Goal: Task Accomplishment & Management: Use online tool/utility

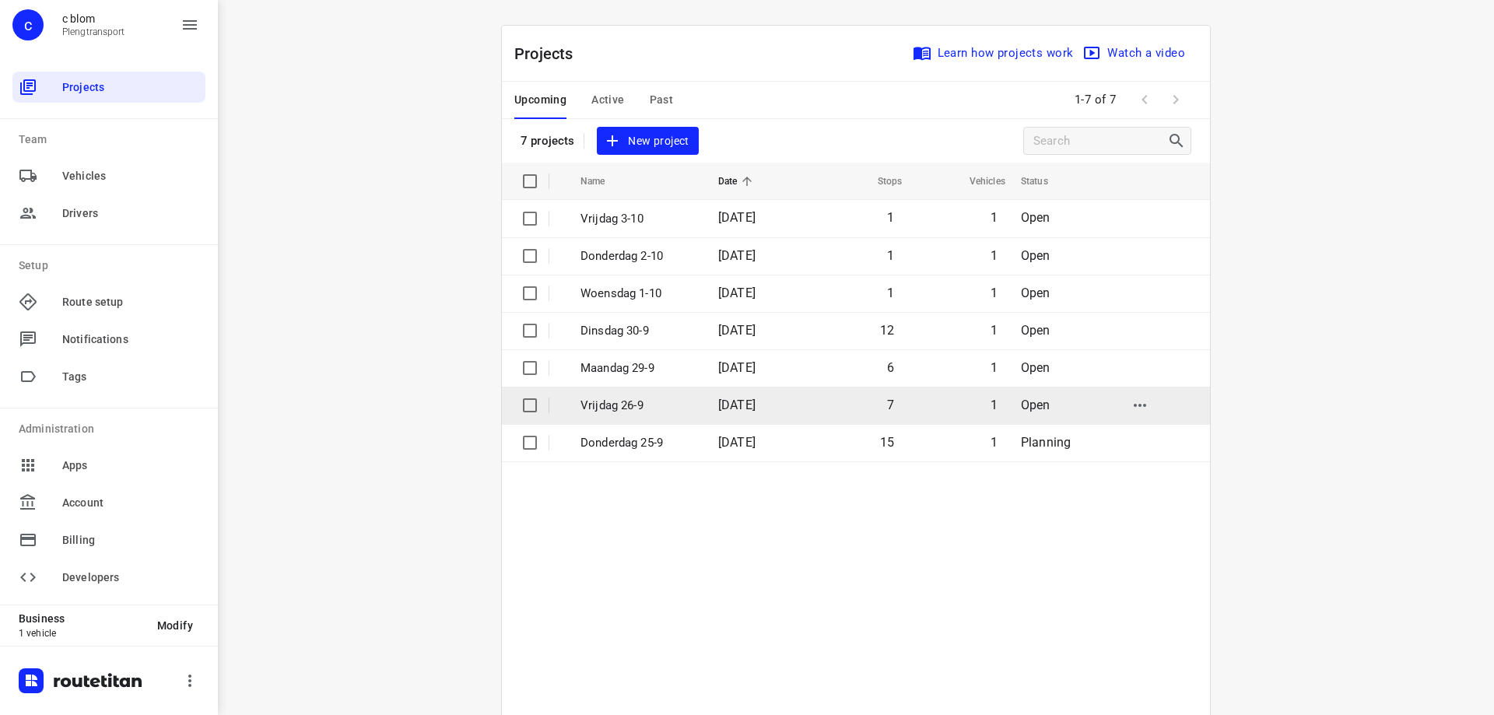
click at [921, 399] on td "1" at bounding box center [956, 405] width 103 height 37
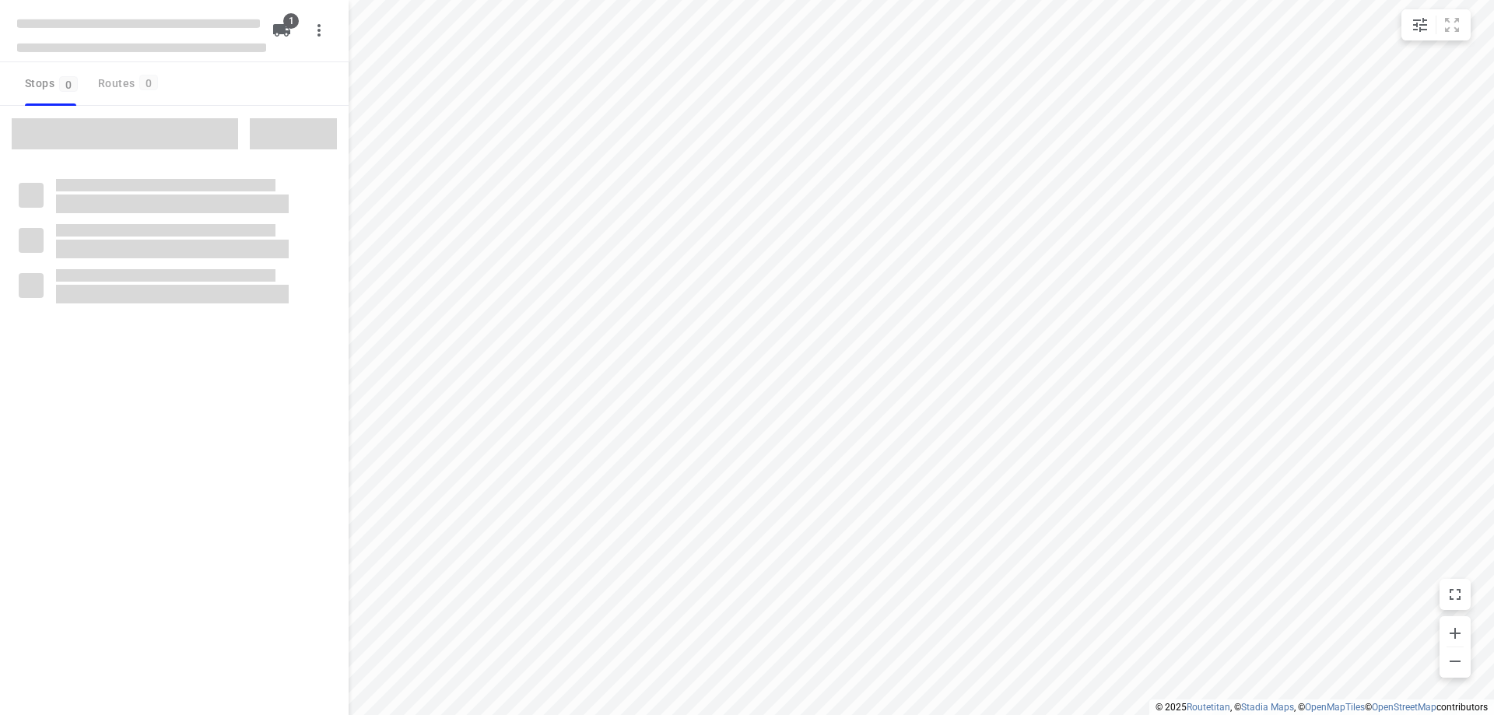
type input "distance"
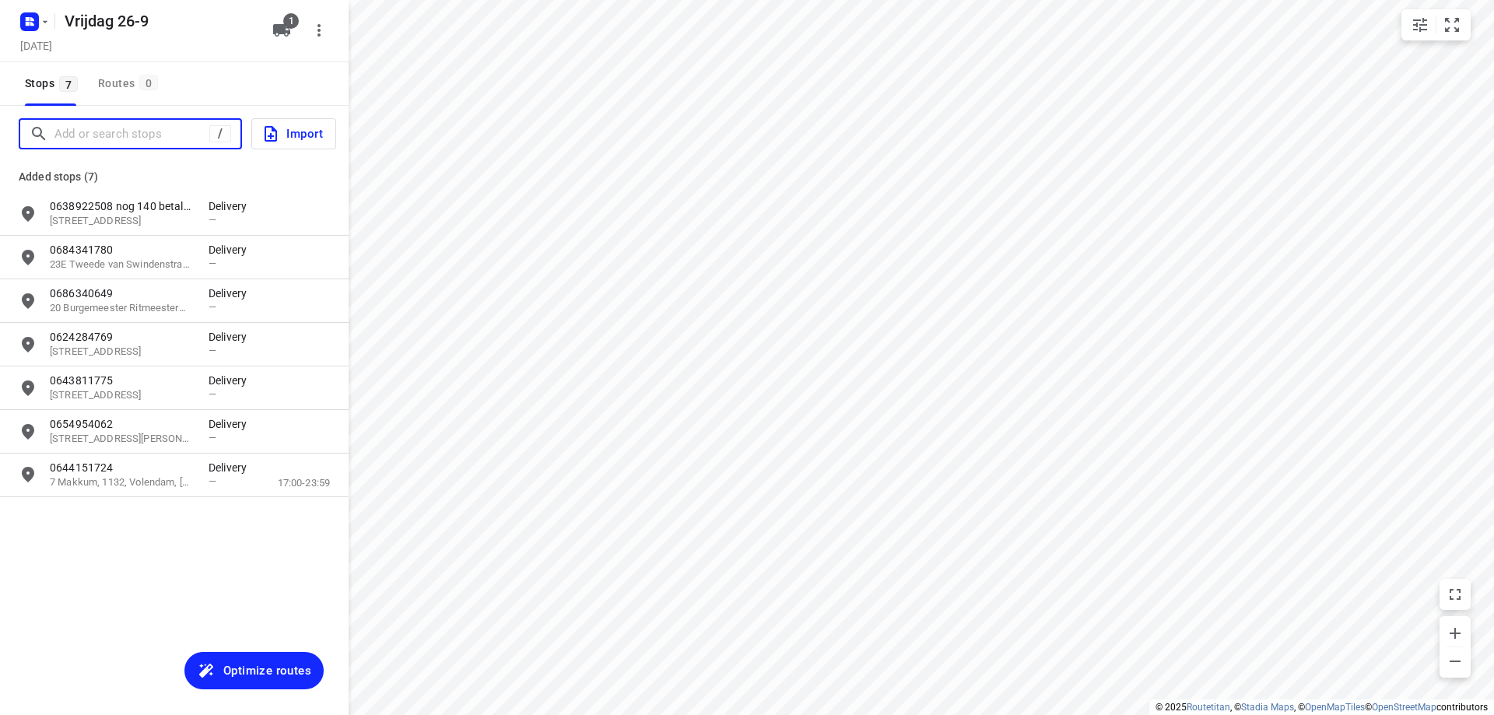
click at [96, 137] on input "Add or search stops" at bounding box center [131, 134] width 155 height 24
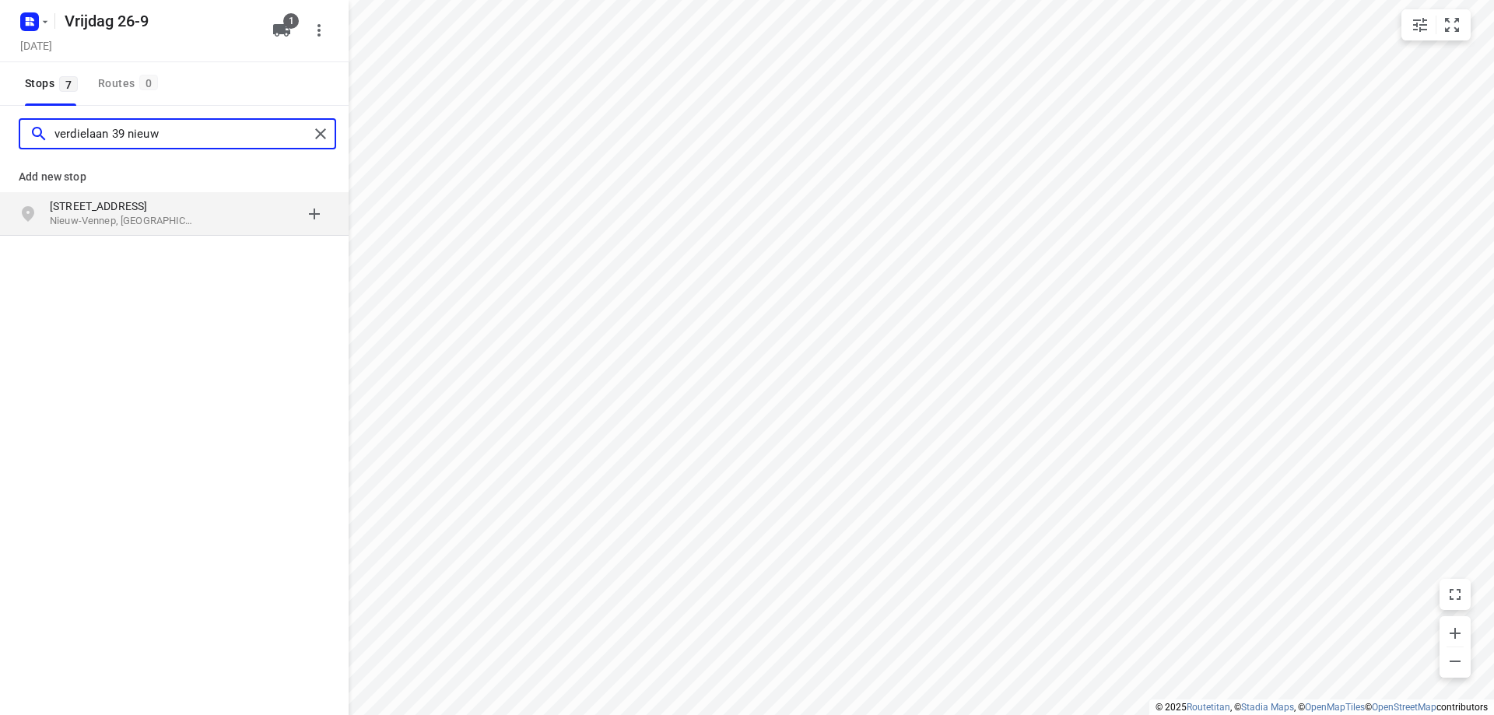
type input "verdielaan 39 nieuw"
click at [107, 216] on p "Nieuw-Vennep, [GEOGRAPHIC_DATA]" at bounding box center [121, 221] width 143 height 15
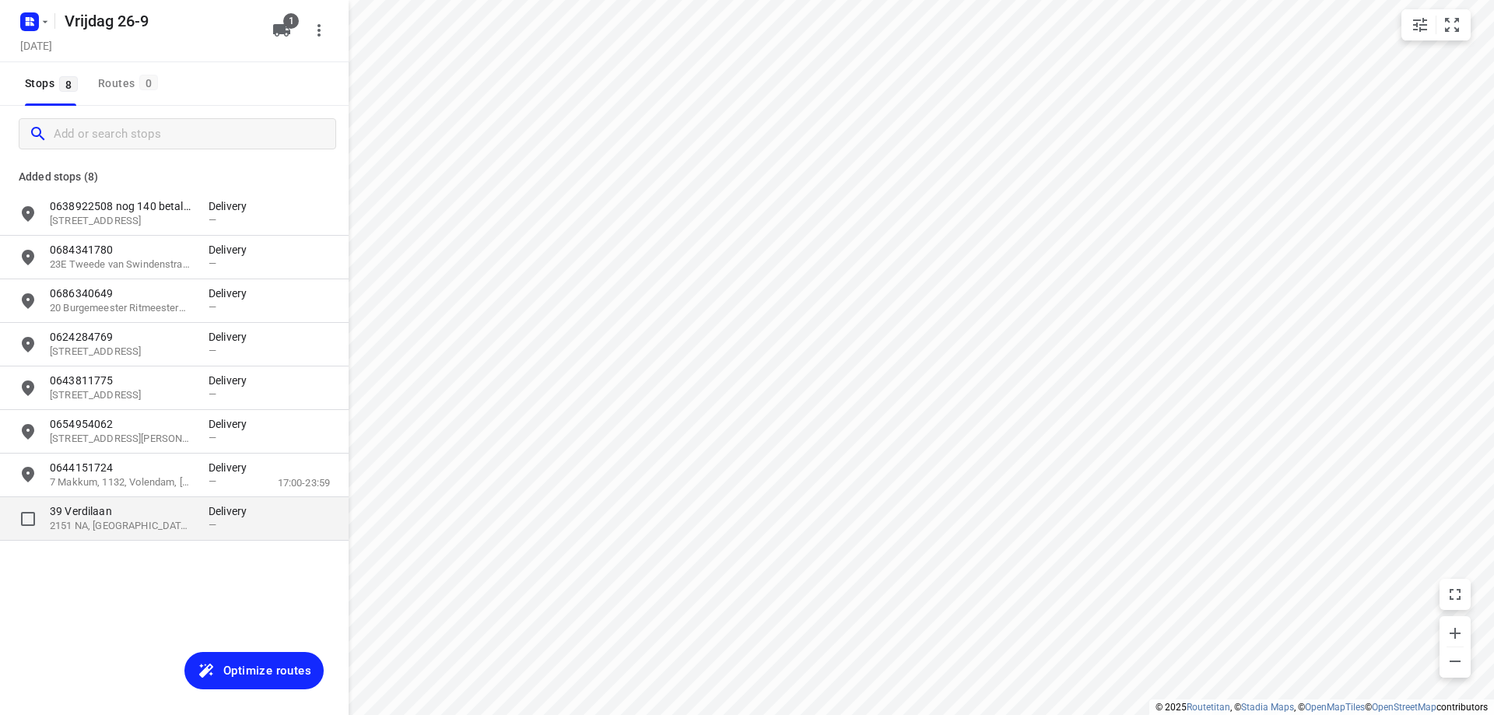
click at [149, 508] on p "39 Verdilaan" at bounding box center [121, 511] width 143 height 16
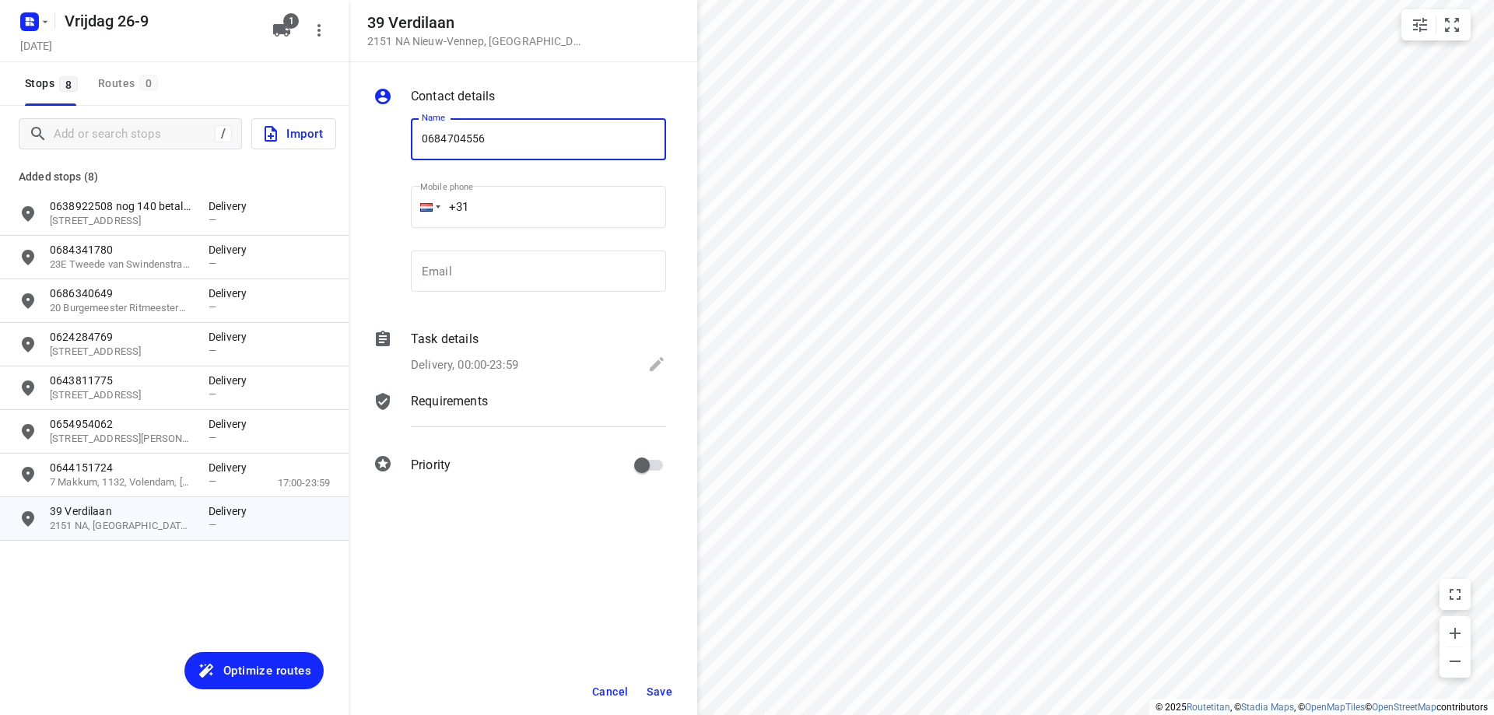
type input "0684704556"
click at [672, 687] on span "Save" at bounding box center [660, 692] width 26 height 12
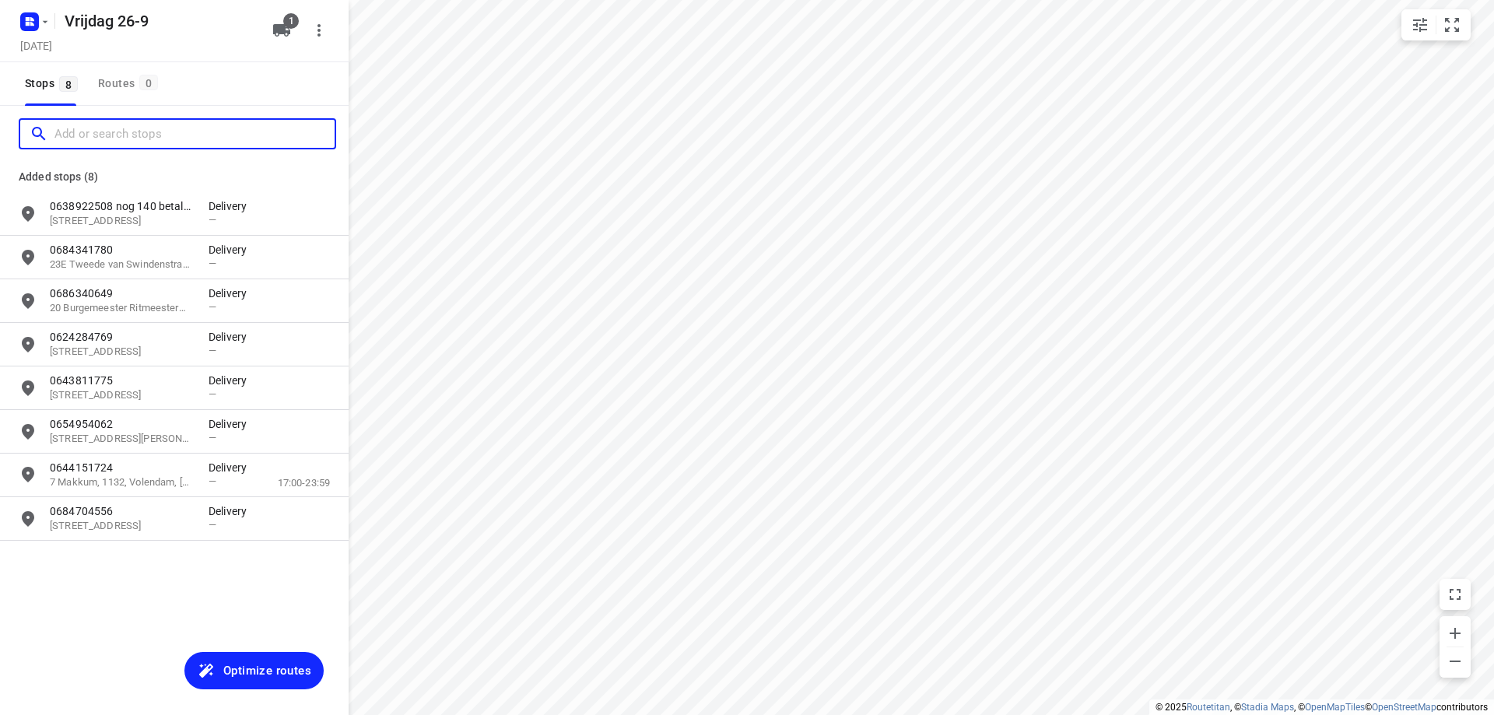
click at [156, 139] on input "Add or search stops" at bounding box center [194, 134] width 280 height 24
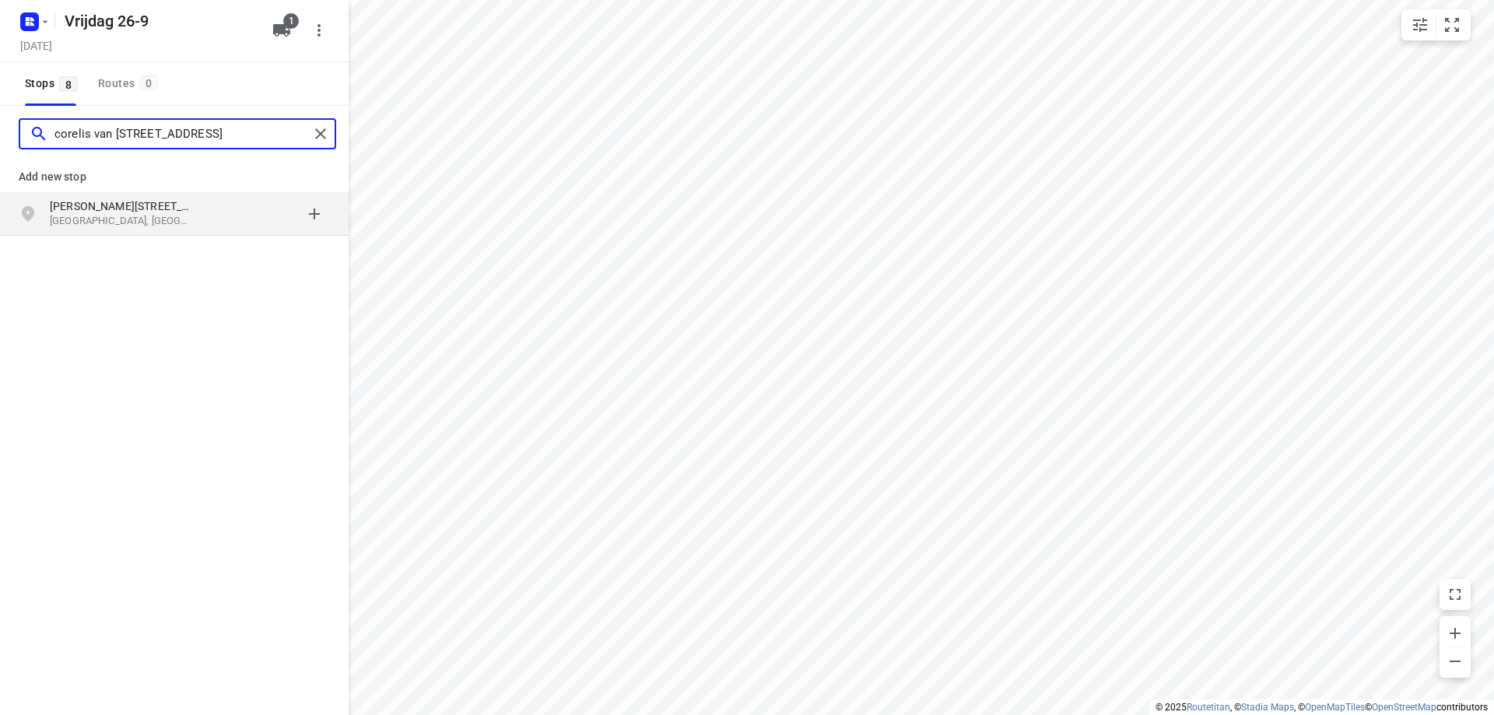
type input "corelis van [STREET_ADDRESS]"
click at [196, 207] on p "[PERSON_NAME][STREET_ADDRESS]" at bounding box center [129, 206] width 159 height 16
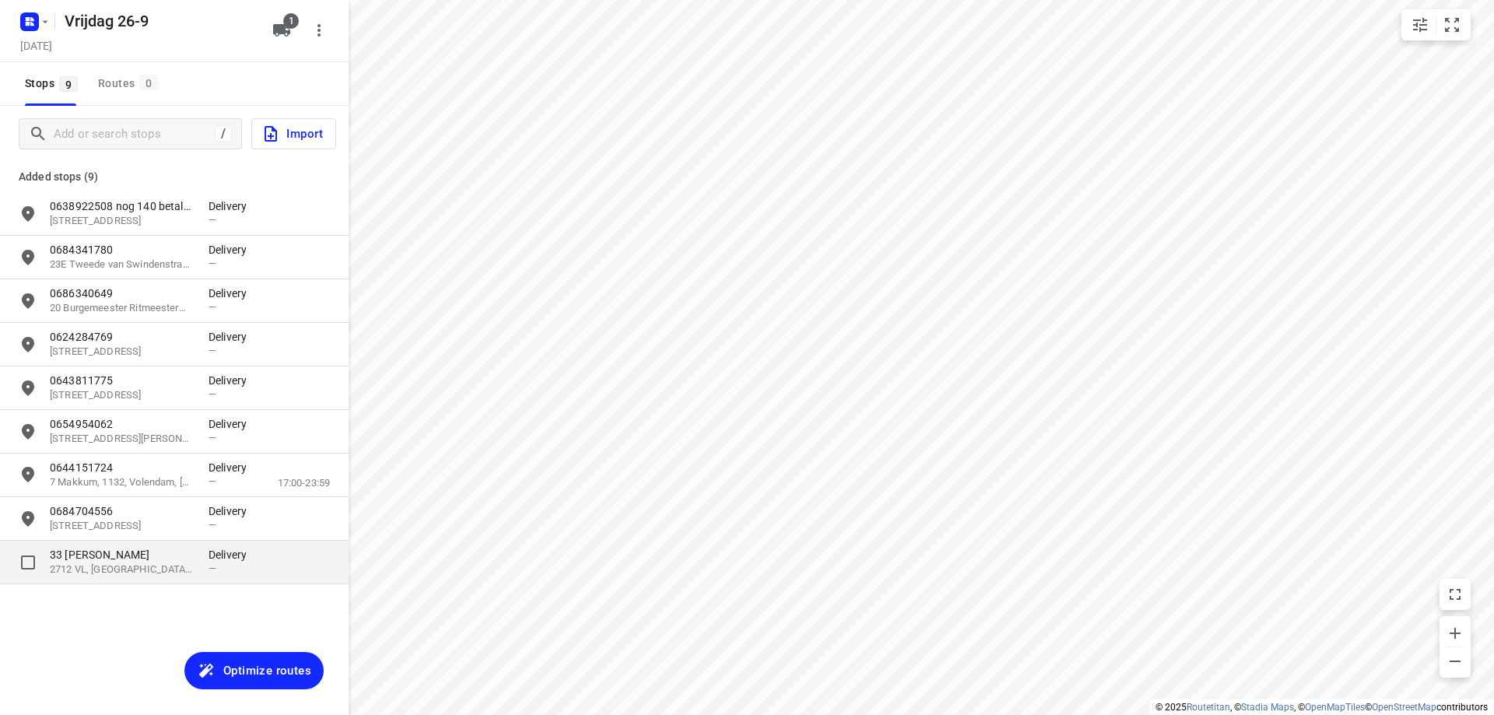
click at [212, 557] on p "Delivery" at bounding box center [232, 555] width 47 height 16
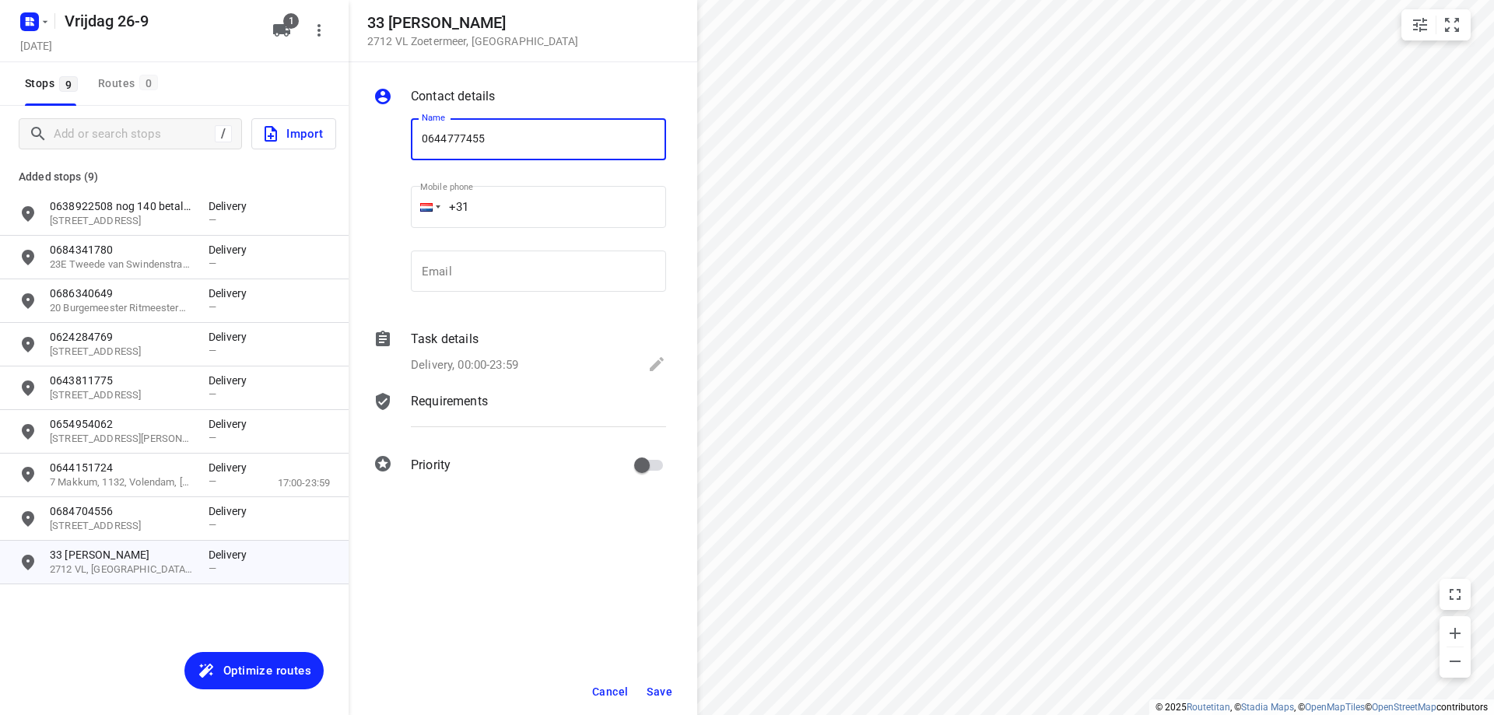
type input "0644777455"
click at [666, 688] on span "Save" at bounding box center [660, 692] width 26 height 12
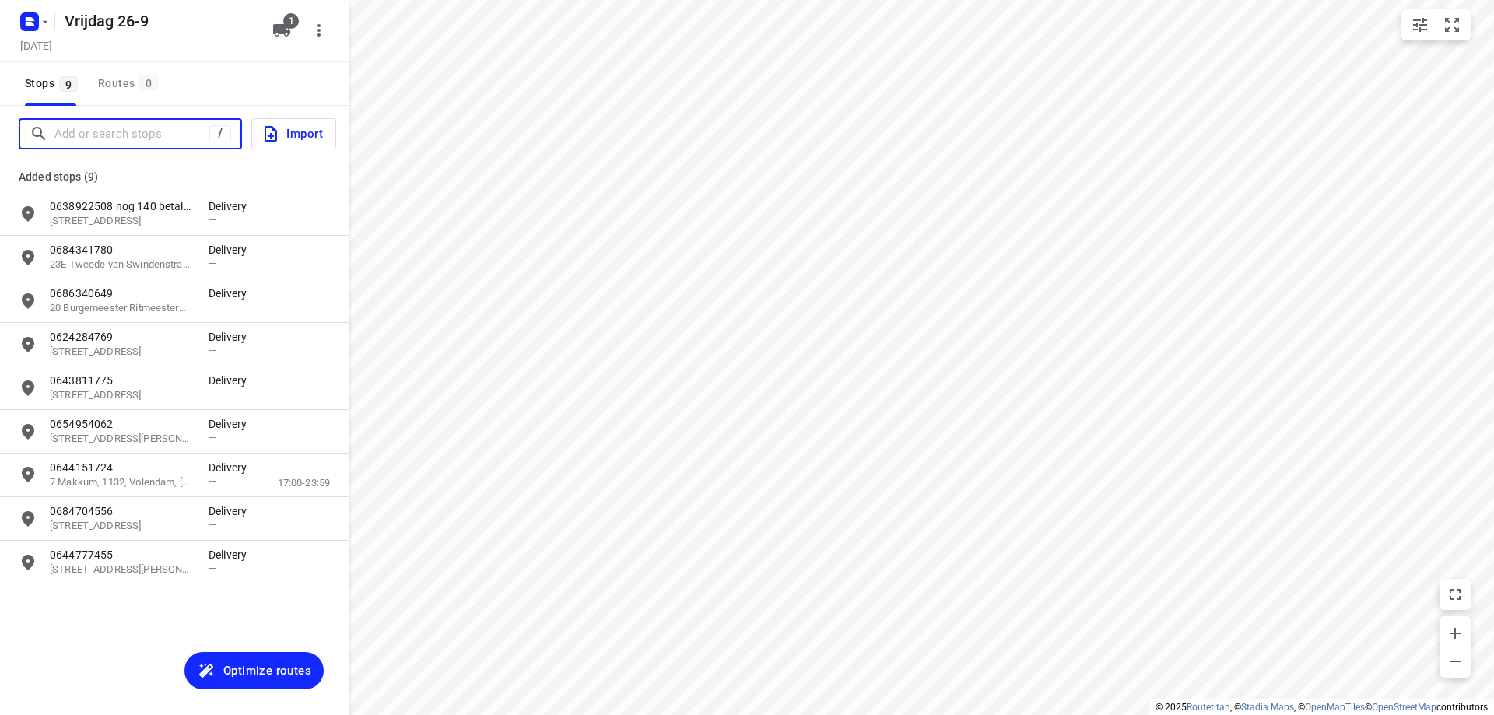
click at [114, 130] on input "Add or search stops" at bounding box center [131, 134] width 155 height 24
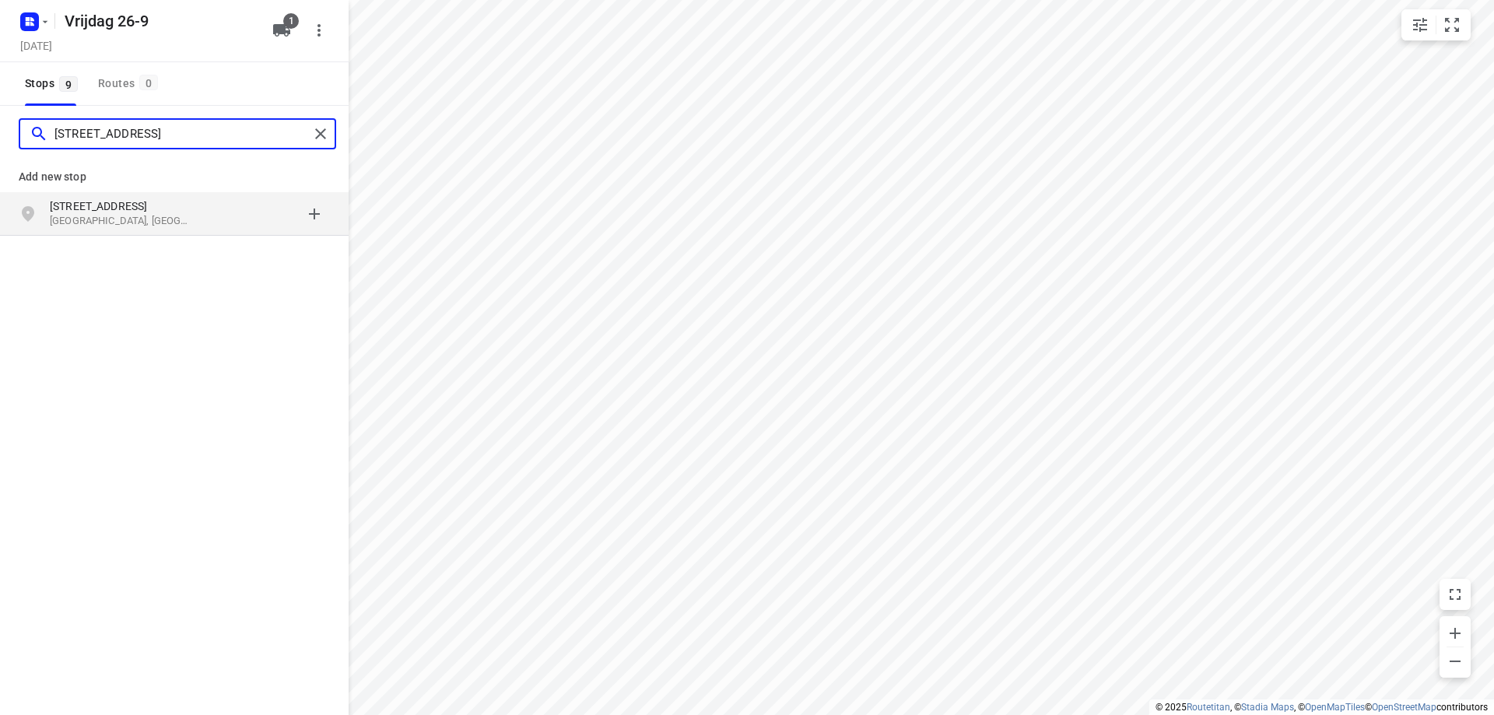
type input "[STREET_ADDRESS]"
click at [183, 216] on p "[GEOGRAPHIC_DATA], [GEOGRAPHIC_DATA]" at bounding box center [121, 221] width 143 height 15
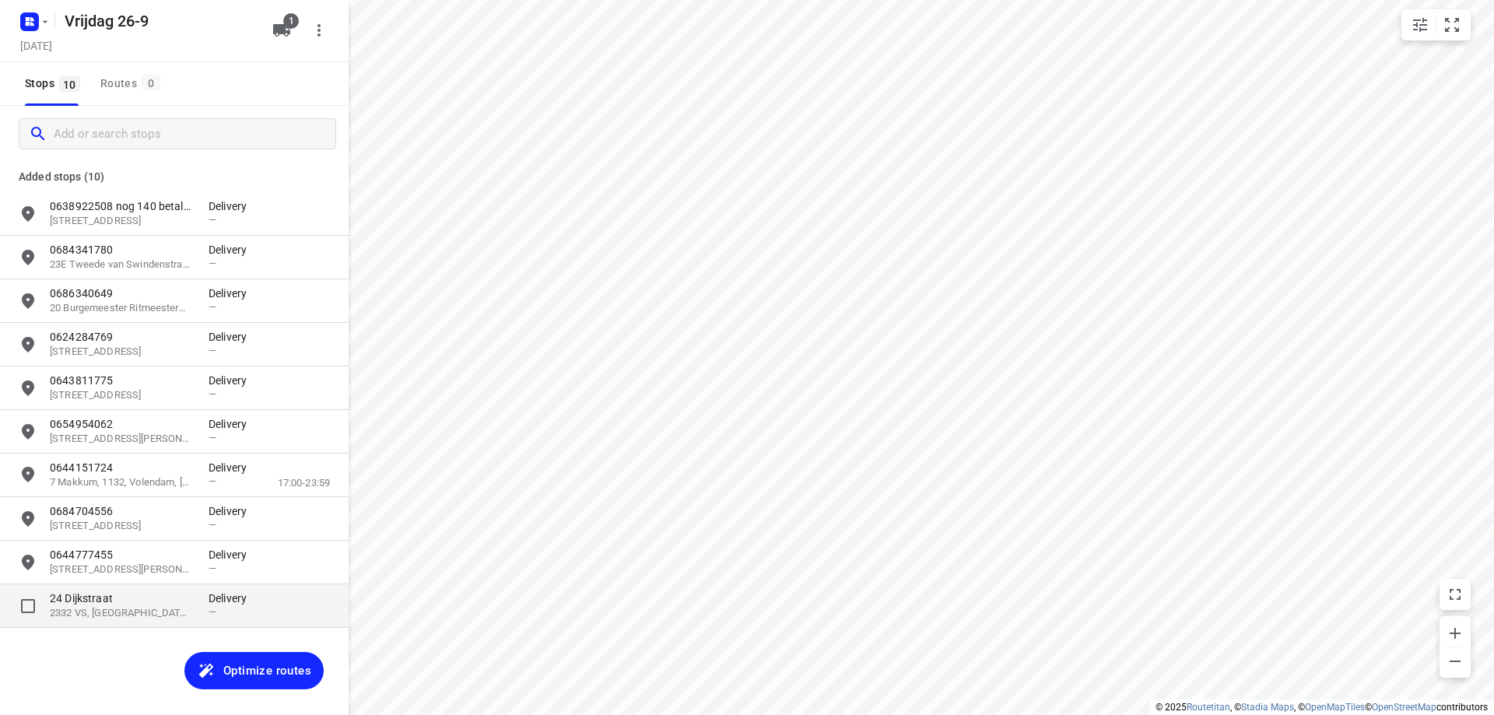
click at [154, 602] on p "24 Dijkstraat" at bounding box center [121, 599] width 143 height 16
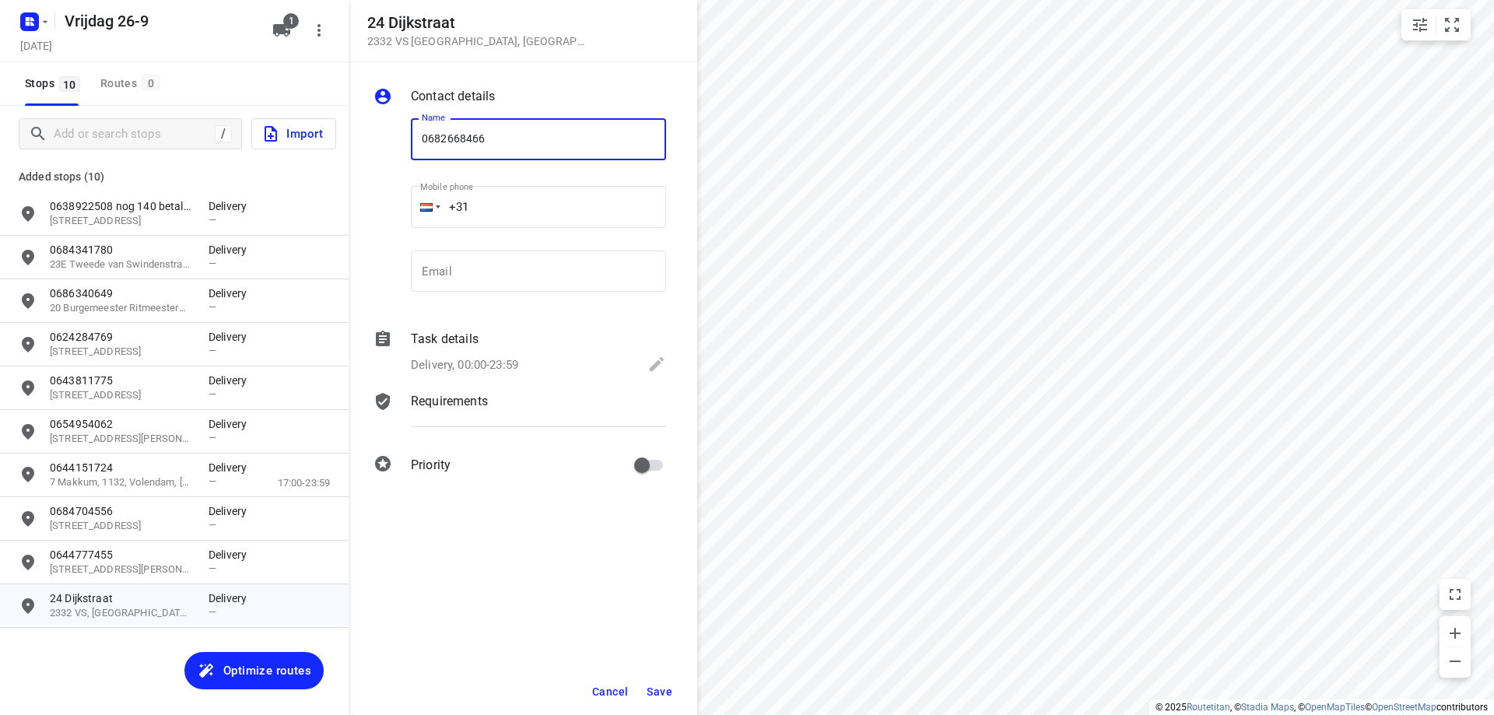
type input "0682668466"
click at [664, 688] on span "Save" at bounding box center [660, 692] width 26 height 12
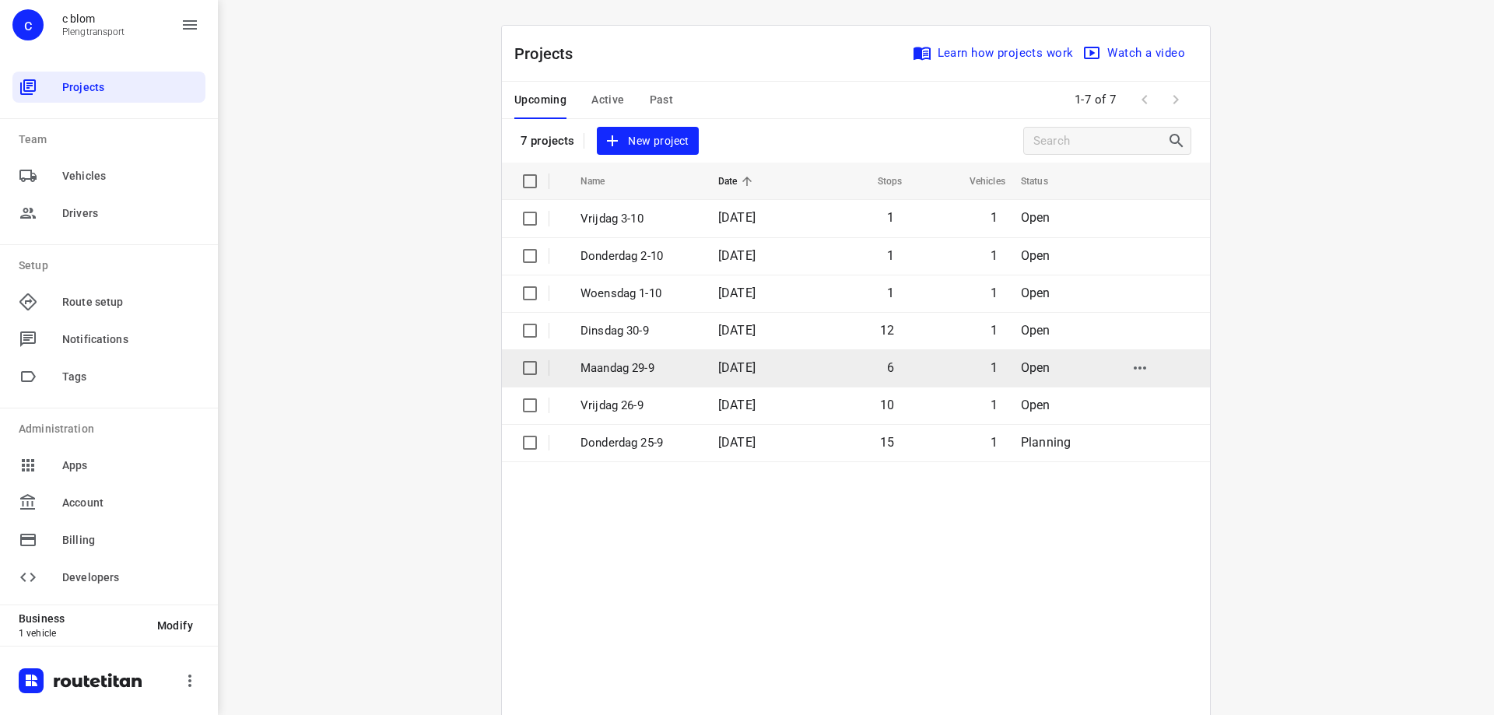
click at [644, 361] on p "Maandag 29-9" at bounding box center [637, 368] width 114 height 18
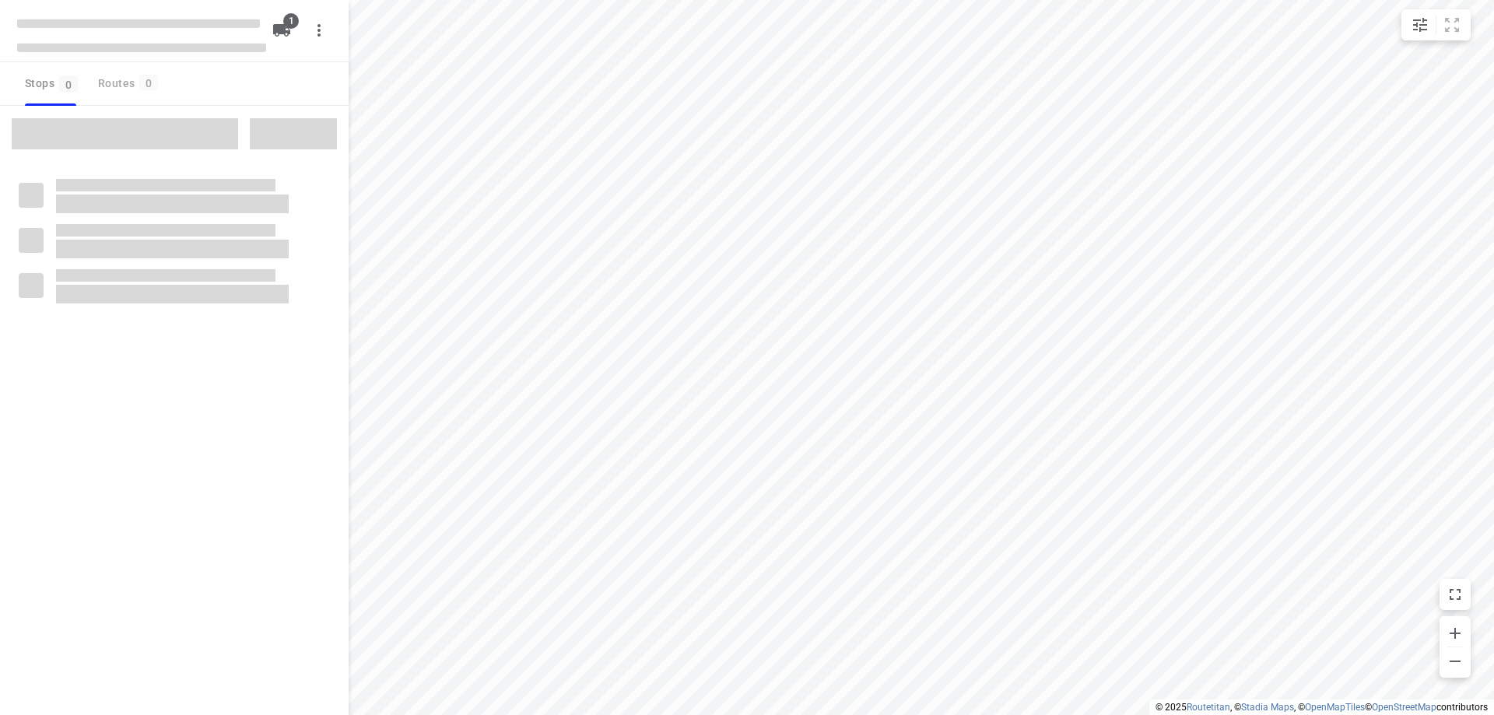
type input "distance"
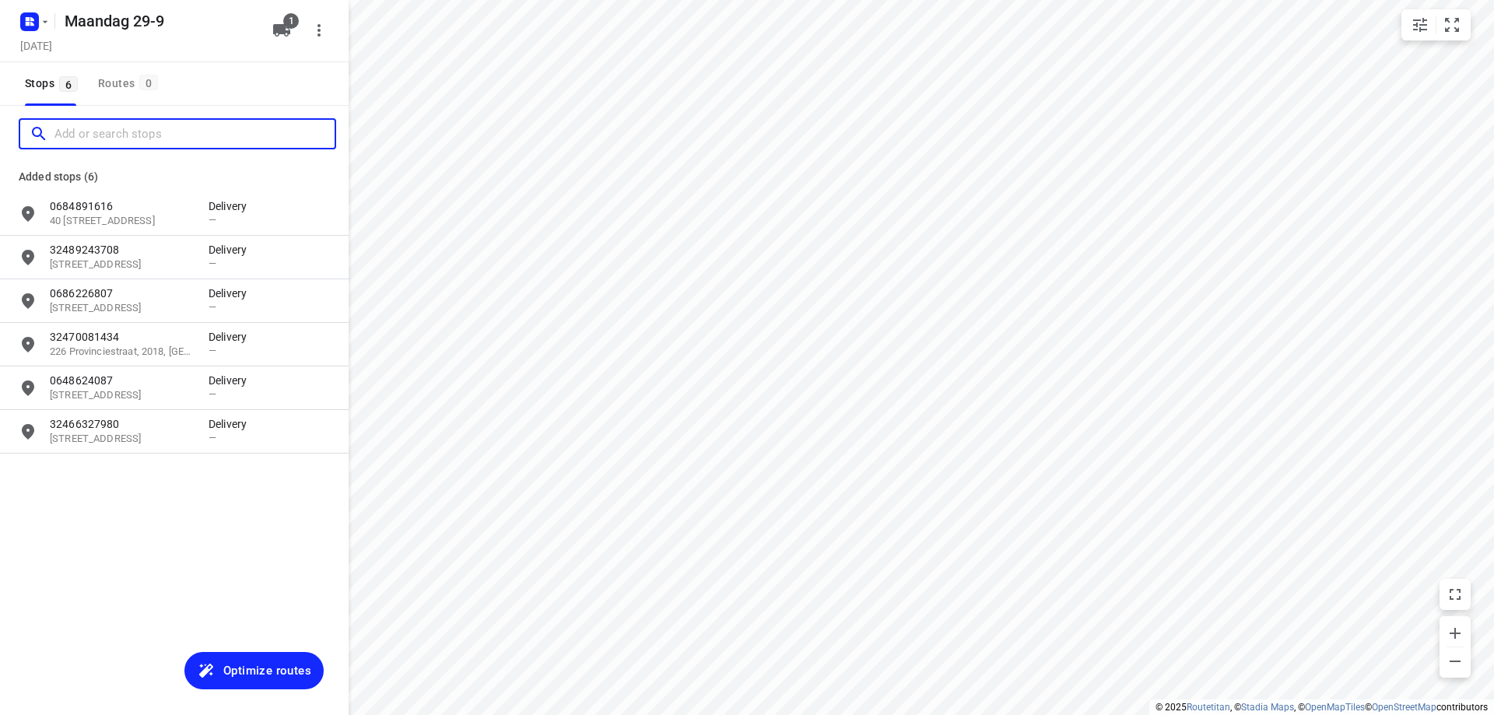
click at [142, 132] on input "Add or search stops" at bounding box center [194, 134] width 280 height 24
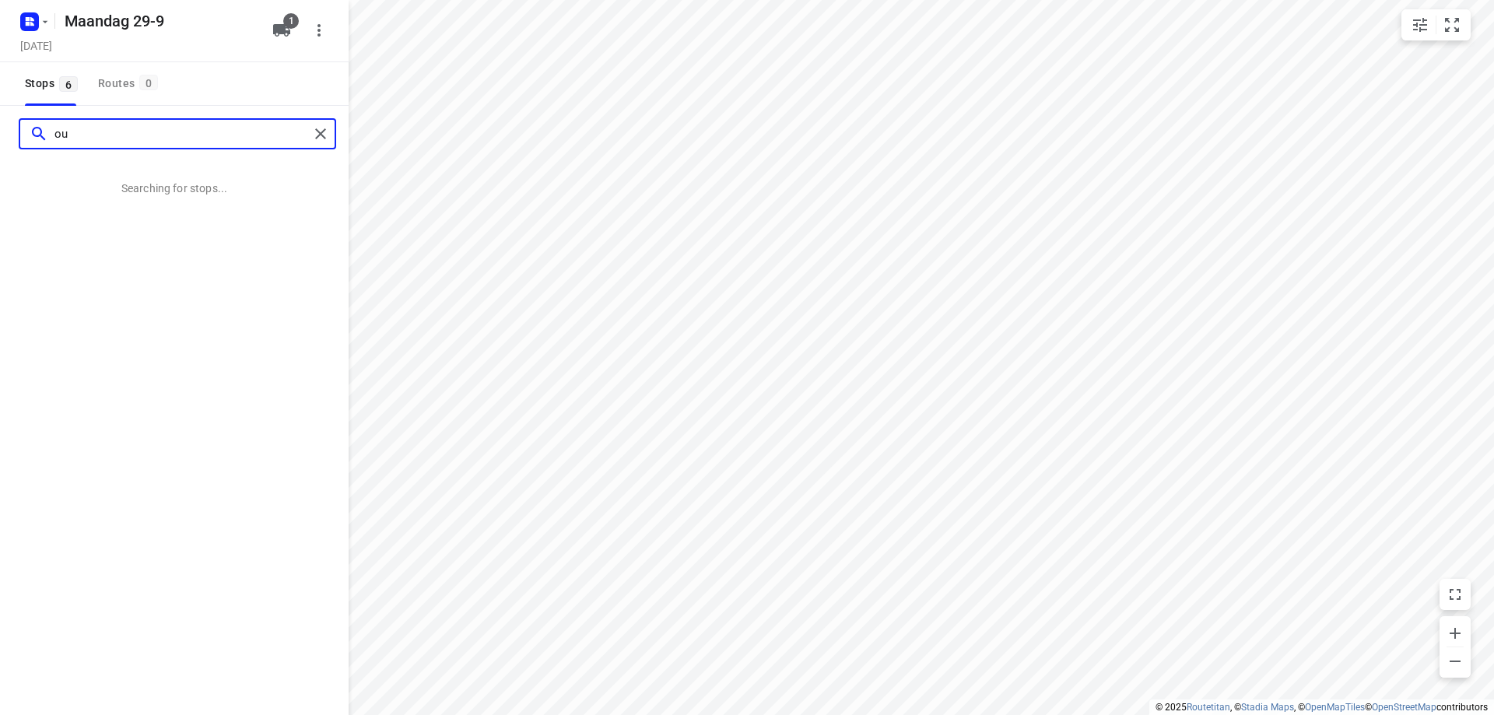
type input "o"
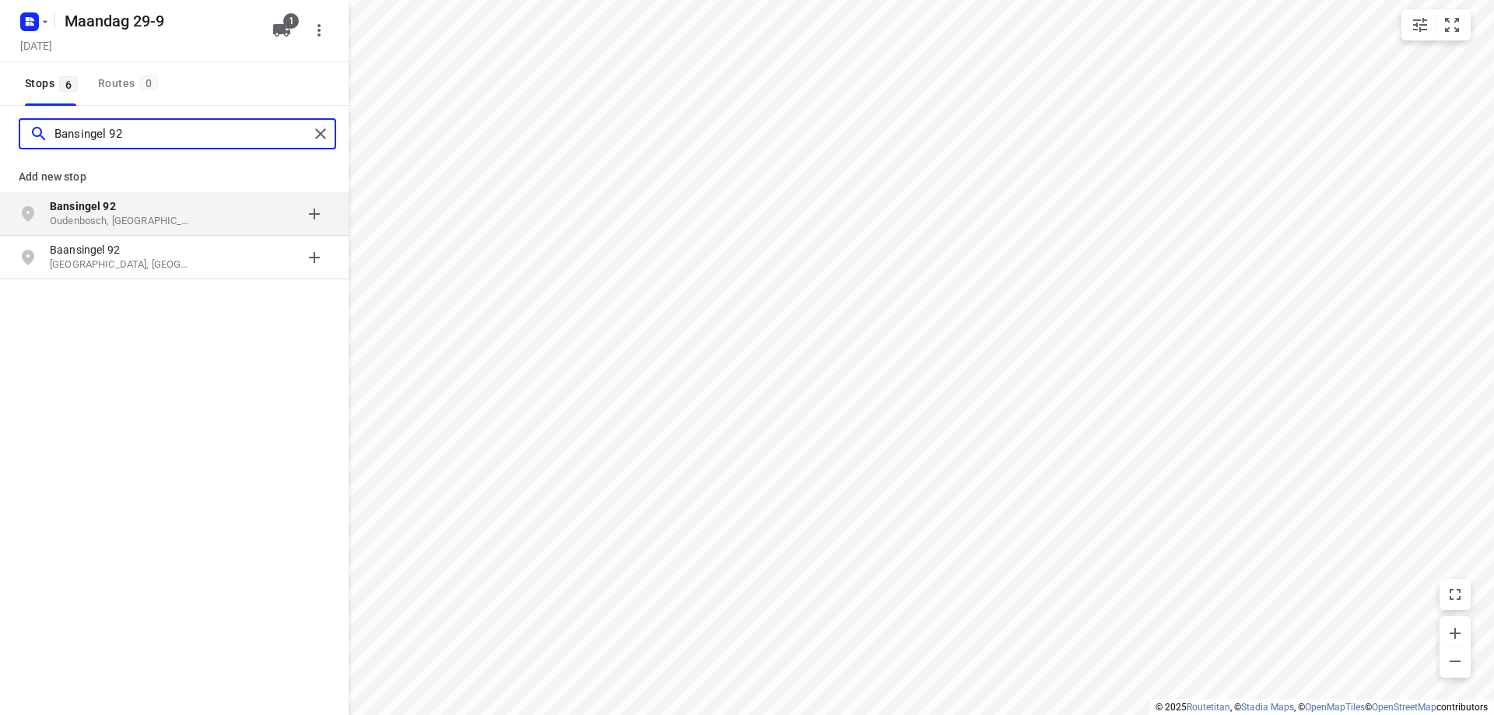
type input "Bansingel 92"
click at [97, 210] on b "Bansingel 92" at bounding box center [83, 206] width 66 height 12
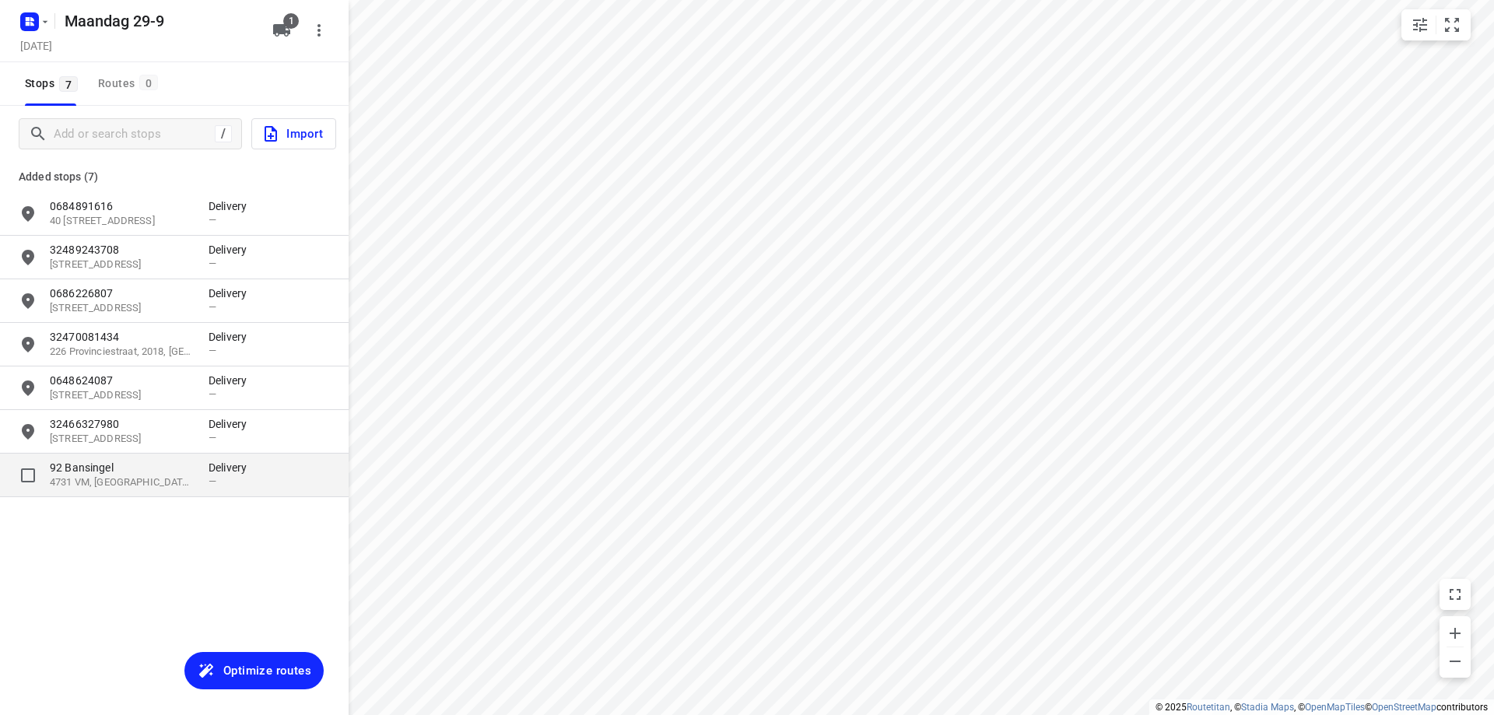
click at [142, 482] on p "4731 VM, [GEOGRAPHIC_DATA], [GEOGRAPHIC_DATA]" at bounding box center [121, 482] width 143 height 15
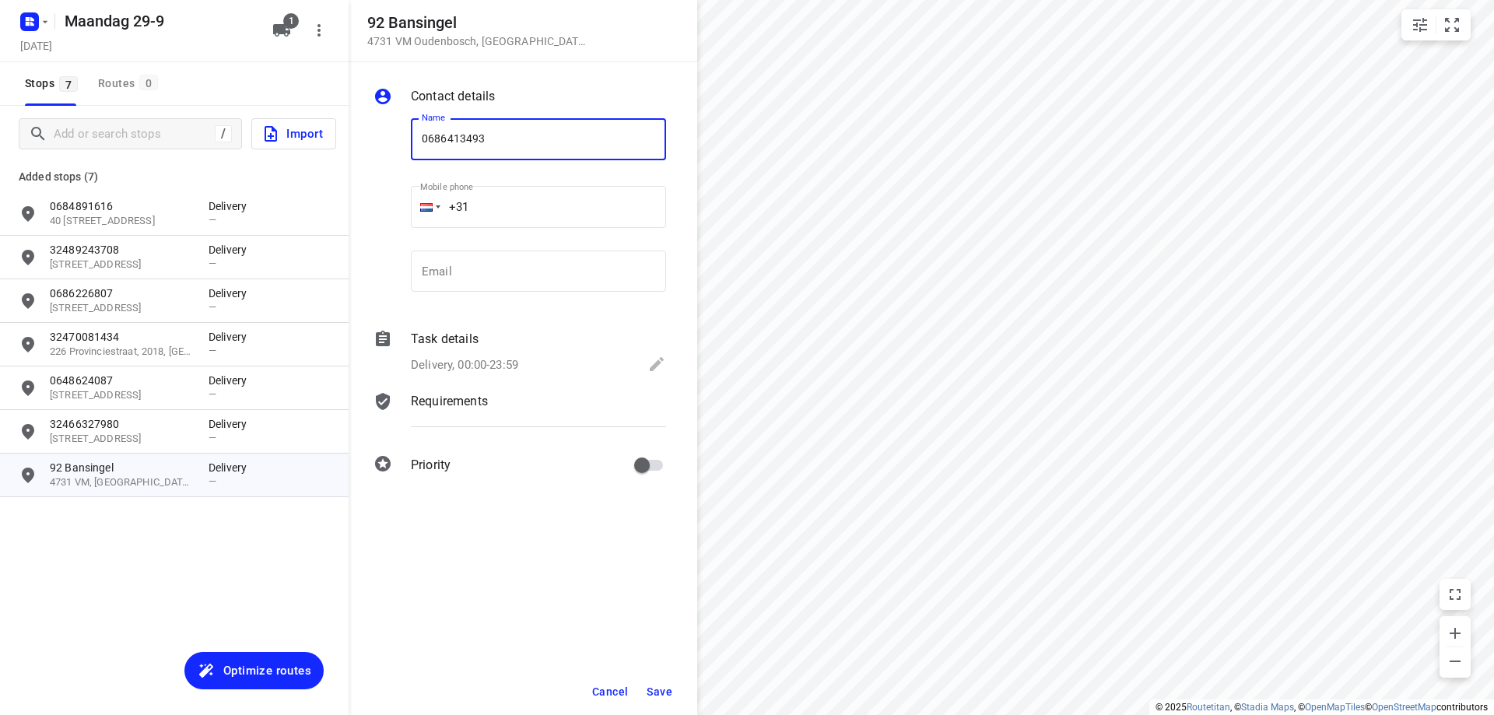
type input "0686413493"
click at [663, 686] on span "Save" at bounding box center [660, 692] width 26 height 12
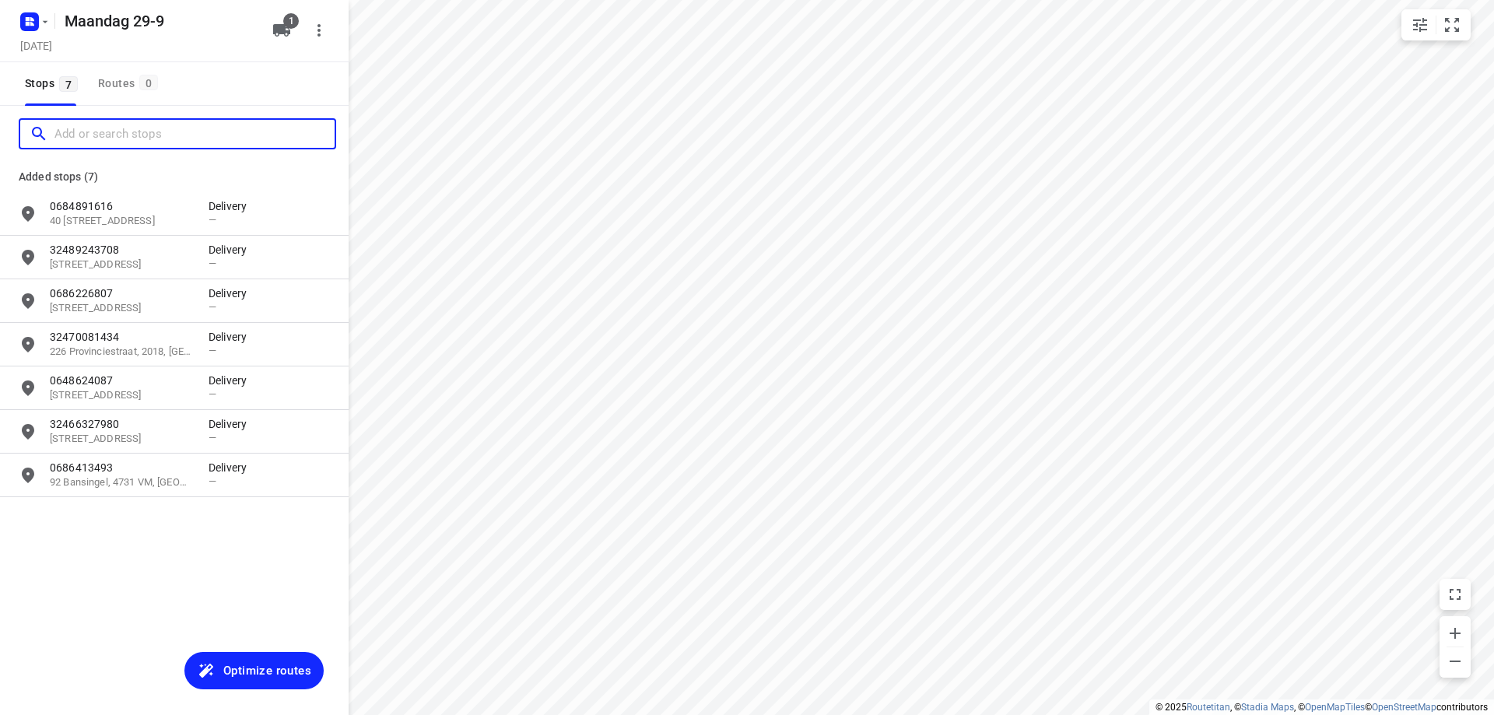
click at [152, 137] on input "Add or search stops" at bounding box center [194, 134] width 280 height 24
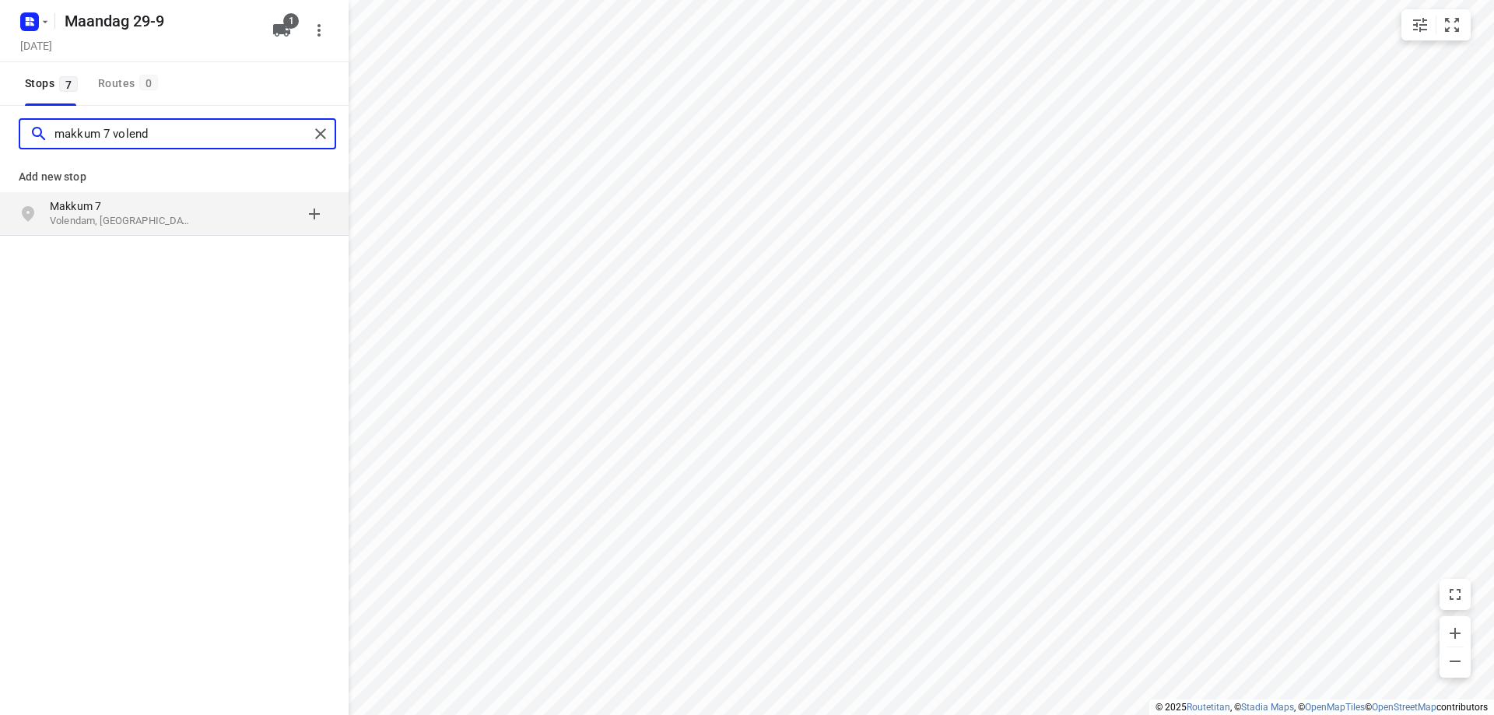
type input "makkum 7 volend"
click at [165, 212] on p "Makkum 7" at bounding box center [121, 206] width 143 height 16
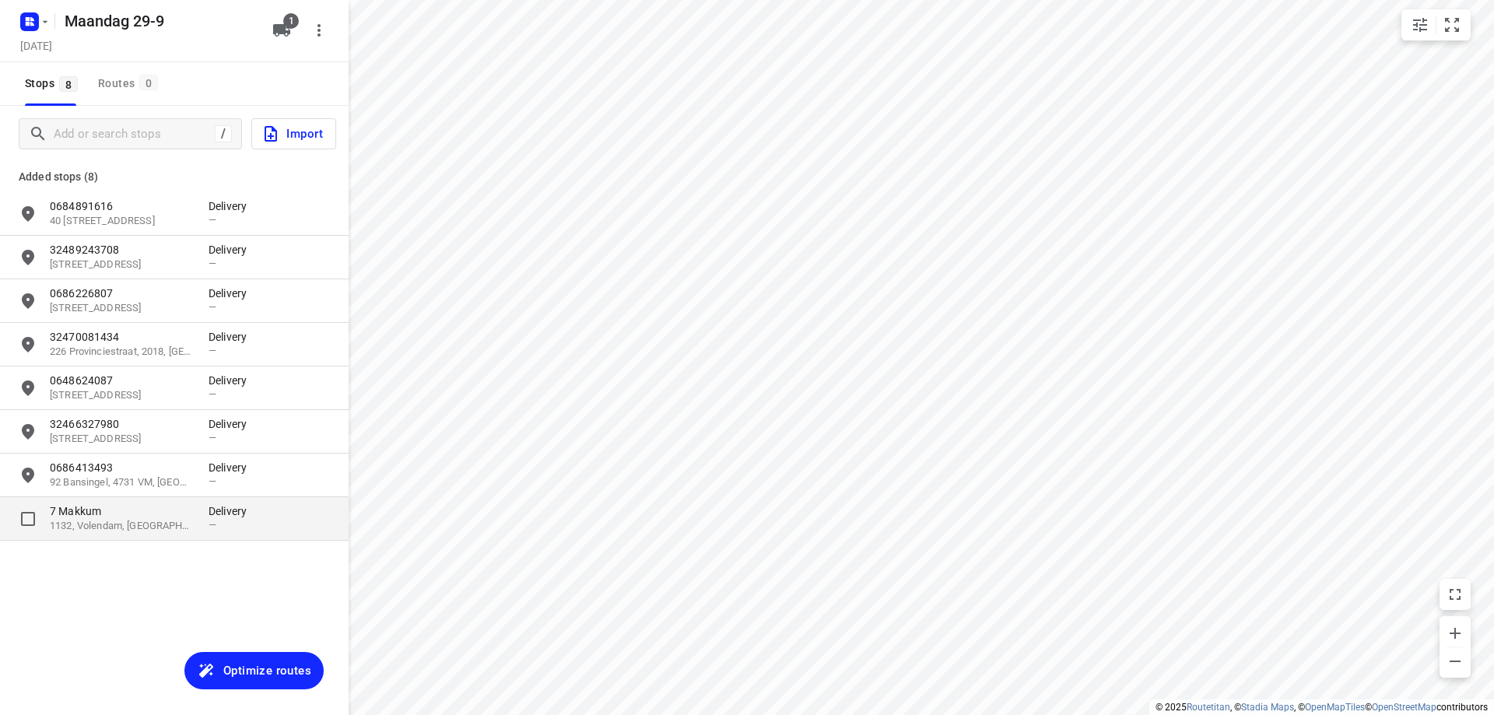
click at [139, 505] on p "7 Makkum" at bounding box center [121, 511] width 143 height 16
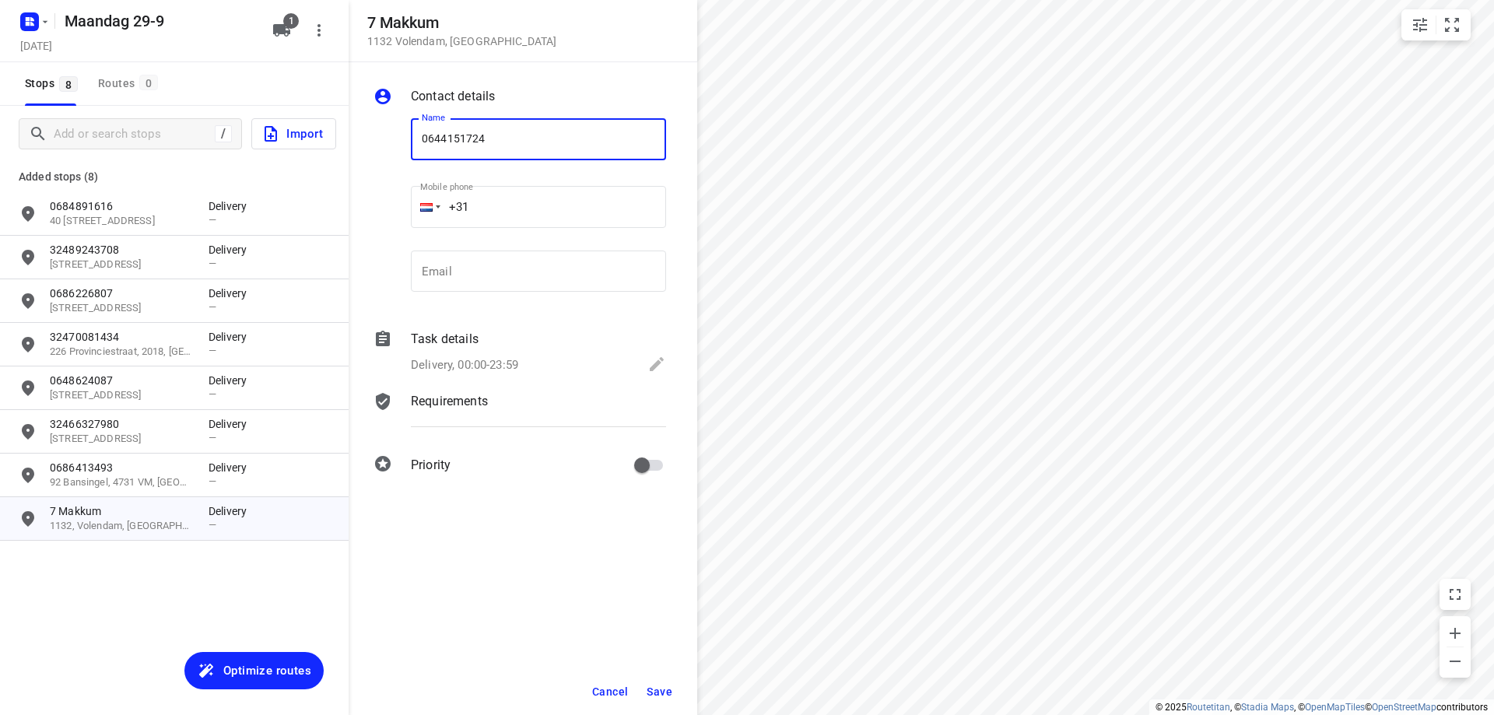
type input "0644151724"
click at [668, 692] on span "Save" at bounding box center [660, 692] width 26 height 12
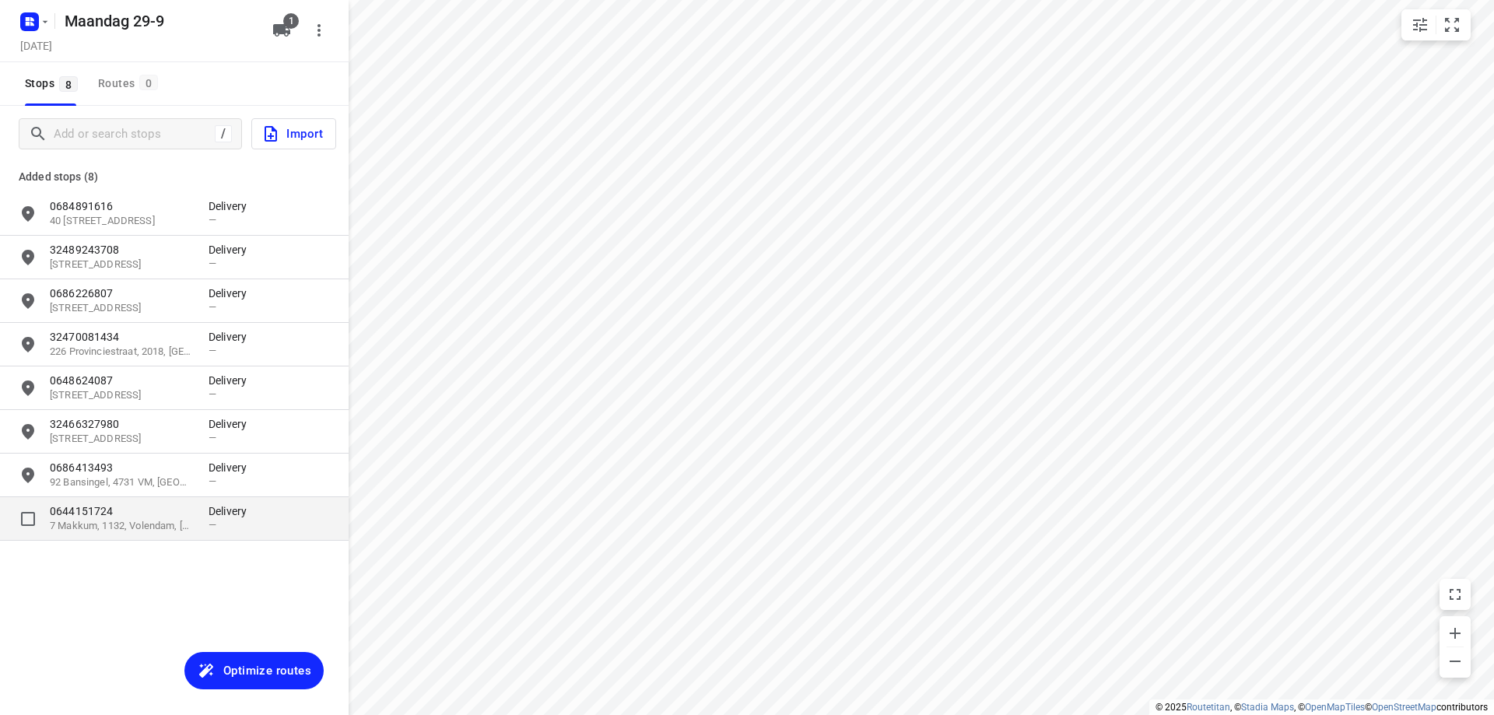
click at [99, 533] on p "7 Makkum, 1132, Volendam, [GEOGRAPHIC_DATA]" at bounding box center [121, 526] width 143 height 15
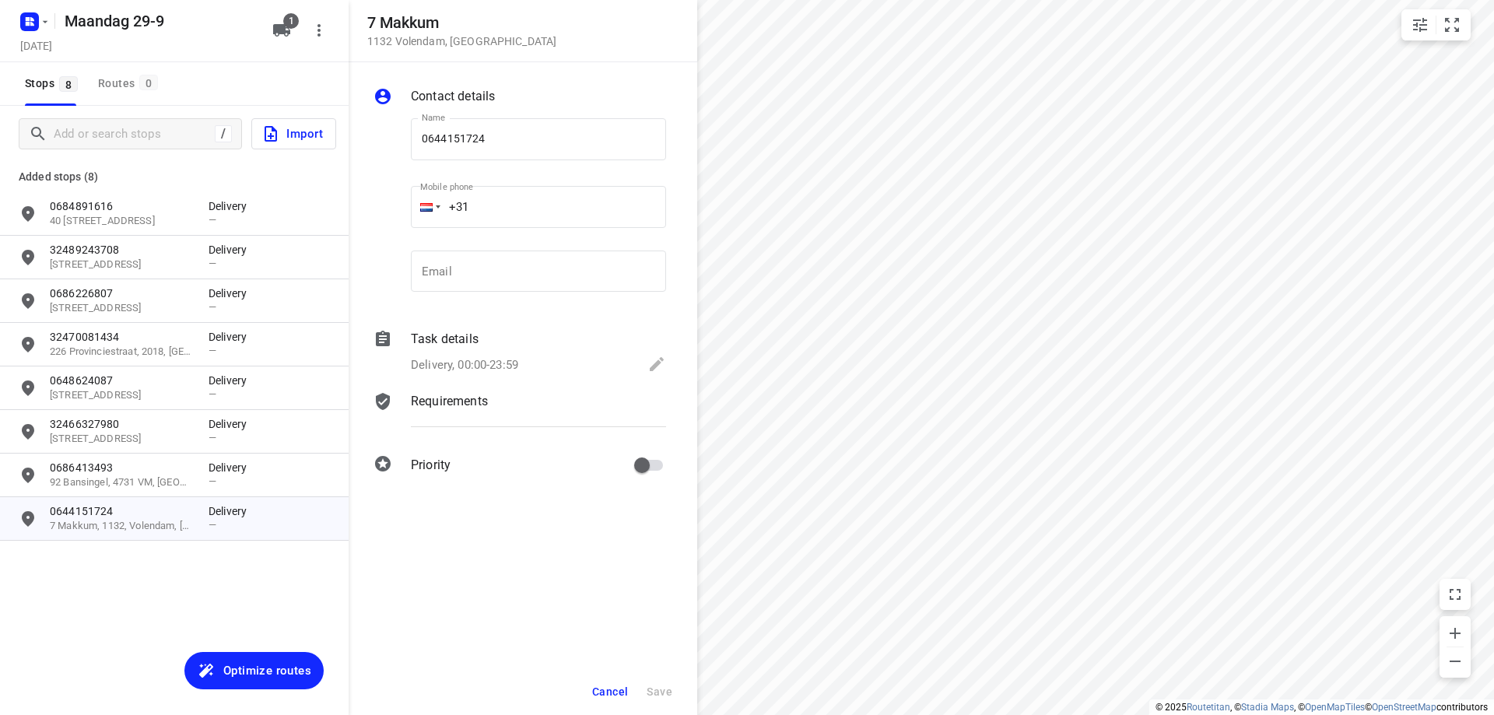
click at [563, 352] on div "Task details Delivery, 00:00-23:59" at bounding box center [538, 353] width 261 height 53
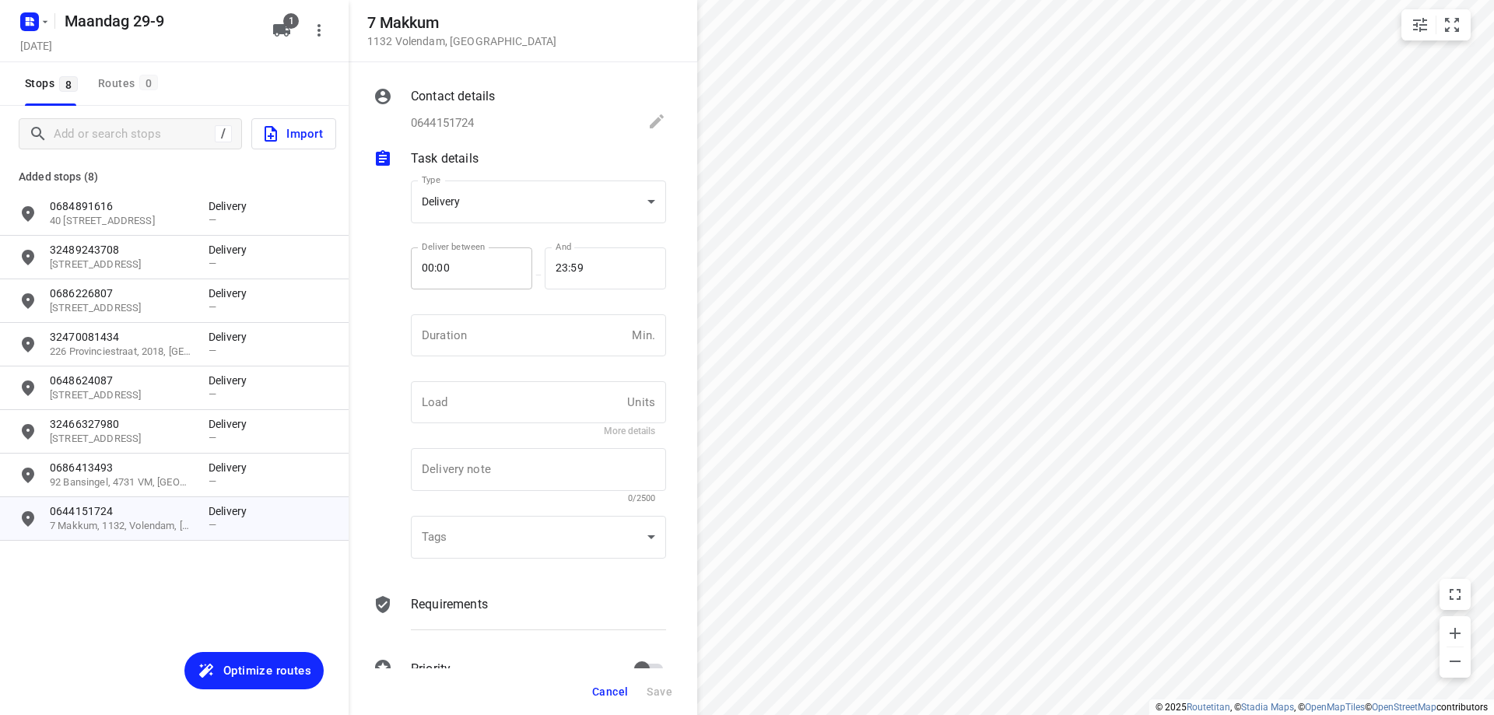
click at [480, 269] on input "00:00" at bounding box center [463, 268] width 104 height 42
type input "17:00"
click at [651, 695] on span "Save" at bounding box center [660, 692] width 26 height 12
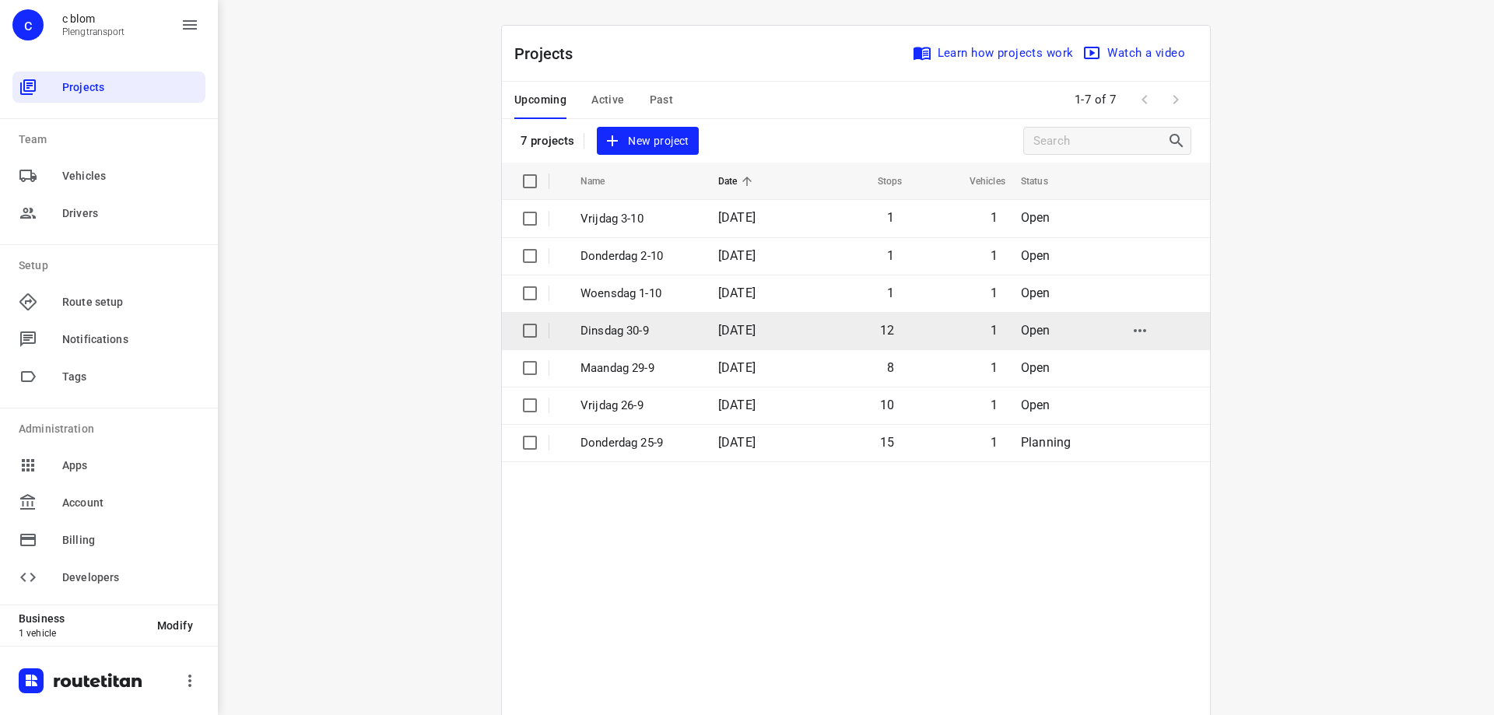
click at [627, 331] on p "Dinsdag 30-9" at bounding box center [637, 331] width 114 height 18
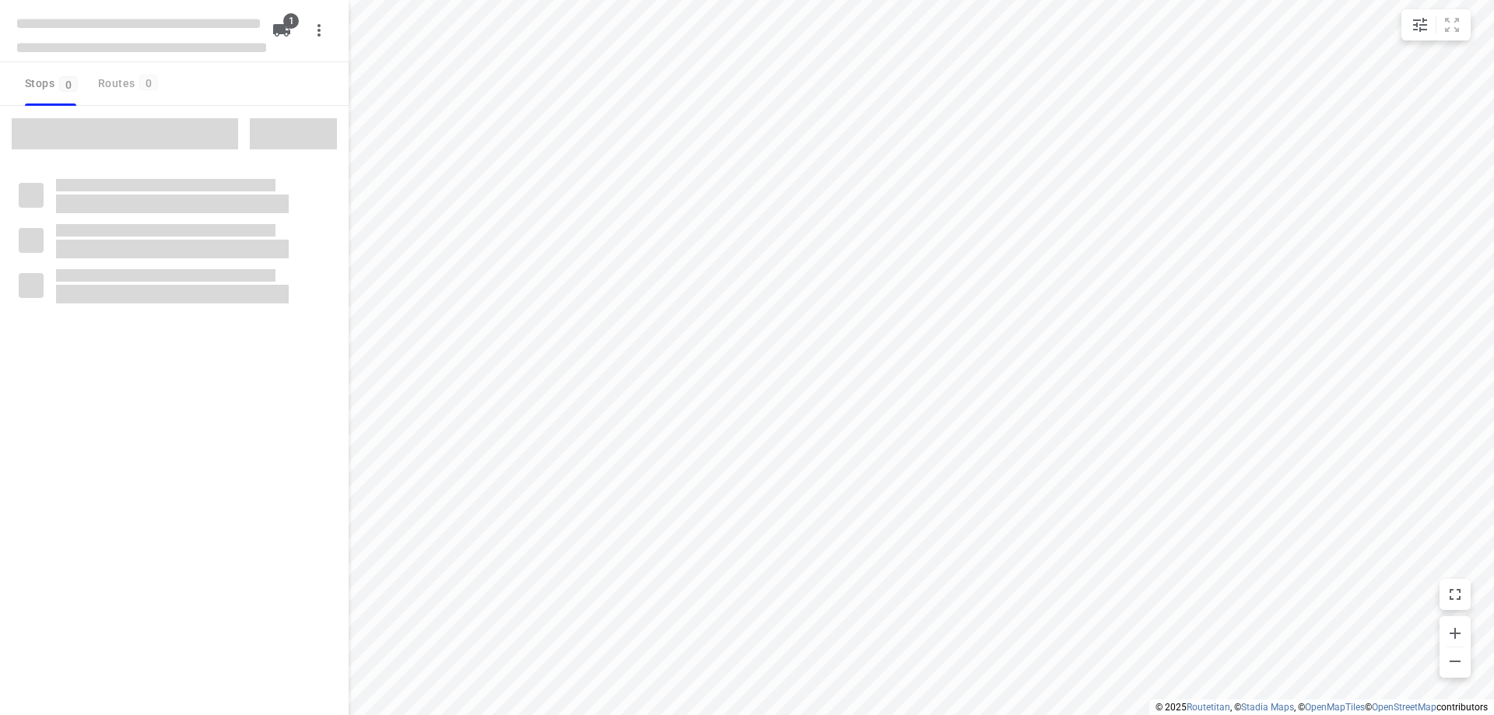
type input "distance"
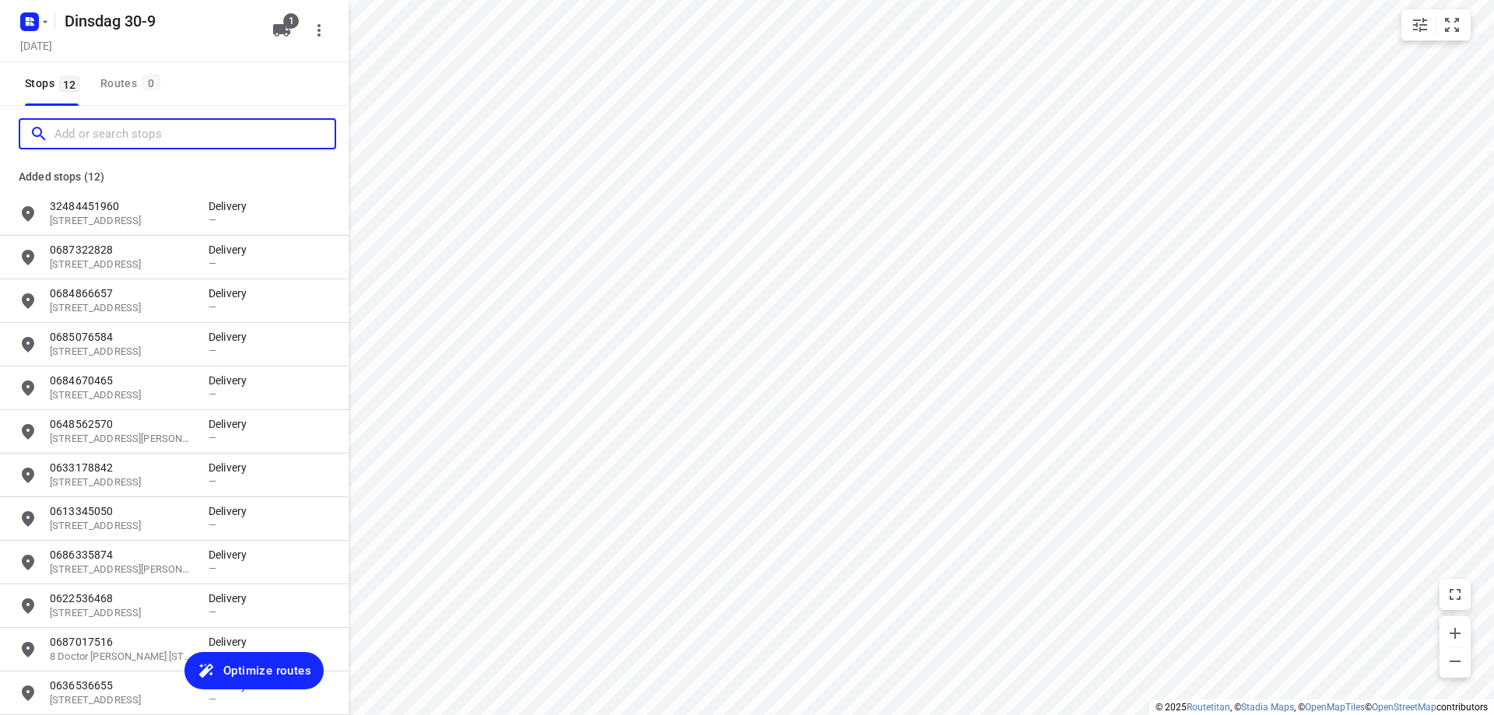
click at [134, 143] on input "Add or search stops" at bounding box center [194, 134] width 280 height 24
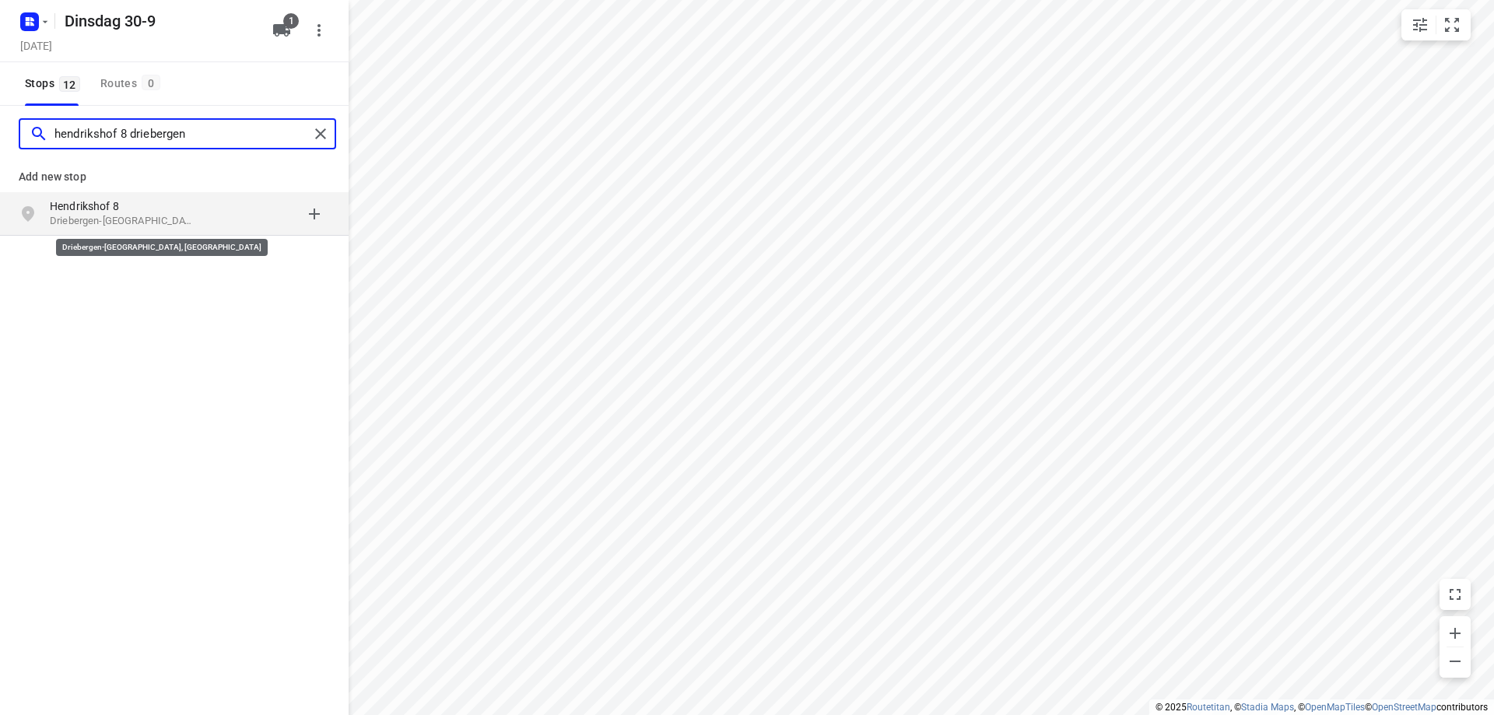
type input "hendrikshof 8 driebergen"
click at [186, 220] on p "Driebergen-[GEOGRAPHIC_DATA], [GEOGRAPHIC_DATA]" at bounding box center [121, 221] width 143 height 15
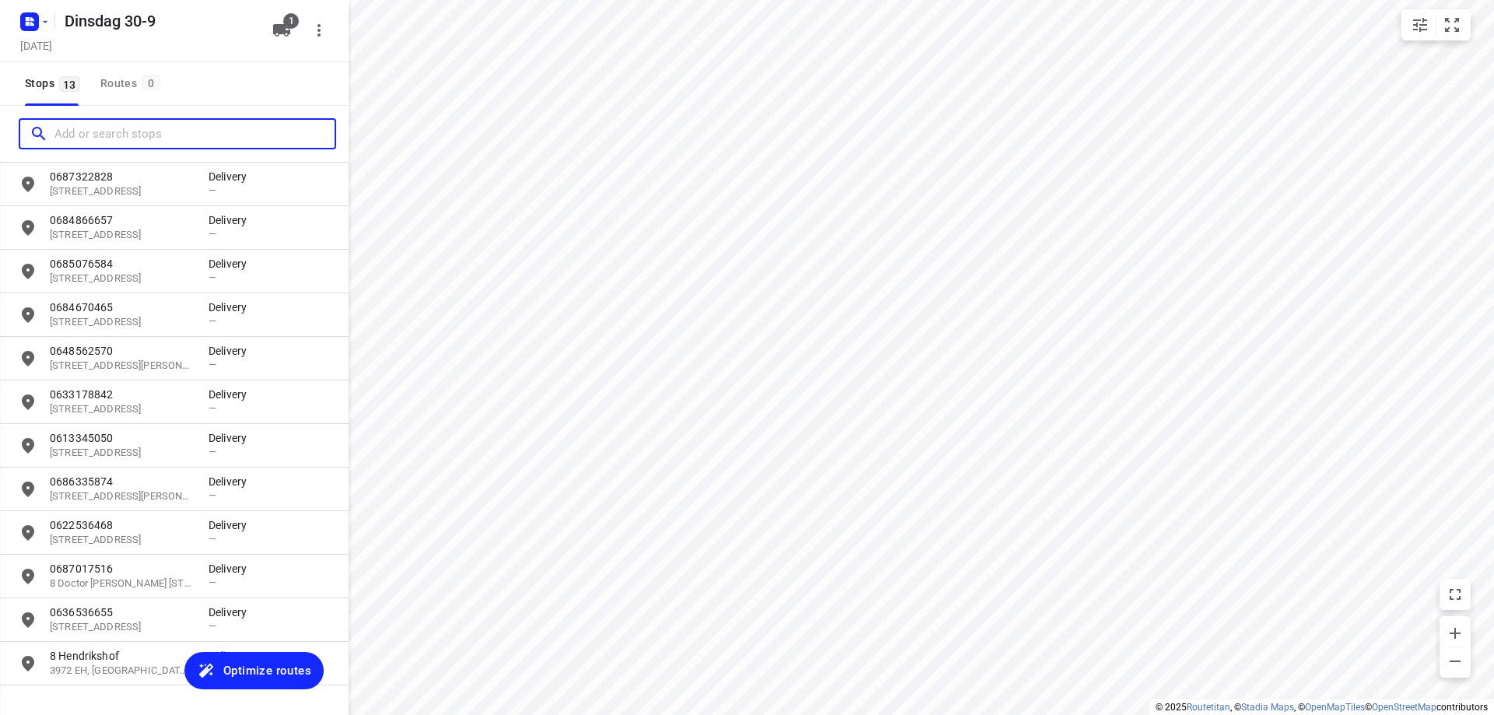
scroll to position [115, 0]
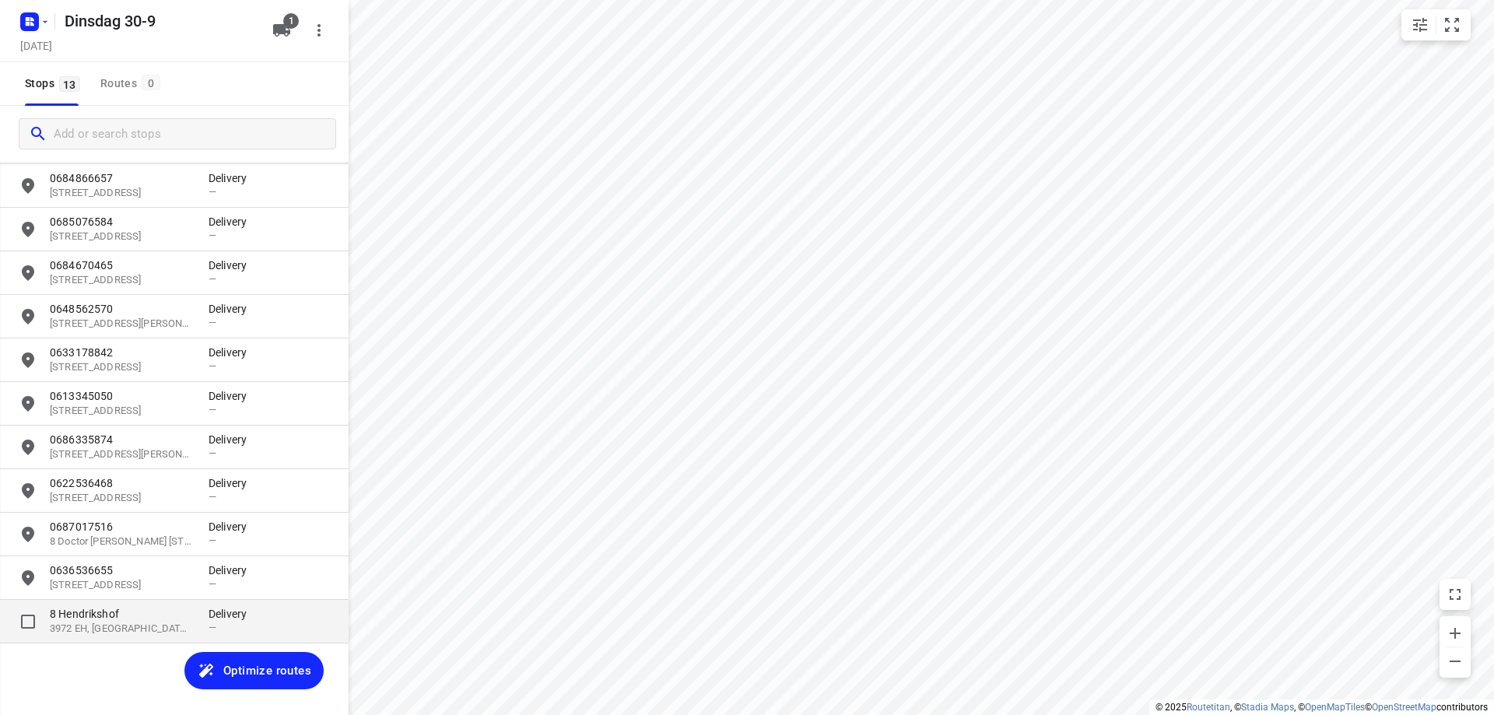
click at [171, 619] on p "8 Hendrikshof" at bounding box center [121, 614] width 143 height 16
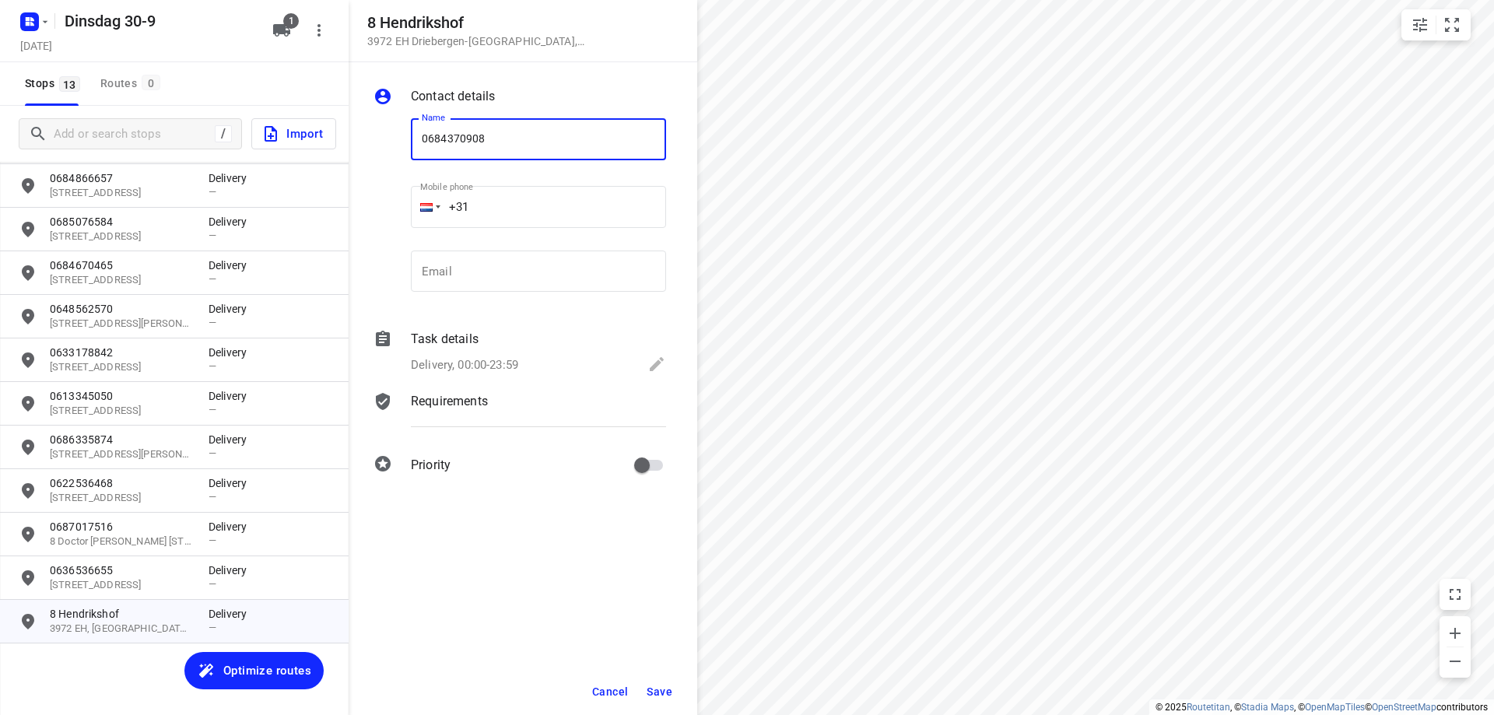
type input "0684370908"
click at [660, 699] on button "Save" at bounding box center [659, 692] width 38 height 28
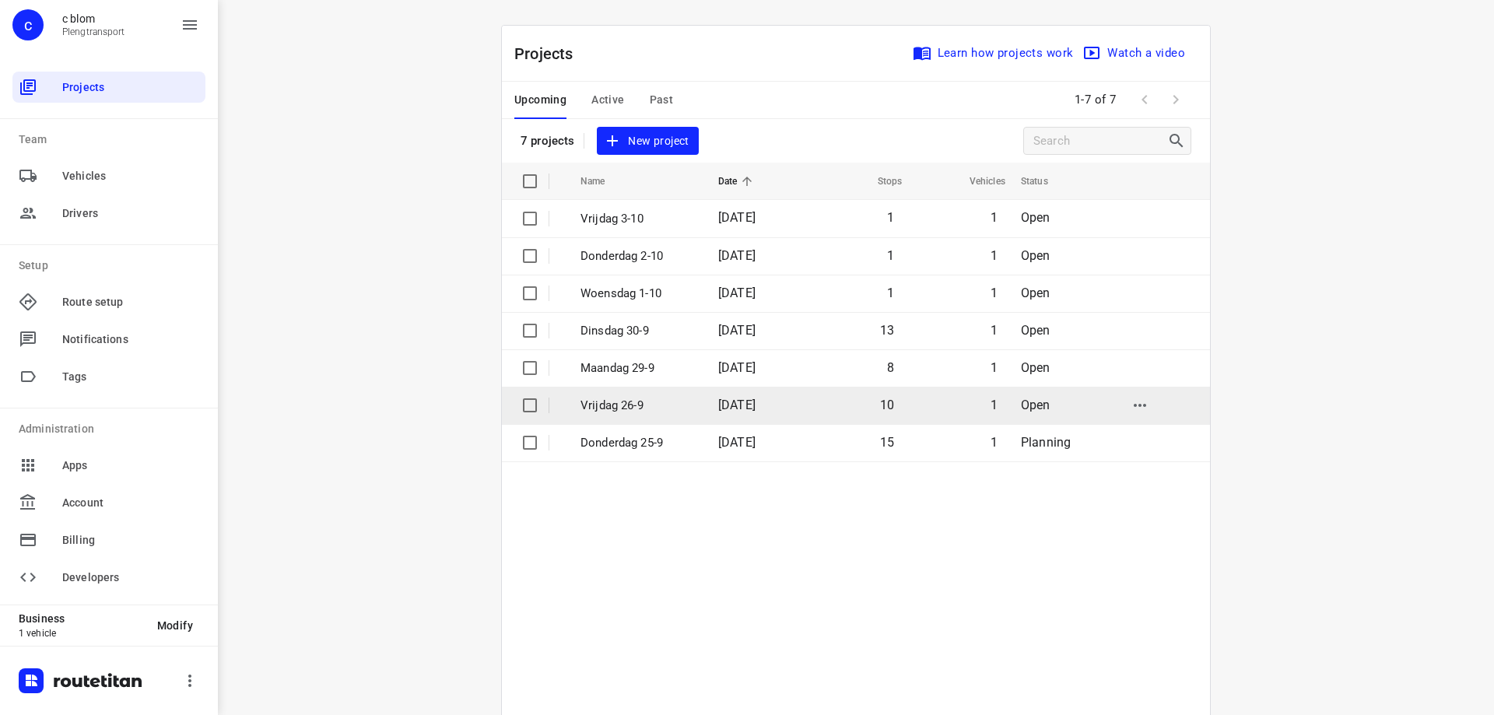
click at [833, 400] on td "10" at bounding box center [855, 405] width 100 height 37
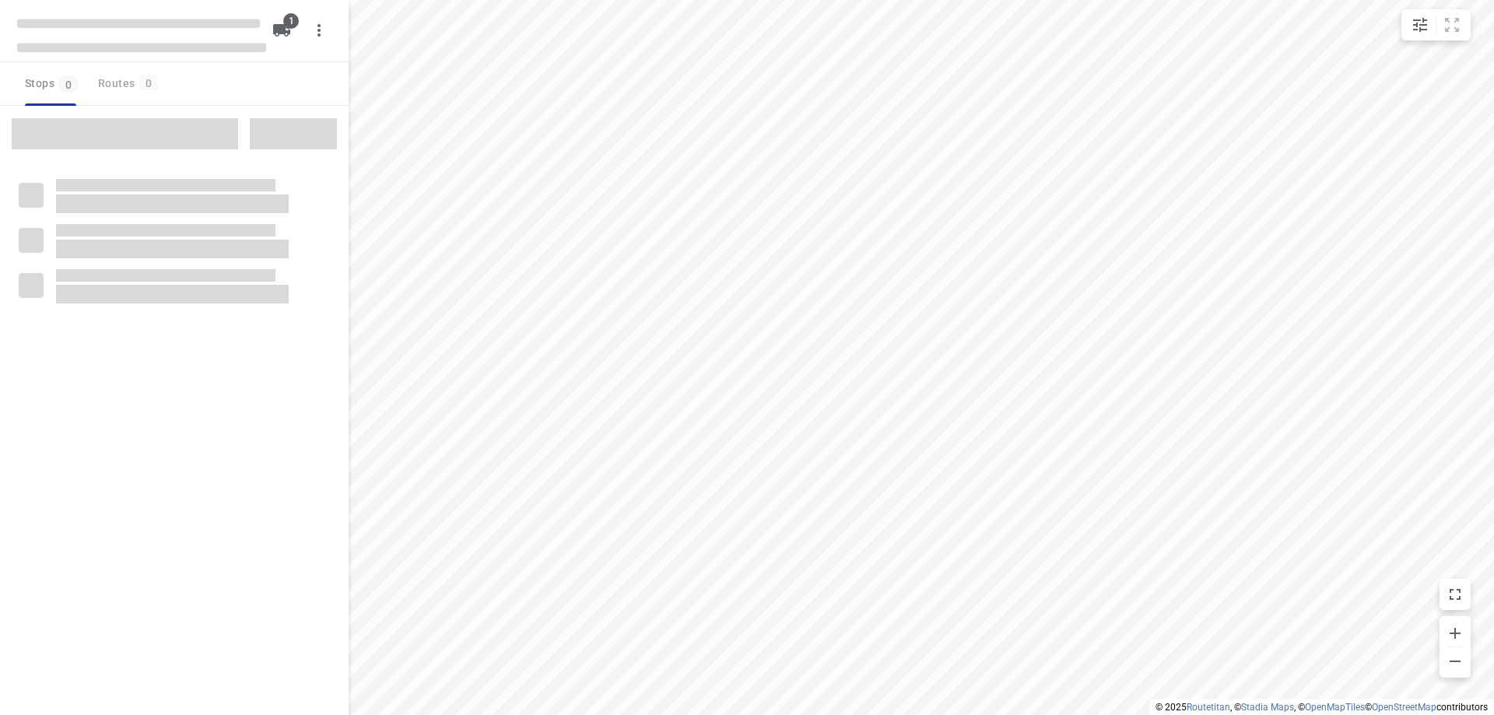
type input "distance"
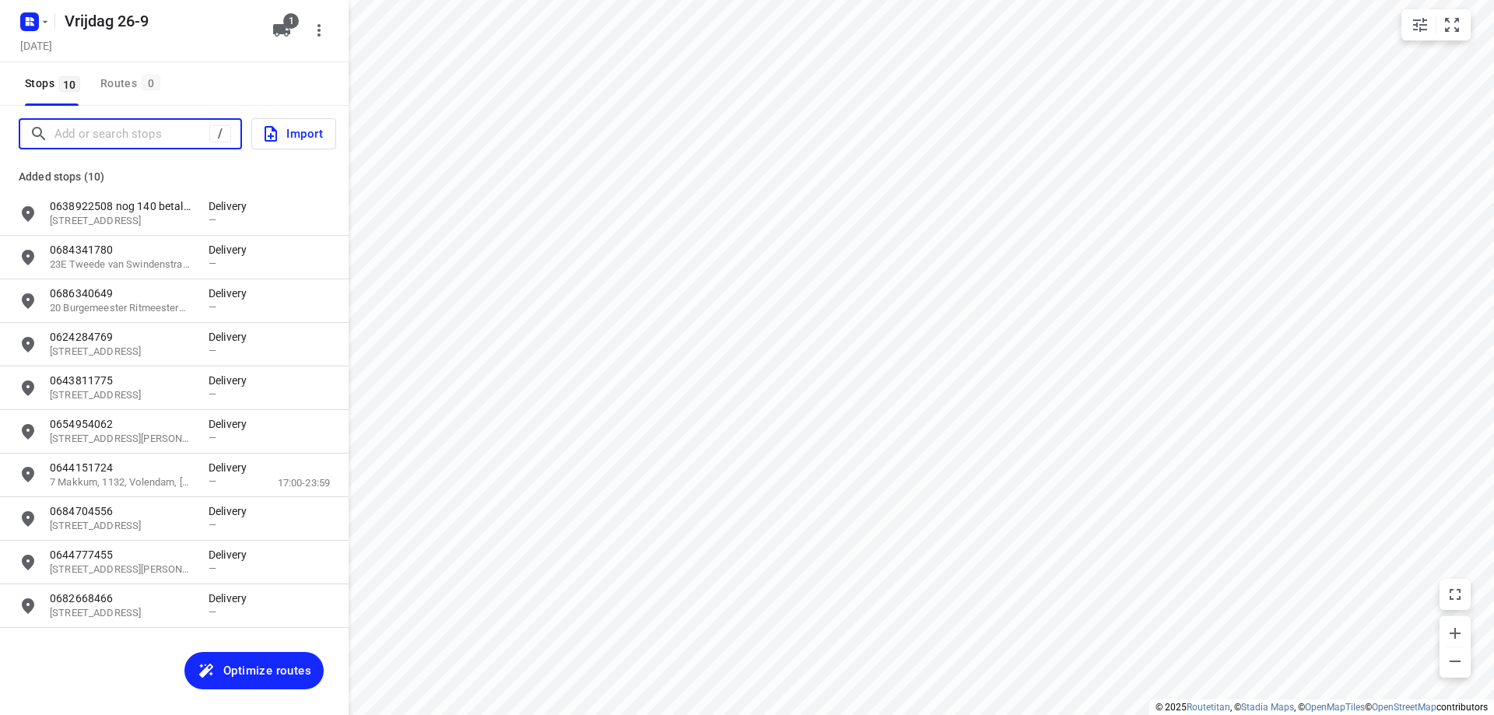
click at [82, 141] on input "Add or search stops" at bounding box center [131, 134] width 155 height 24
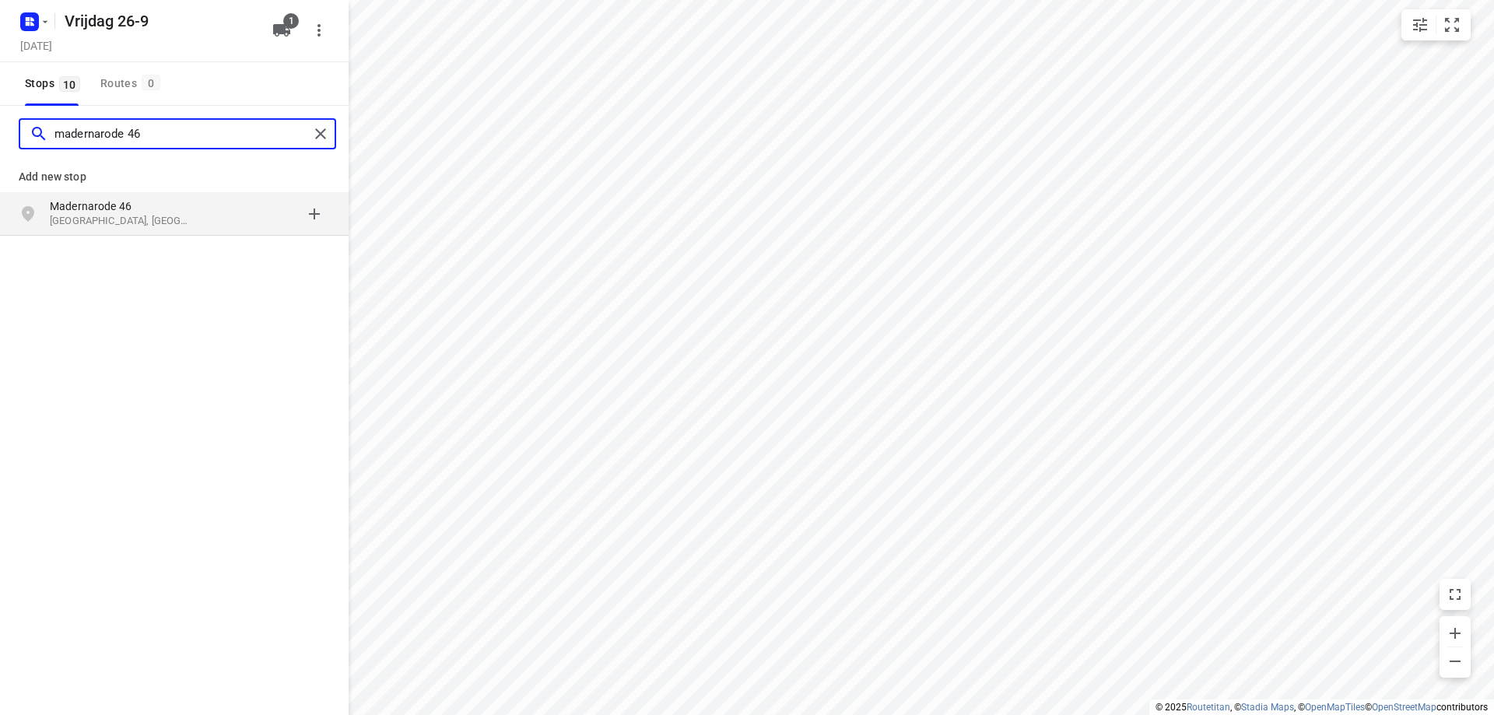
type input "madernarode 46"
click at [106, 207] on p "Madernarode 46" at bounding box center [121, 206] width 143 height 16
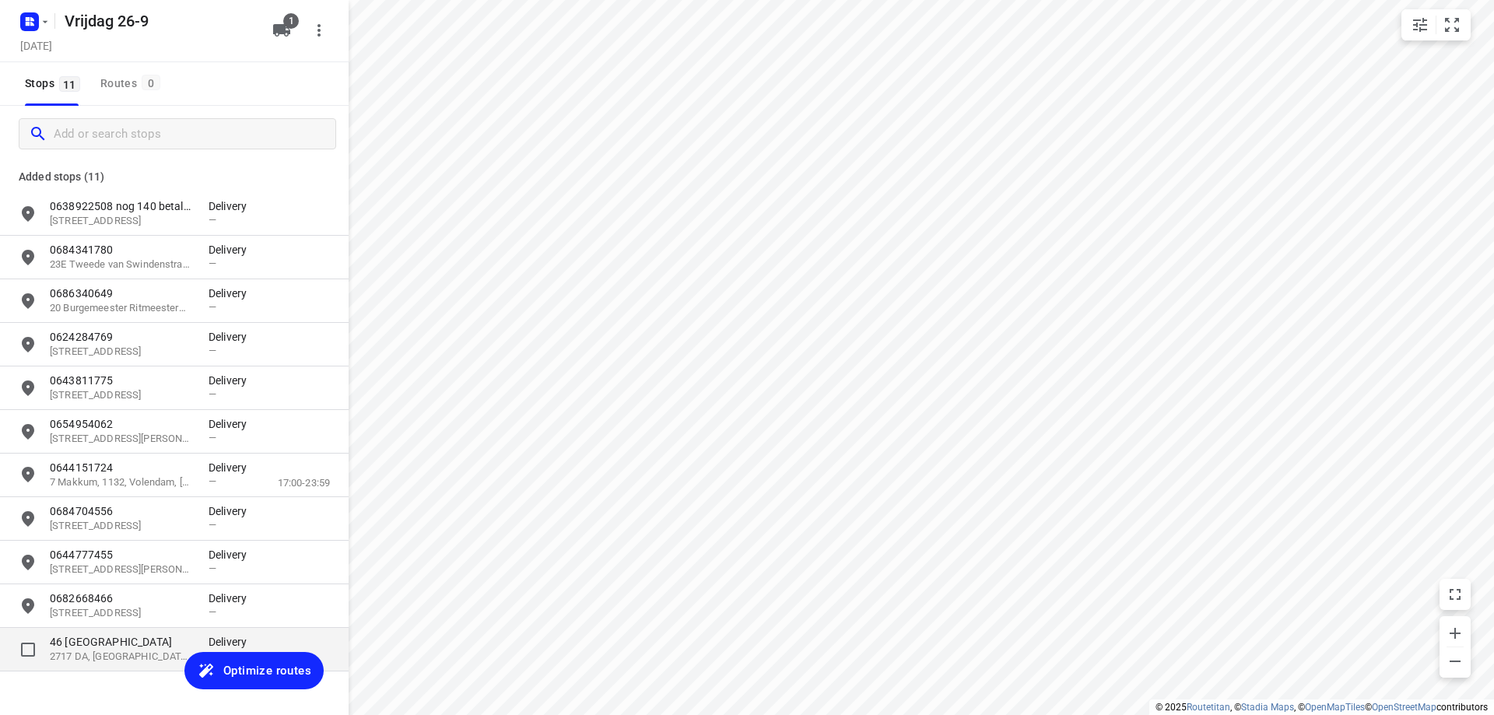
click at [150, 644] on p "46 [GEOGRAPHIC_DATA]" at bounding box center [121, 642] width 143 height 16
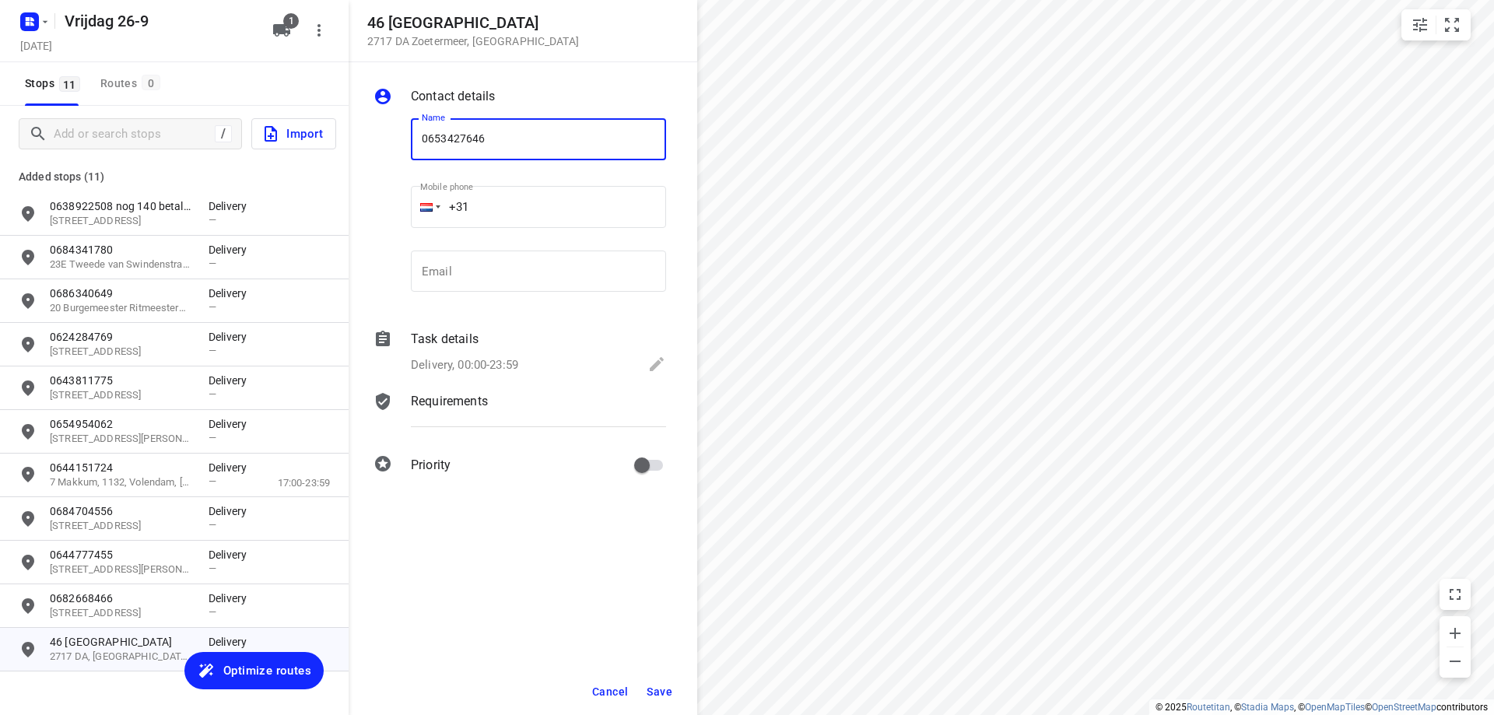
type input "0653427646"
click at [663, 683] on button "Save" at bounding box center [659, 692] width 38 height 28
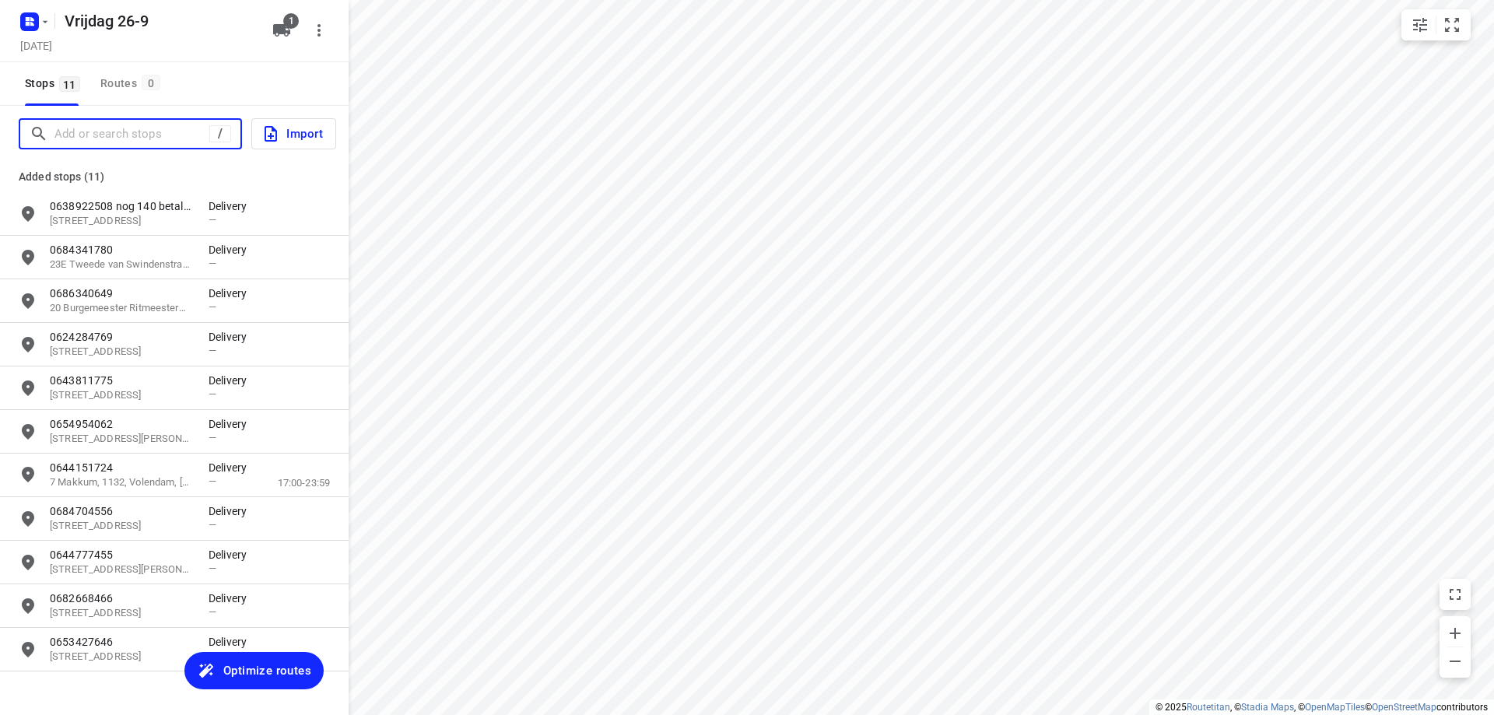
click at [107, 137] on input "Add or search stops" at bounding box center [131, 134] width 155 height 24
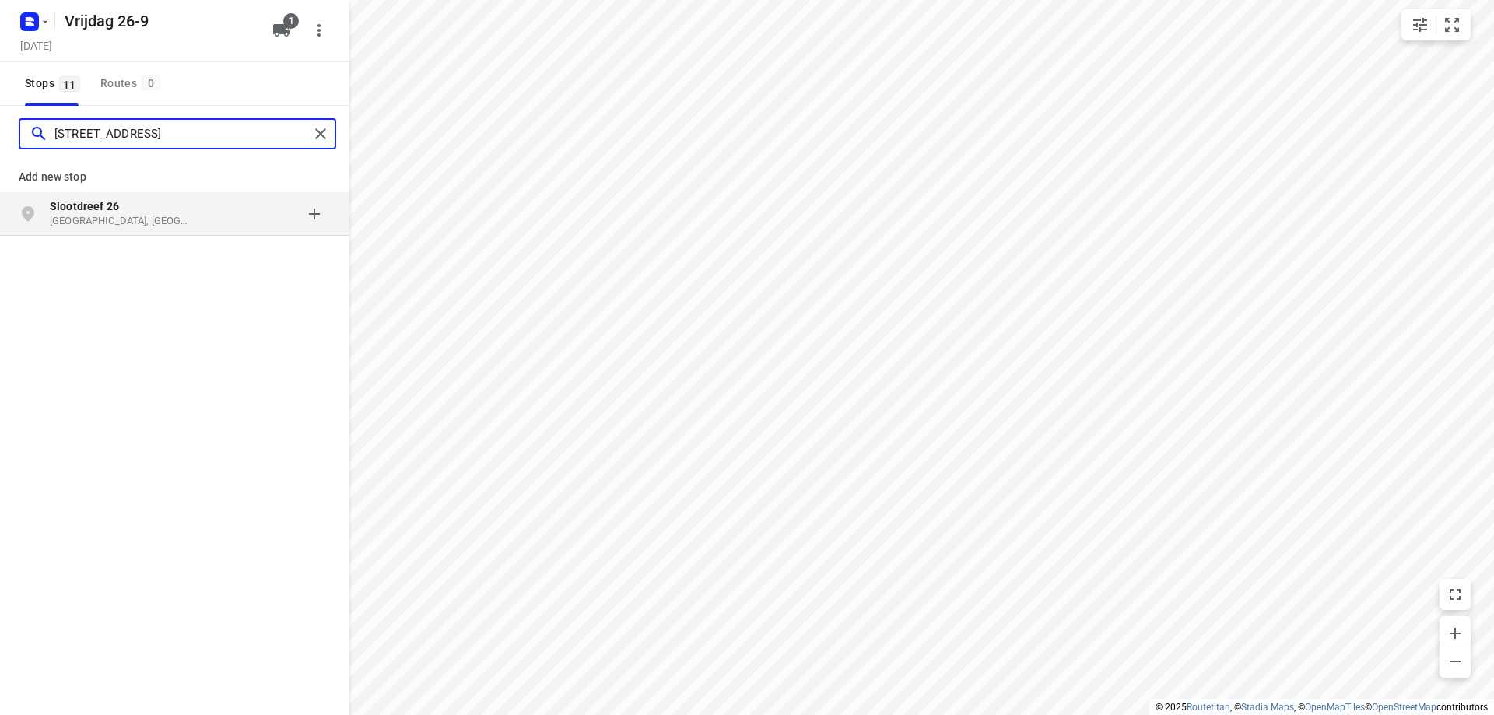
type input "[STREET_ADDRESS]"
click at [142, 212] on p "Slootdreef 26" at bounding box center [121, 206] width 143 height 16
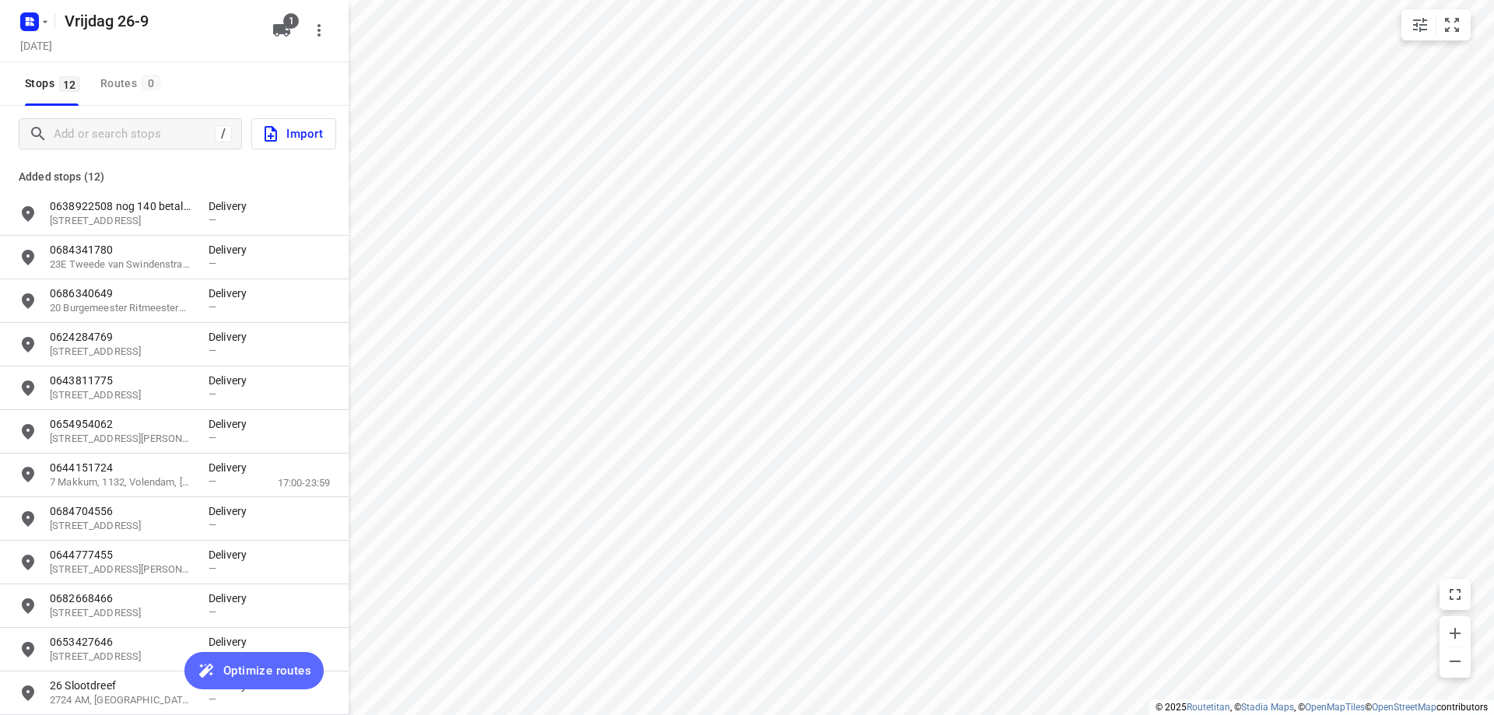
click at [251, 666] on span "Optimize routes" at bounding box center [267, 671] width 88 height 20
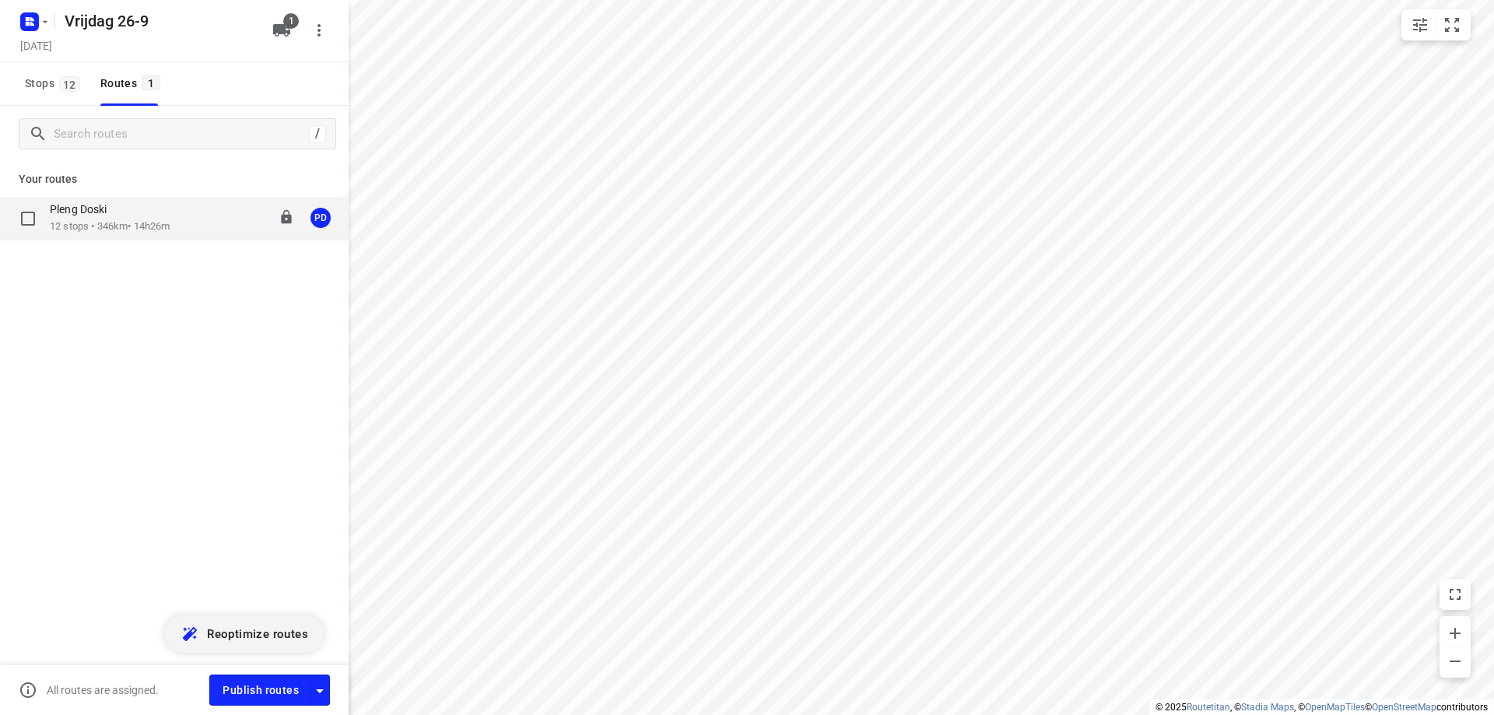
click at [157, 216] on div "Pleng Doski" at bounding box center [110, 210] width 120 height 17
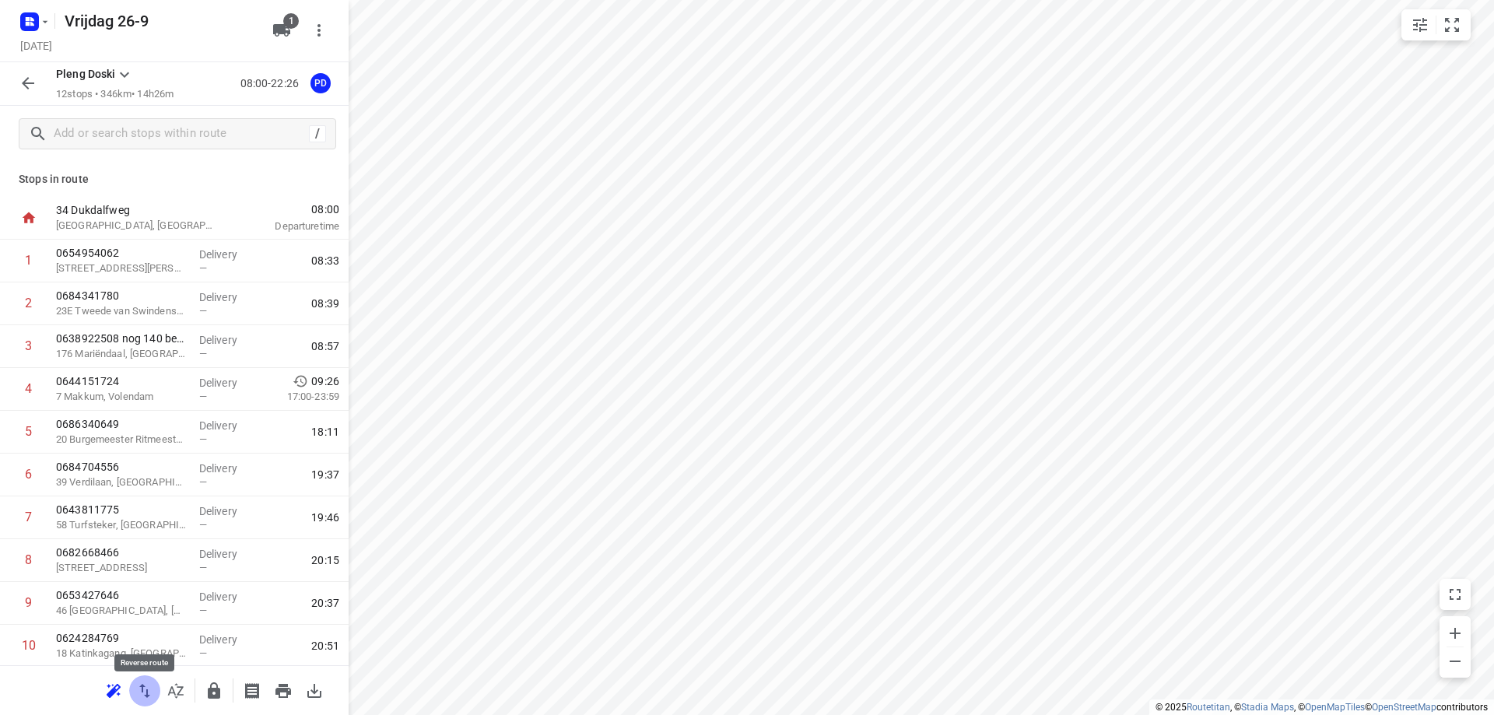
click at [141, 686] on icon "button" at bounding box center [144, 691] width 11 height 14
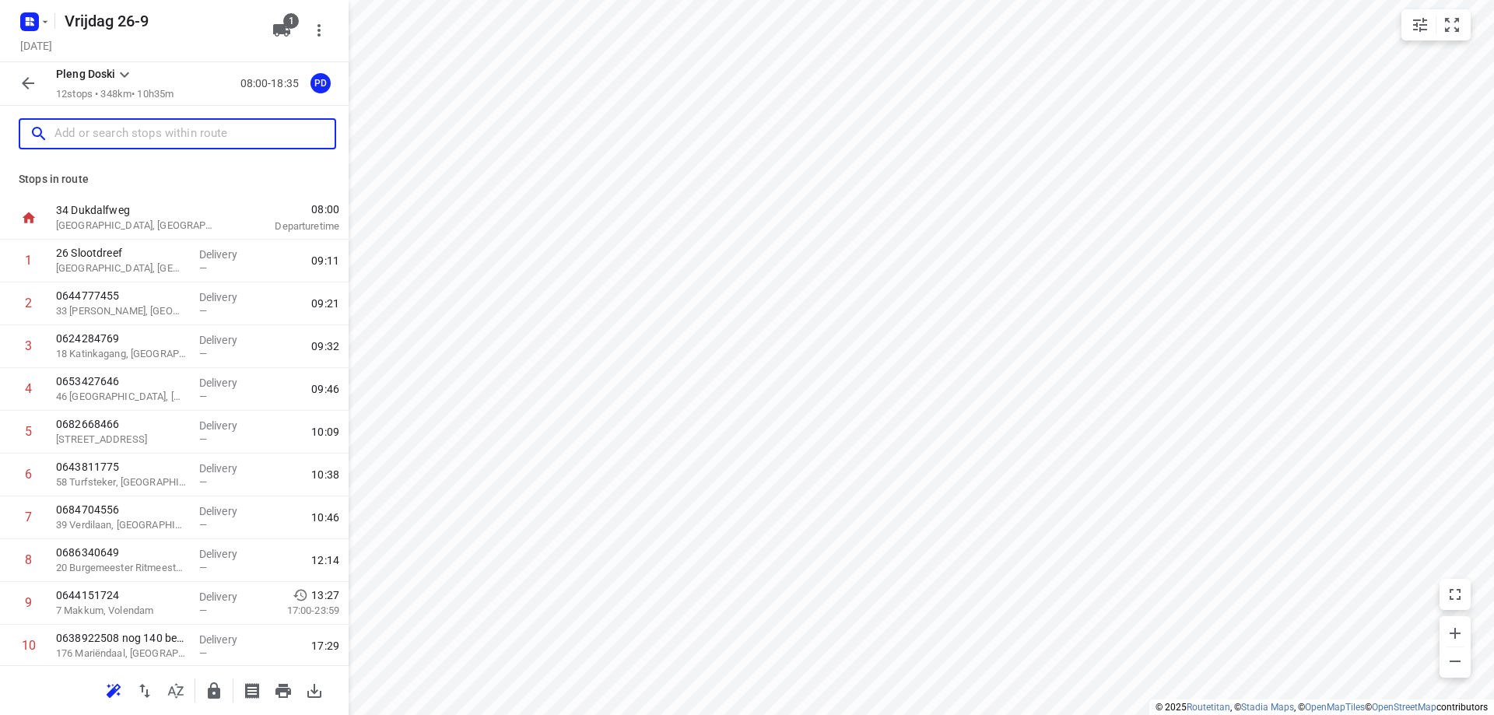
click at [174, 144] on input "text" at bounding box center [194, 134] width 280 height 24
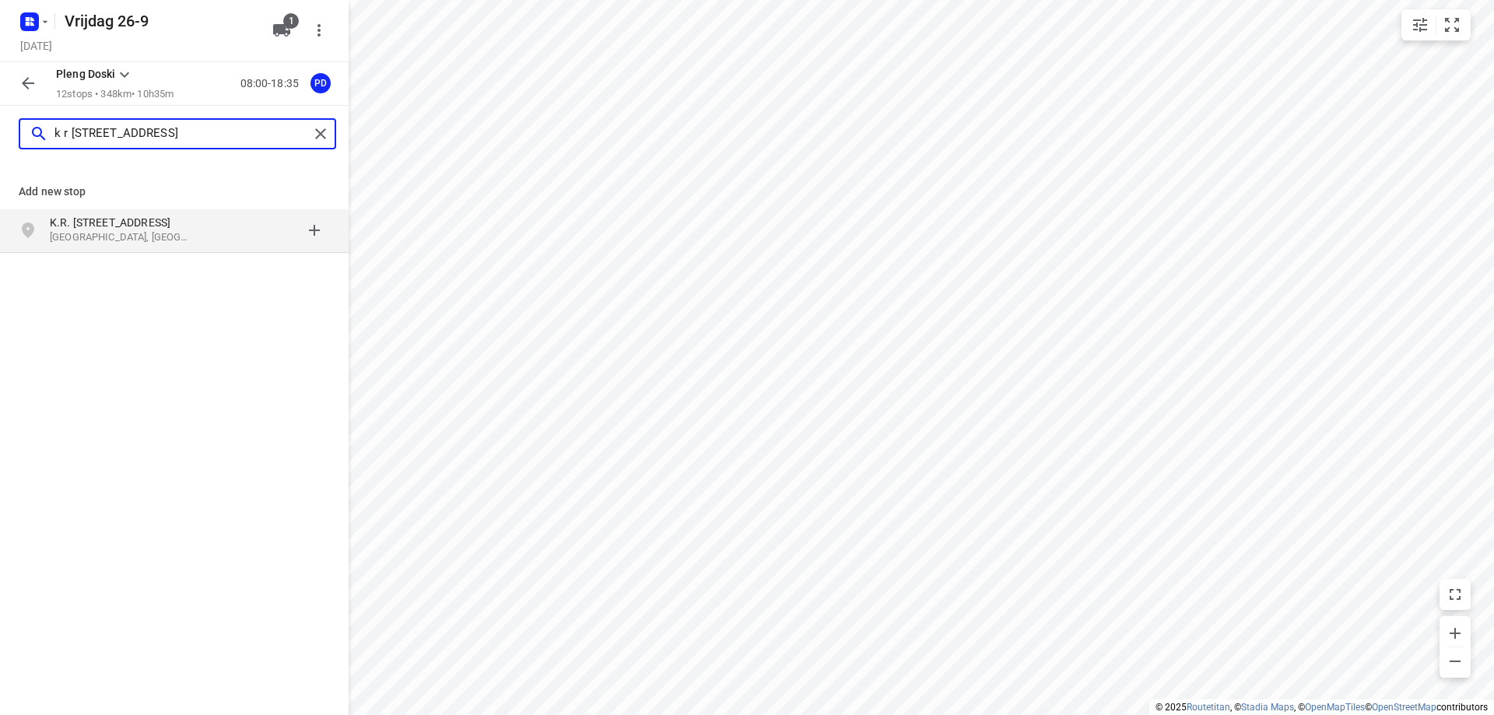
type input "k r [STREET_ADDRESS]"
click at [184, 237] on p "[GEOGRAPHIC_DATA], [GEOGRAPHIC_DATA]" at bounding box center [121, 237] width 143 height 15
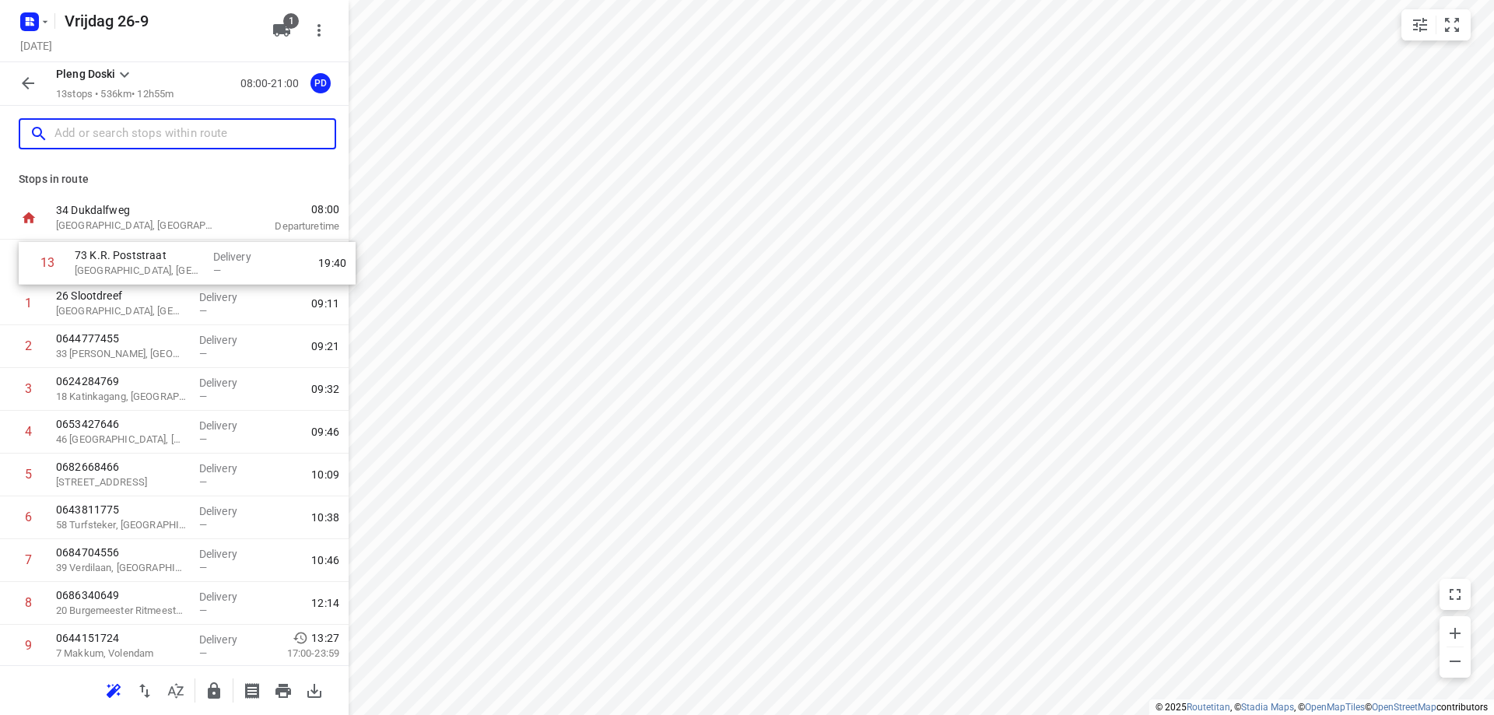
drag, startPoint x: 117, startPoint y: 604, endPoint x: 135, endPoint y: 258, distance: 346.8
click at [135, 258] on div "1 26 Slootdreef Zoetermeer, [GEOGRAPHIC_DATA] Delivery — 09:11 2 0644777455 [GE…" at bounding box center [174, 518] width 349 height 556
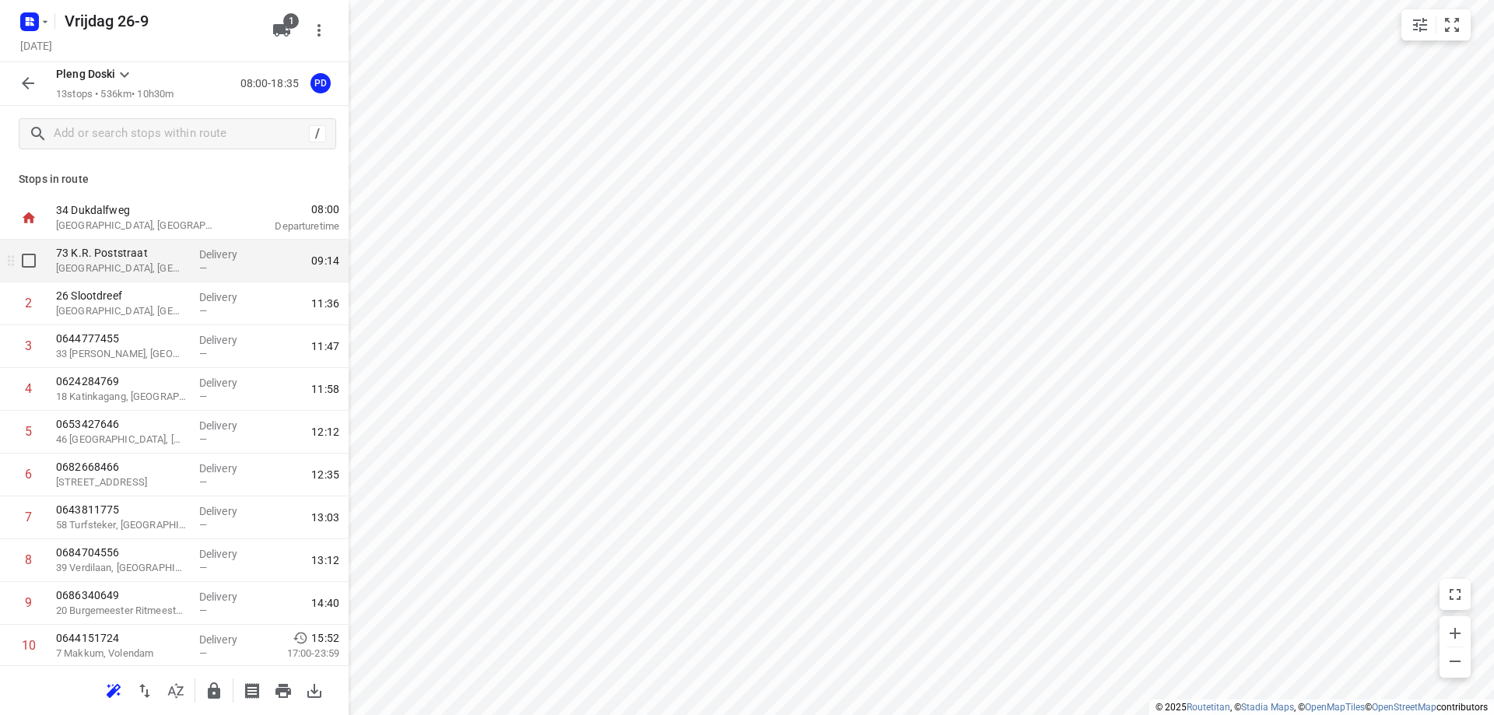
click at [184, 264] on div "73 K.R. Poststraat [GEOGRAPHIC_DATA], [GEOGRAPHIC_DATA]" at bounding box center [121, 261] width 143 height 43
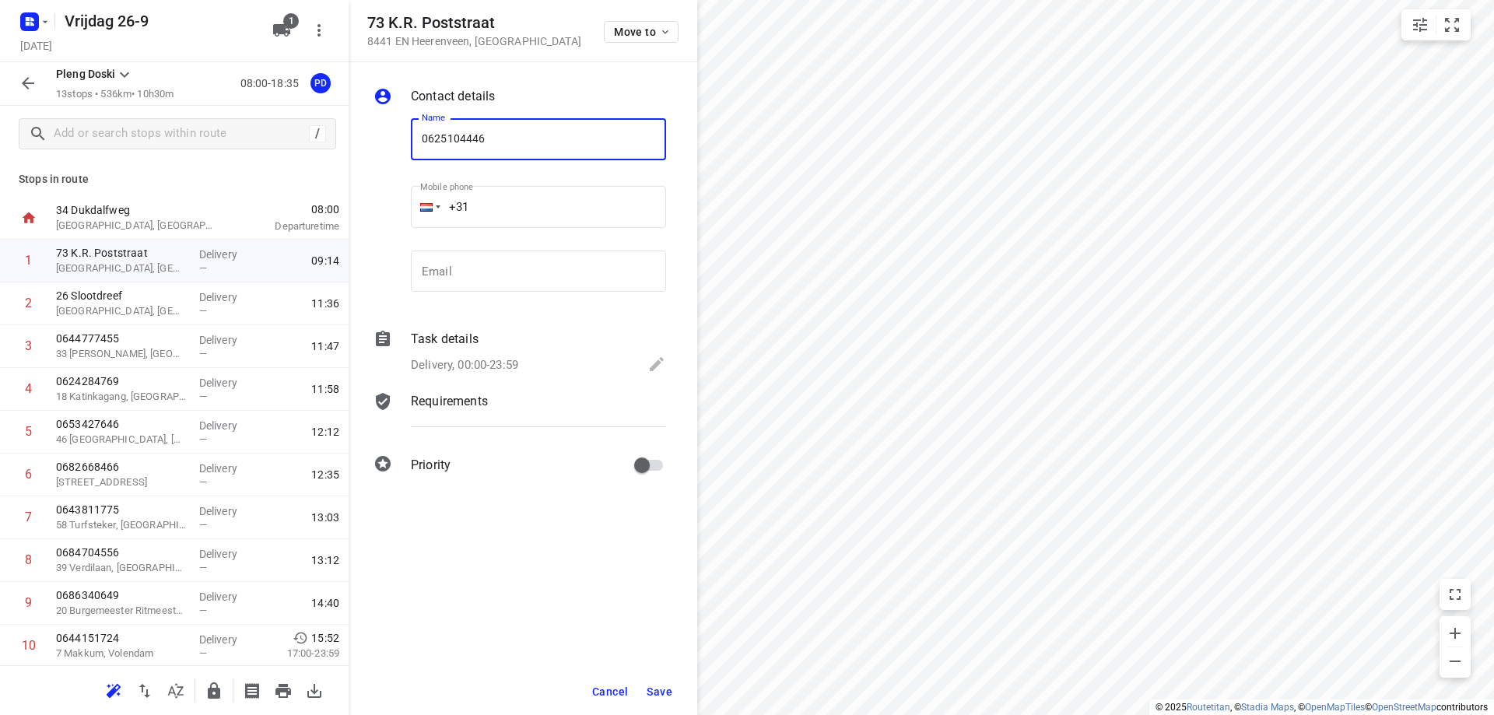
type input "0625104446"
click at [668, 686] on span "Save" at bounding box center [660, 692] width 26 height 12
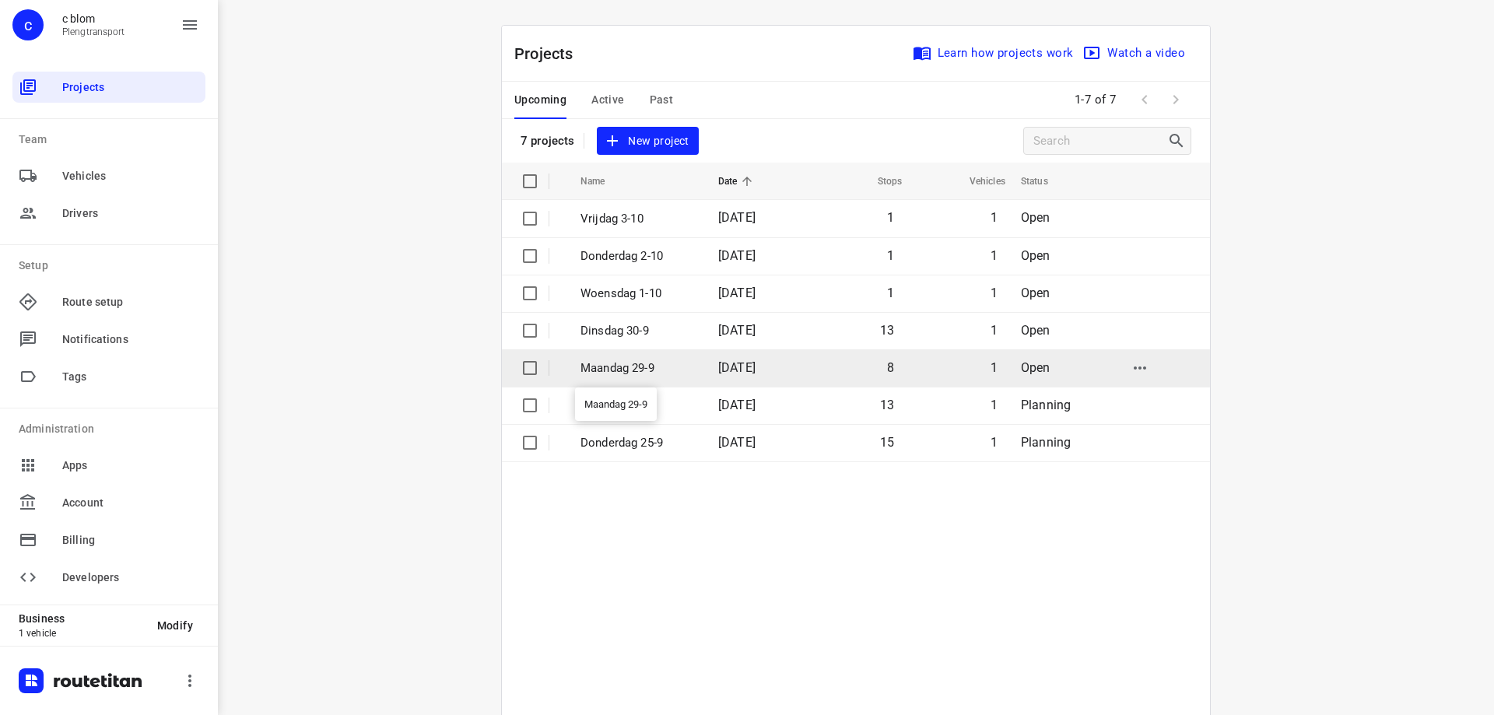
click at [662, 363] on p "Maandag 29-9" at bounding box center [637, 368] width 114 height 18
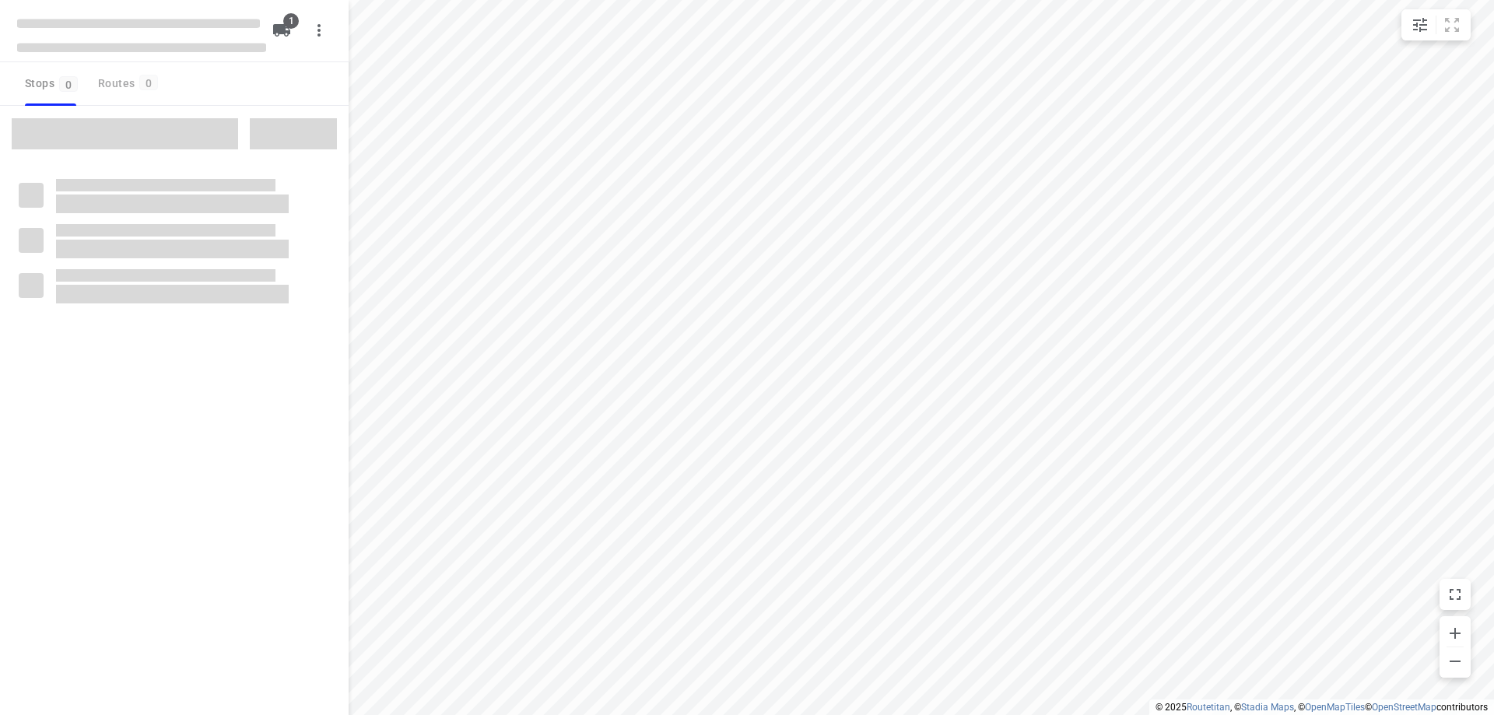
type input "distance"
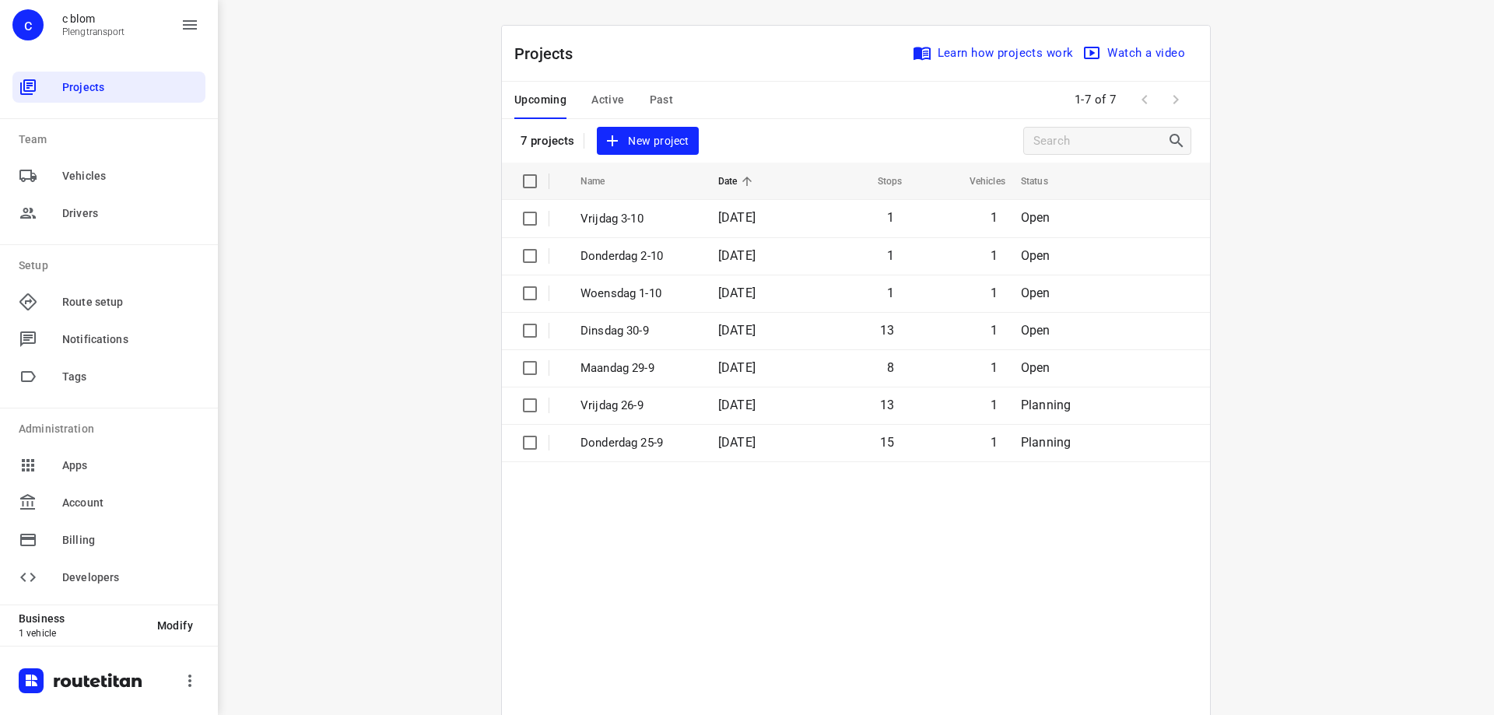
click at [1375, 222] on div "i © 2025 Routetitan , © Stadia Maps , © OpenMapTiles © OpenStreetMap contributo…" at bounding box center [856, 357] width 1276 height 715
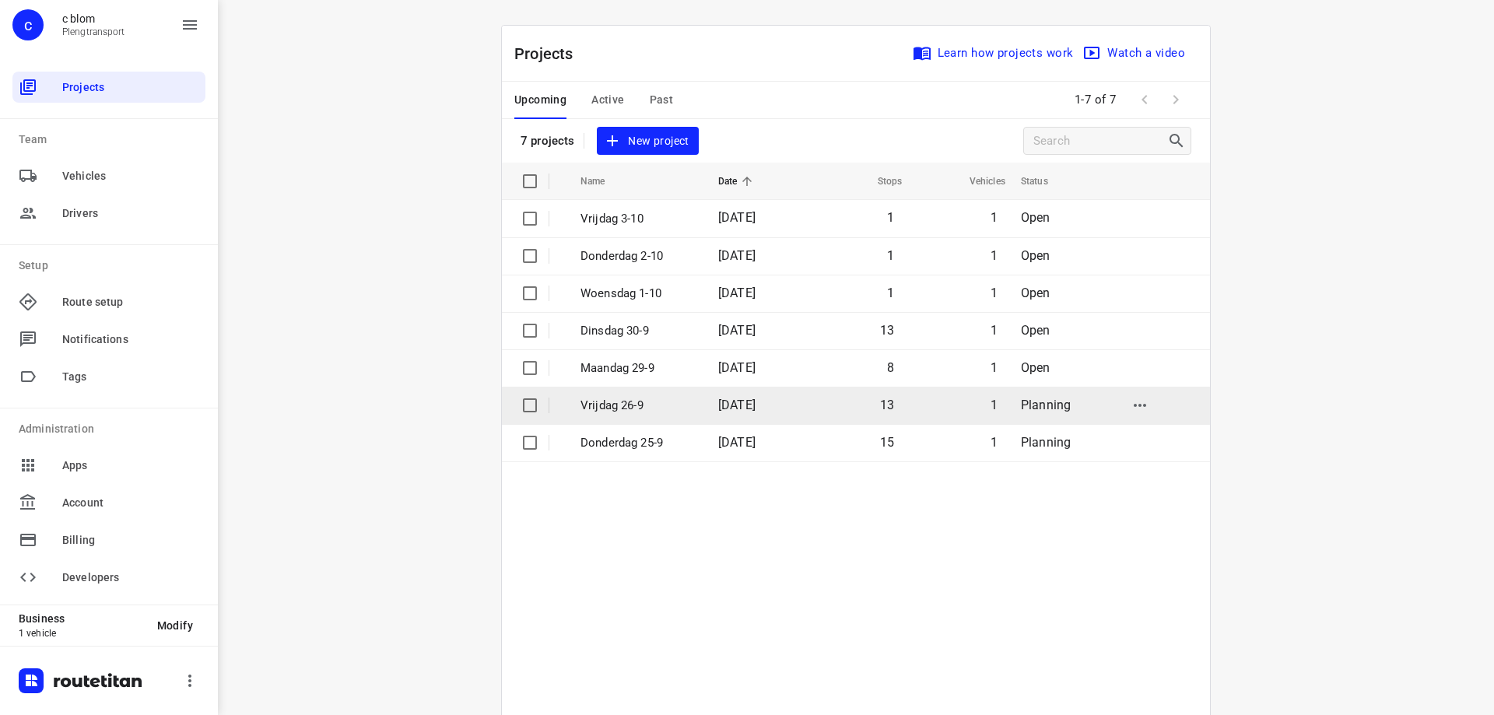
click at [633, 403] on p "Vrijdag 26-9" at bounding box center [637, 406] width 114 height 18
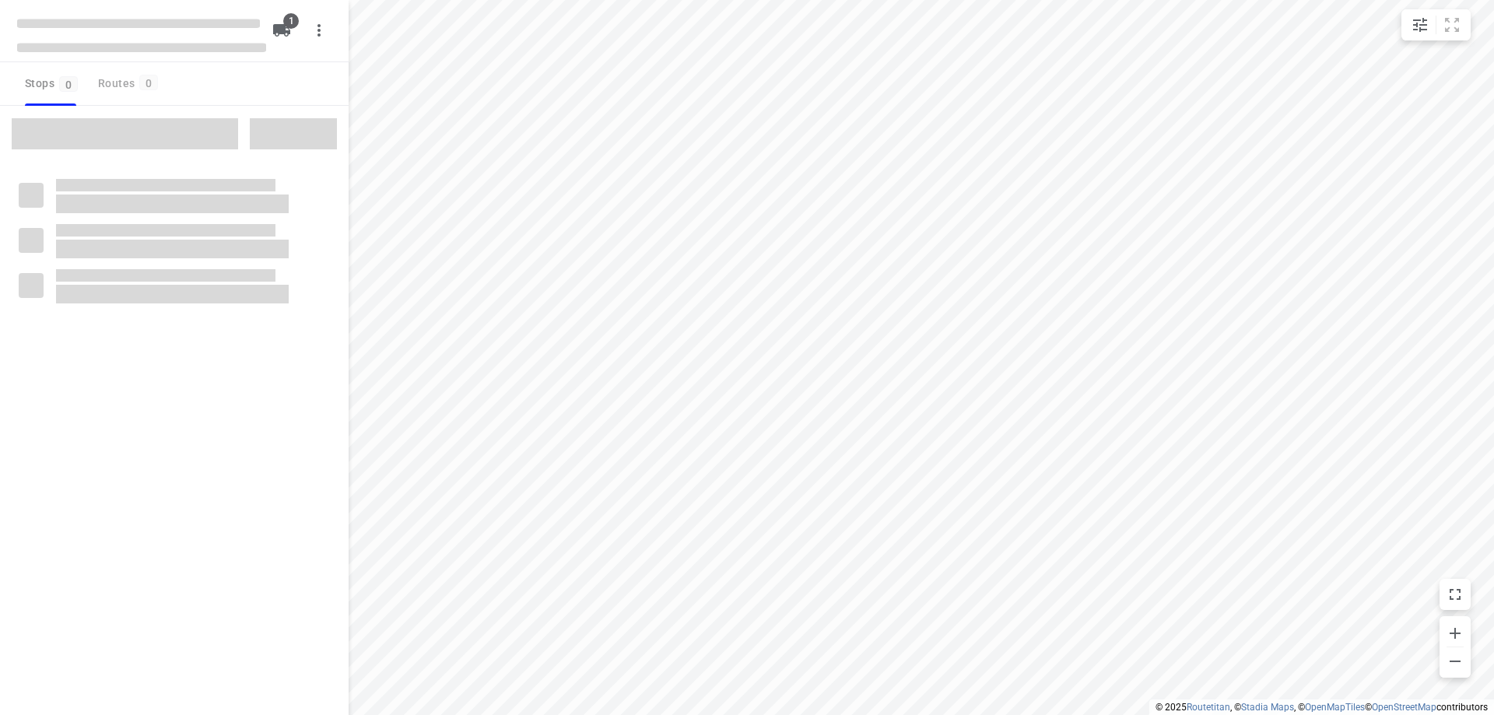
type input "distance"
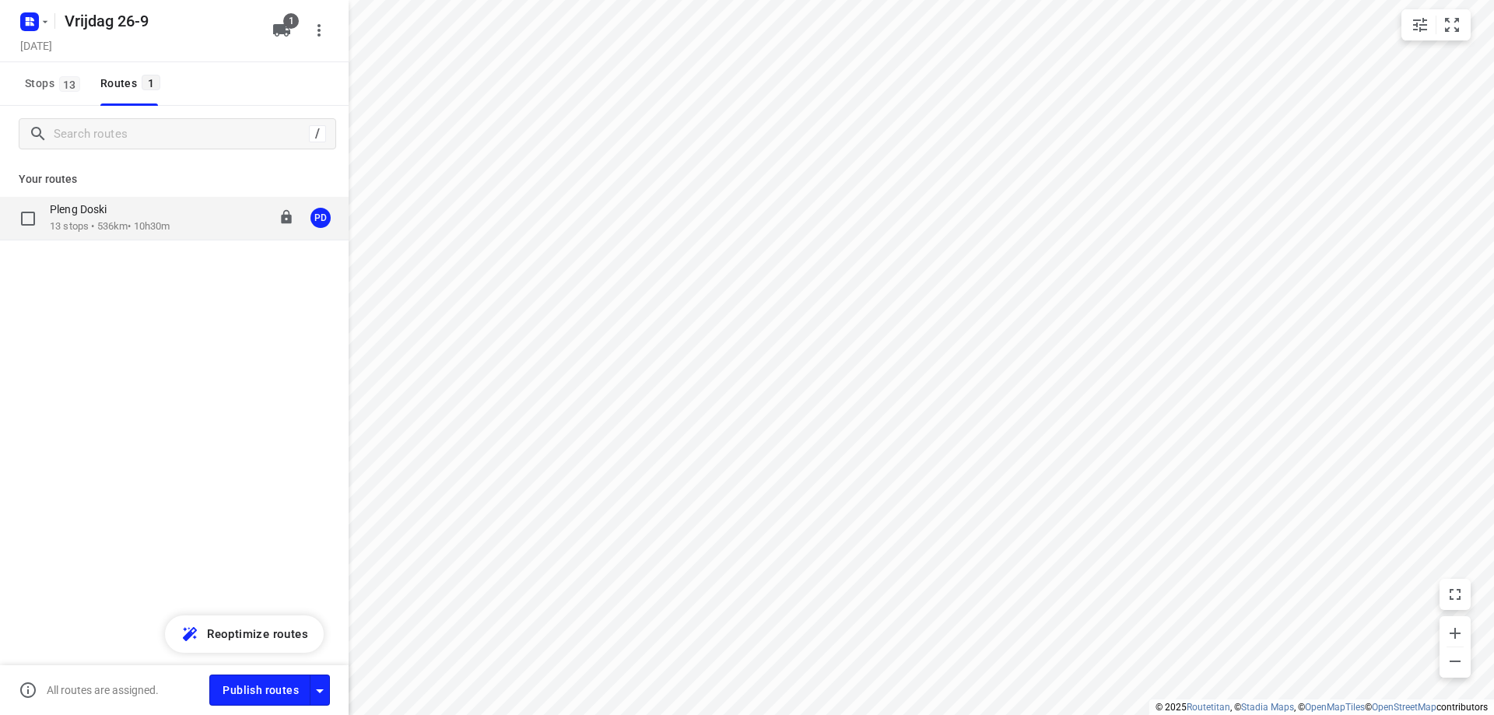
click at [170, 226] on p "13 stops • 536km • 10h30m" at bounding box center [110, 226] width 120 height 15
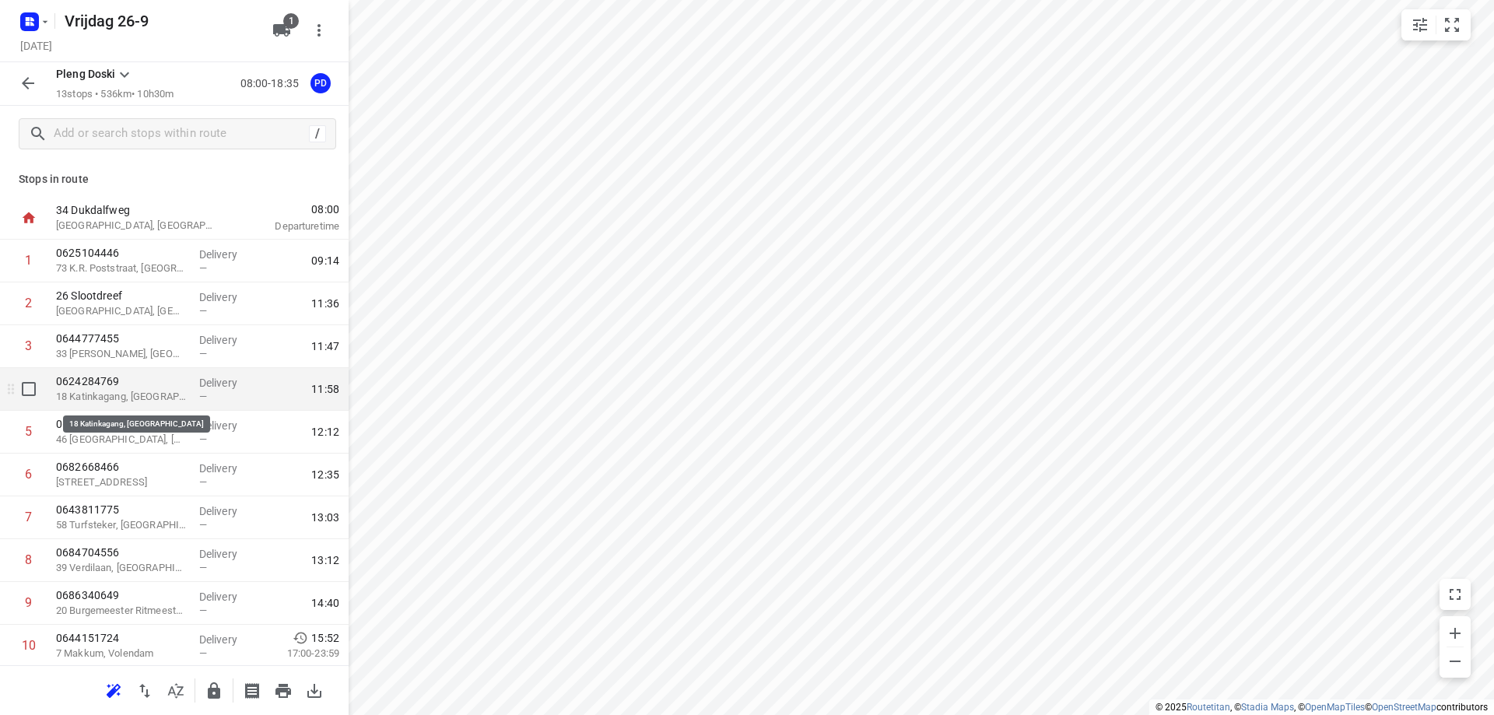
click at [142, 395] on p "18 Katinkagang, [GEOGRAPHIC_DATA]" at bounding box center [121, 397] width 131 height 16
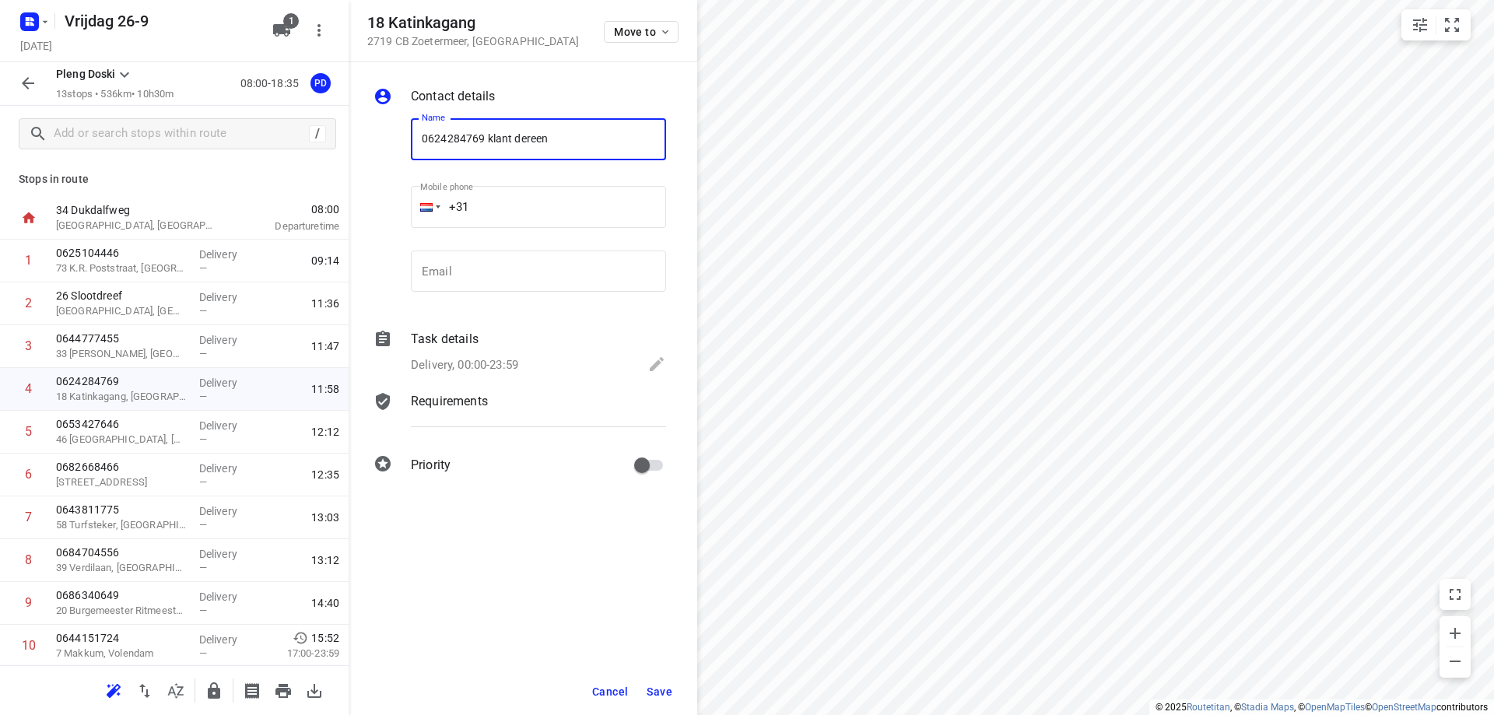
type input "0624284769 klant dereen"
click at [662, 690] on span "Save" at bounding box center [660, 692] width 26 height 12
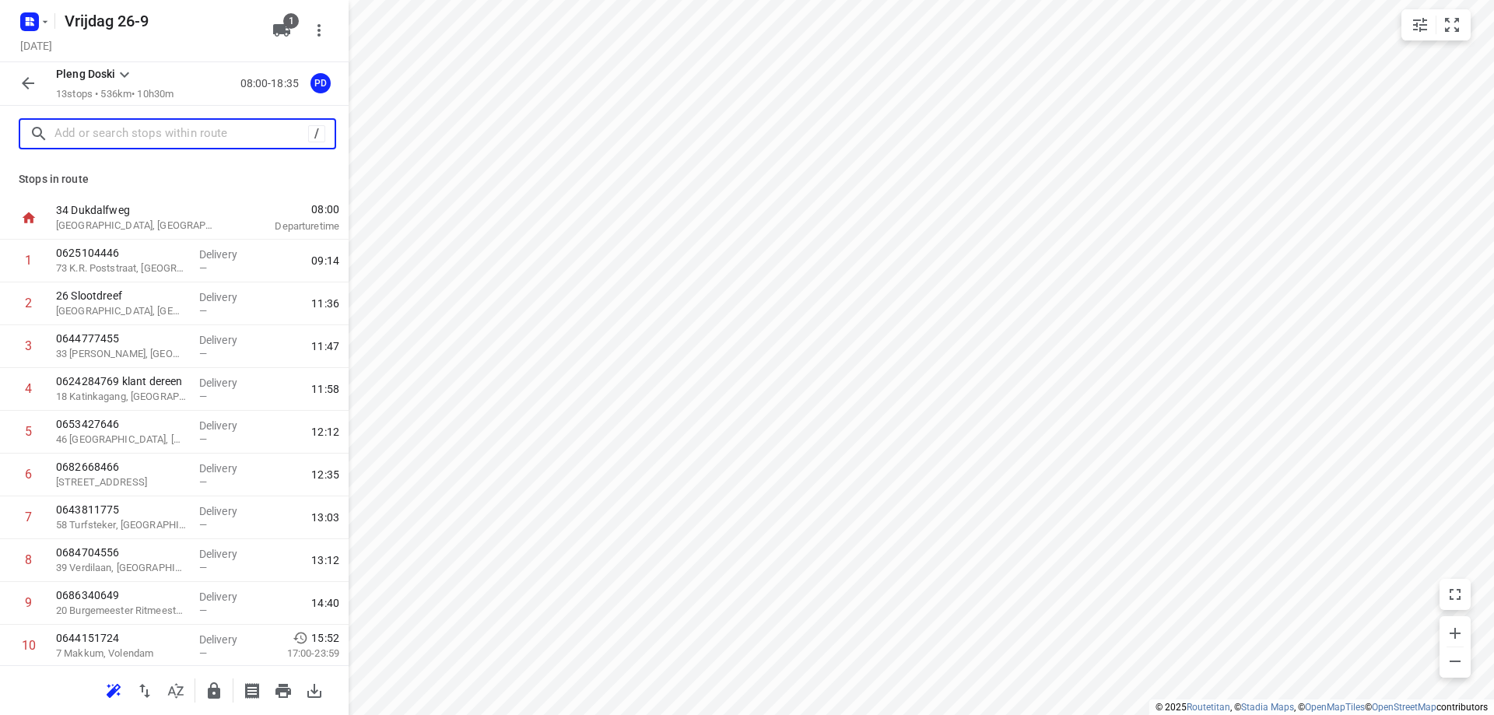
click at [121, 123] on input "text" at bounding box center [181, 134] width 254 height 24
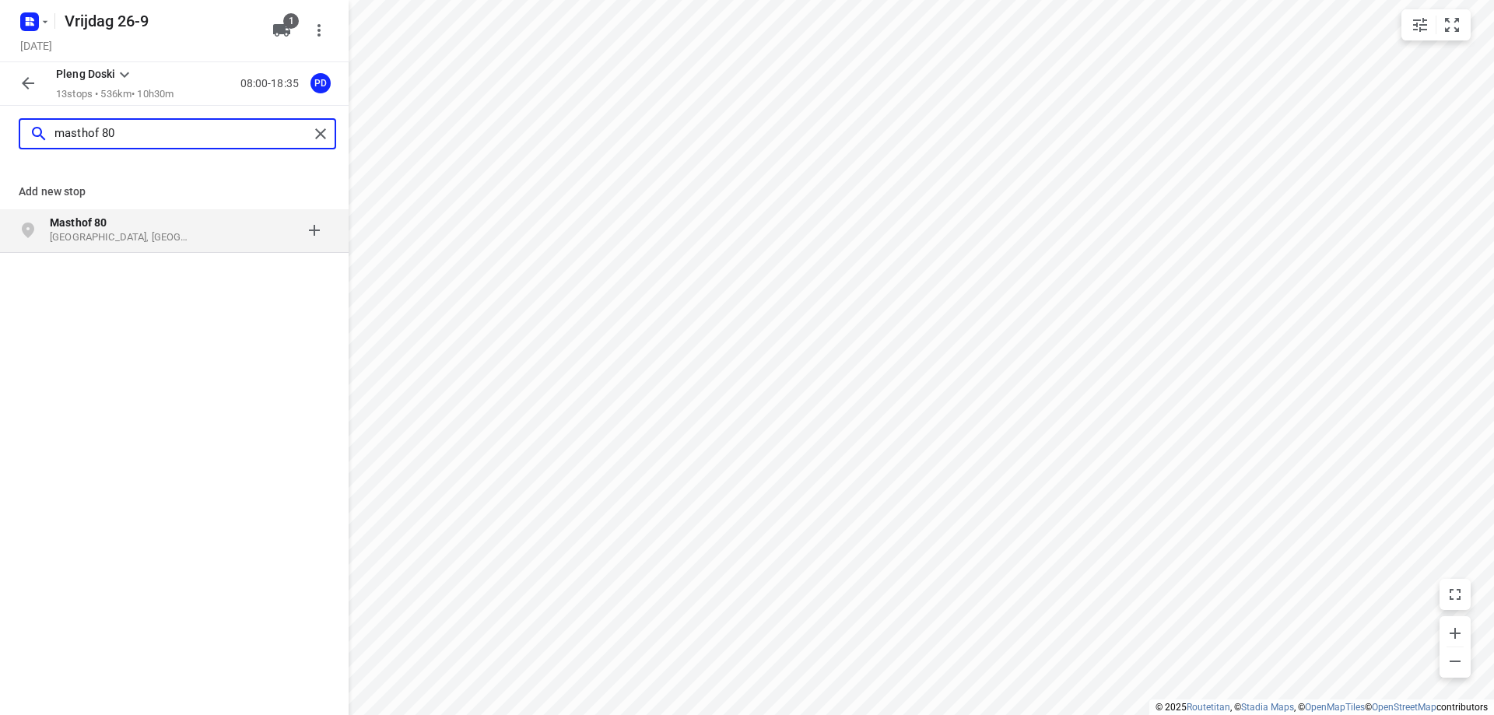
type input "masthof 80"
click at [130, 217] on p "Masthof 80" at bounding box center [121, 223] width 143 height 16
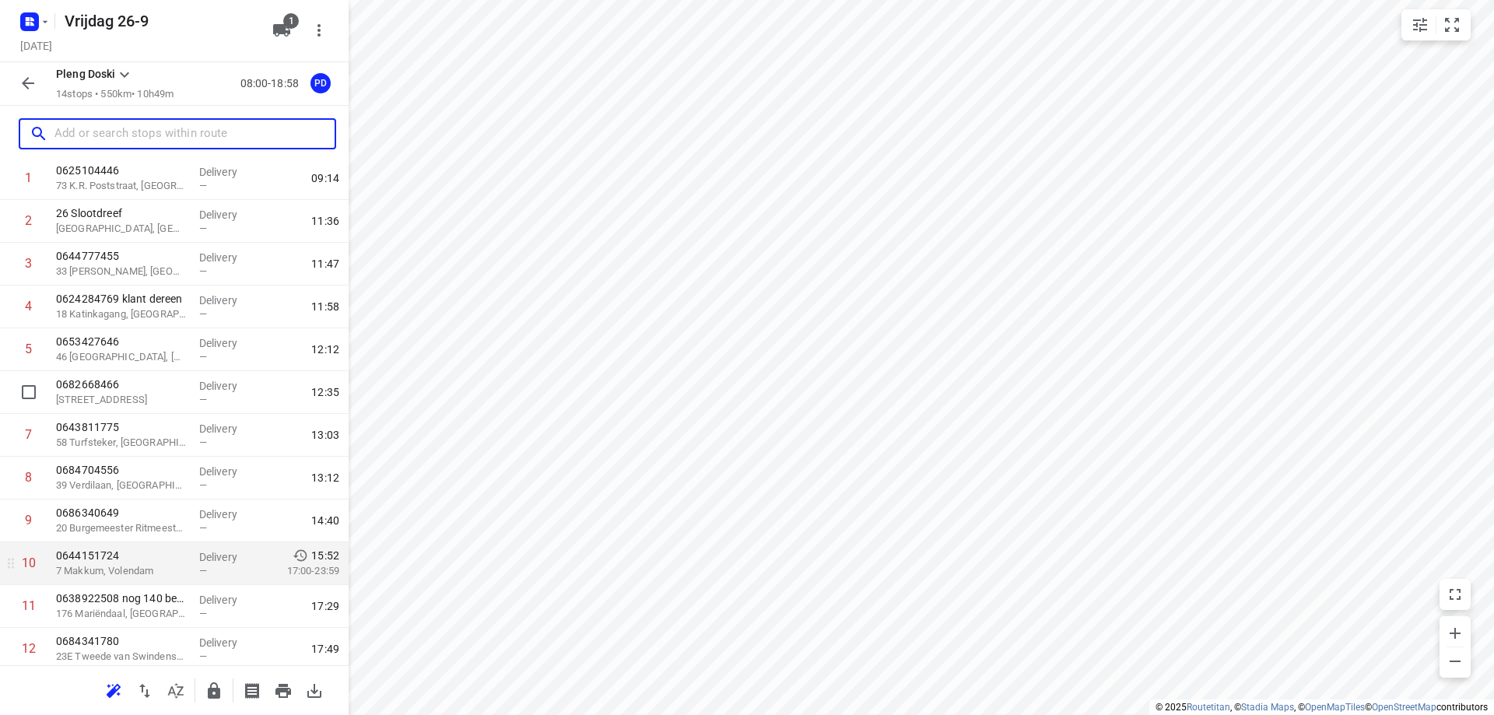
scroll to position [216, 0]
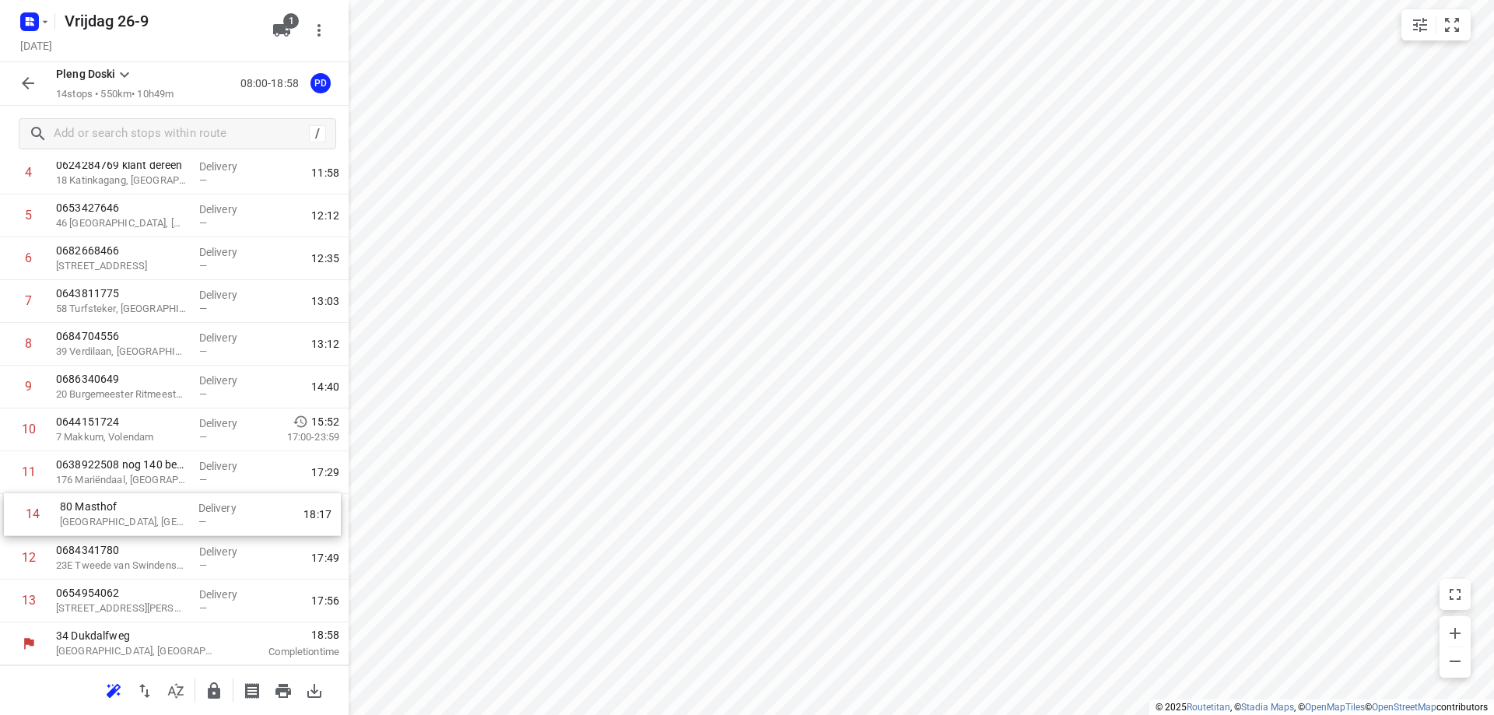
drag, startPoint x: 97, startPoint y: 602, endPoint x: 101, endPoint y: 510, distance: 91.9
click at [101, 510] on div "1 0625104446 73 K.R. Poststraat, [GEOGRAPHIC_DATA] Delivery — 09:14 2 26 Slootd…" at bounding box center [174, 322] width 349 height 599
drag, startPoint x: 129, startPoint y: 527, endPoint x: 135, endPoint y: 479, distance: 47.8
click at [135, 479] on div "1 0625104446 73 K.R. Poststraat, [GEOGRAPHIC_DATA] Delivery — 09:14 2 26 Slootd…" at bounding box center [174, 322] width 349 height 599
click at [171, 477] on p "[GEOGRAPHIC_DATA], [GEOGRAPHIC_DATA]" at bounding box center [121, 480] width 131 height 16
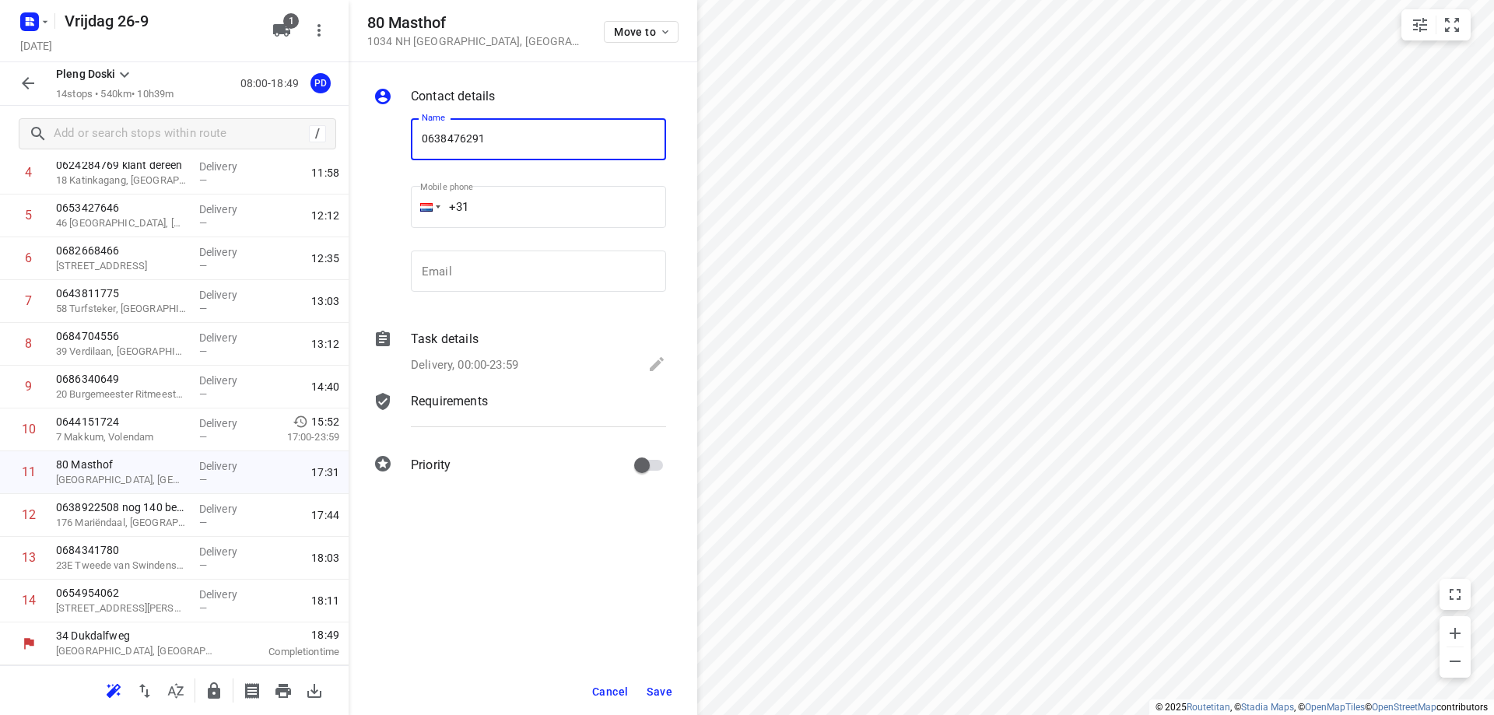
type input "0638476291"
click at [658, 688] on span "Save" at bounding box center [660, 692] width 26 height 12
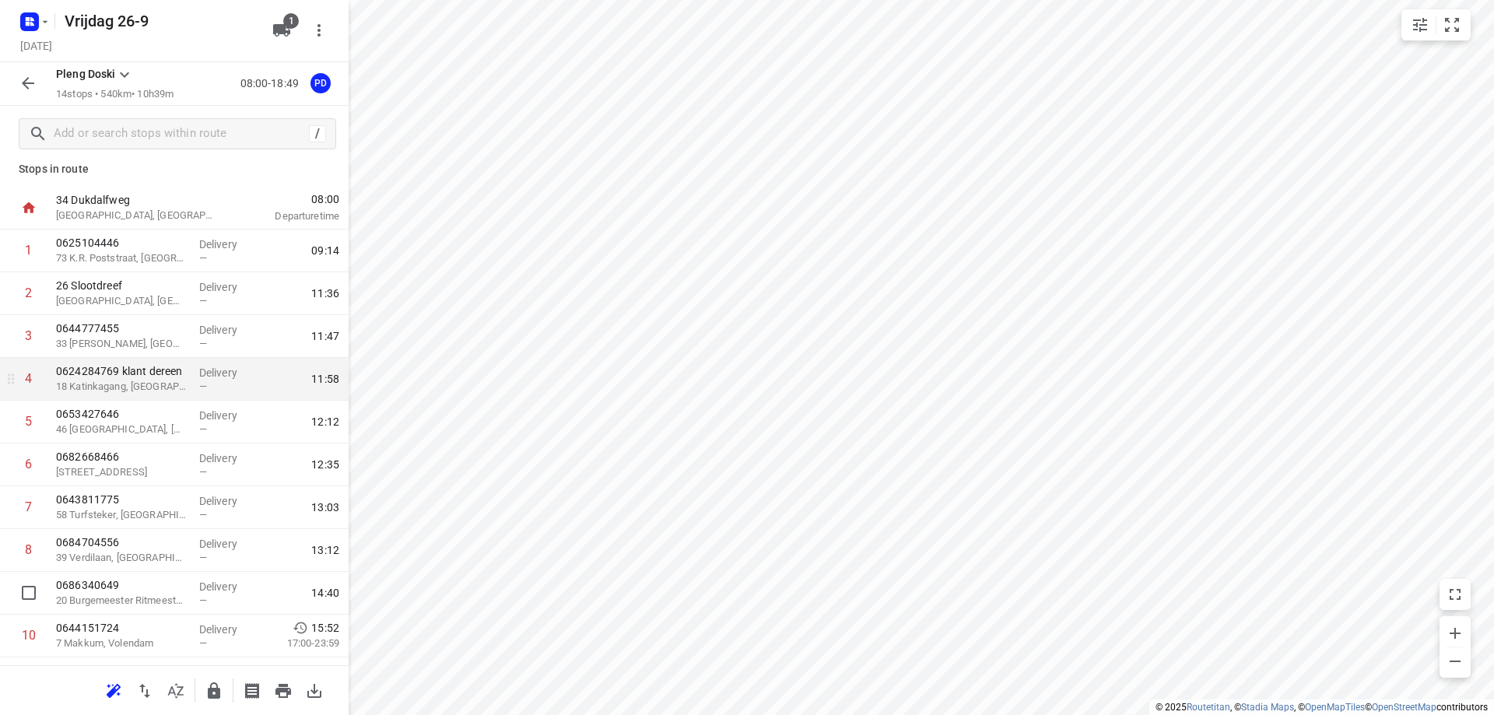
scroll to position [0, 0]
